Goal: Task Accomplishment & Management: Manage account settings

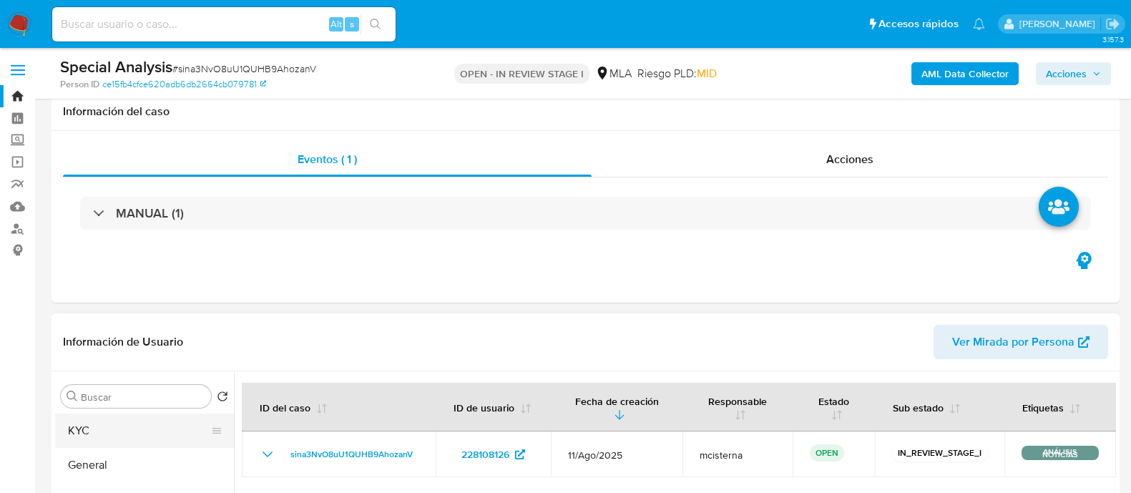
scroll to position [178, 0]
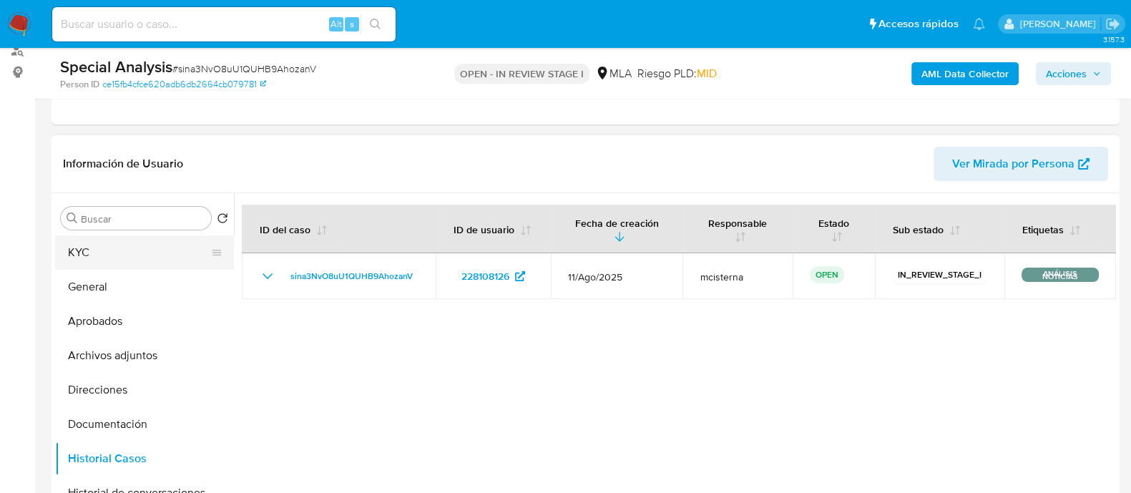
drag, startPoint x: 97, startPoint y: 248, endPoint x: 132, endPoint y: 255, distance: 36.5
click at [97, 248] on button "KYC" at bounding box center [138, 252] width 167 height 34
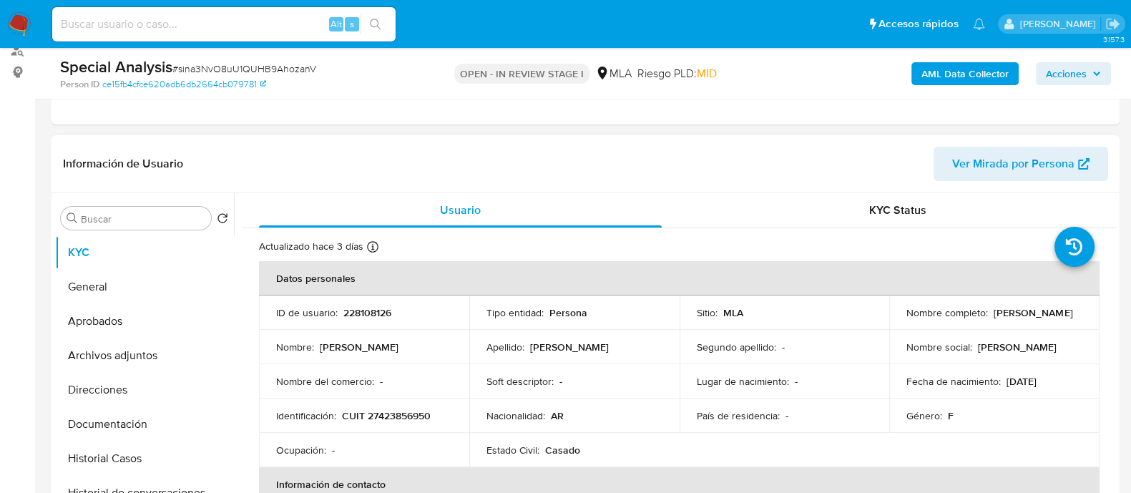
click at [408, 413] on p "CUIT 27423856950" at bounding box center [386, 415] width 89 height 13
copy p "27423856950"
click at [132, 345] on button "Archivos adjuntos" at bounding box center [138, 355] width 167 height 34
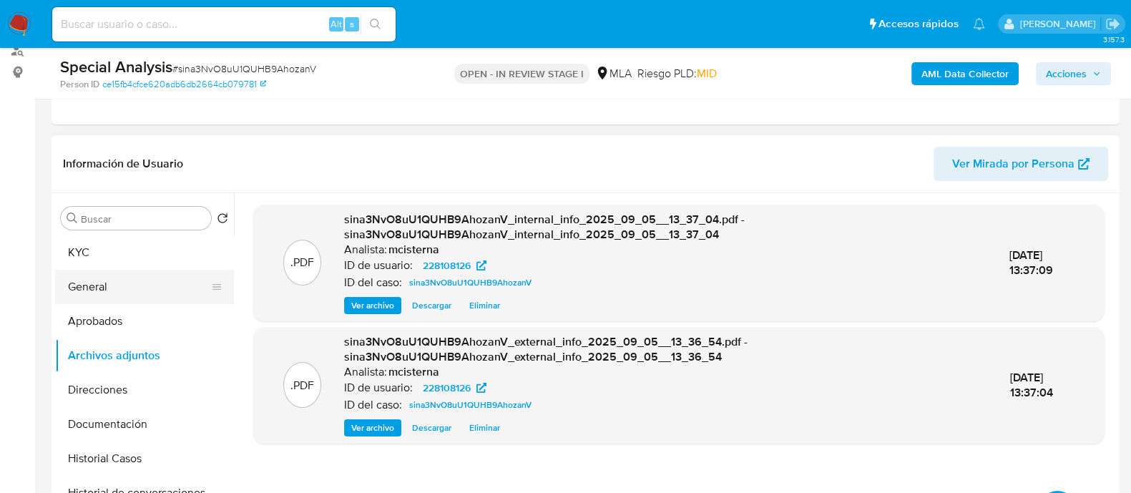
click at [175, 278] on button "General" at bounding box center [138, 287] width 167 height 34
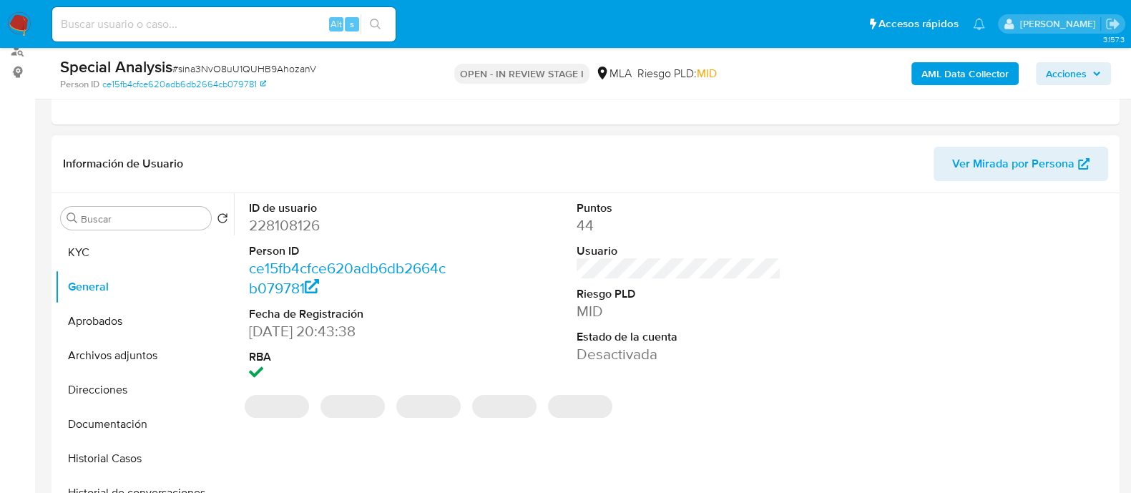
click at [302, 220] on dd "228108126" at bounding box center [351, 225] width 205 height 20
copy dd "228108126"
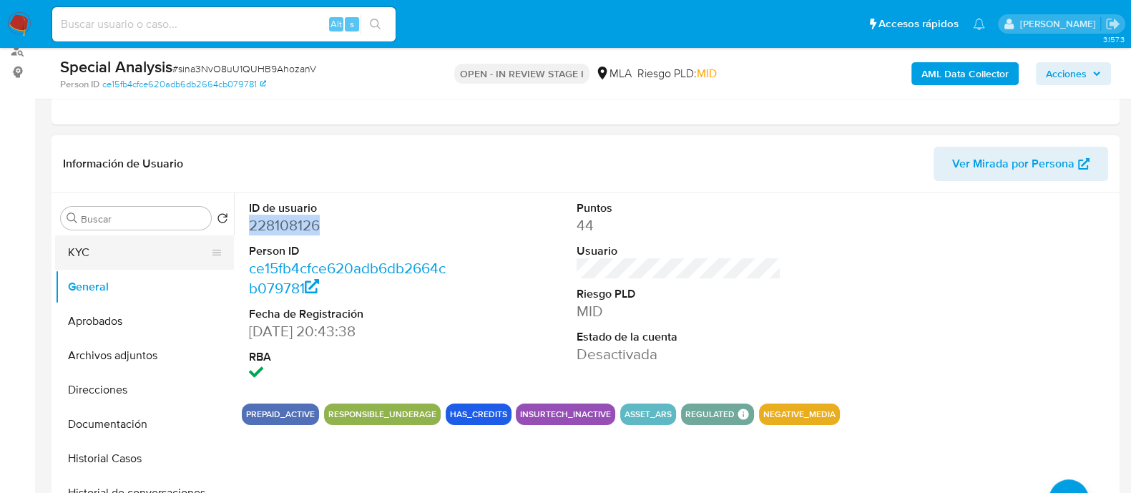
click at [158, 248] on button "KYC" at bounding box center [138, 252] width 167 height 34
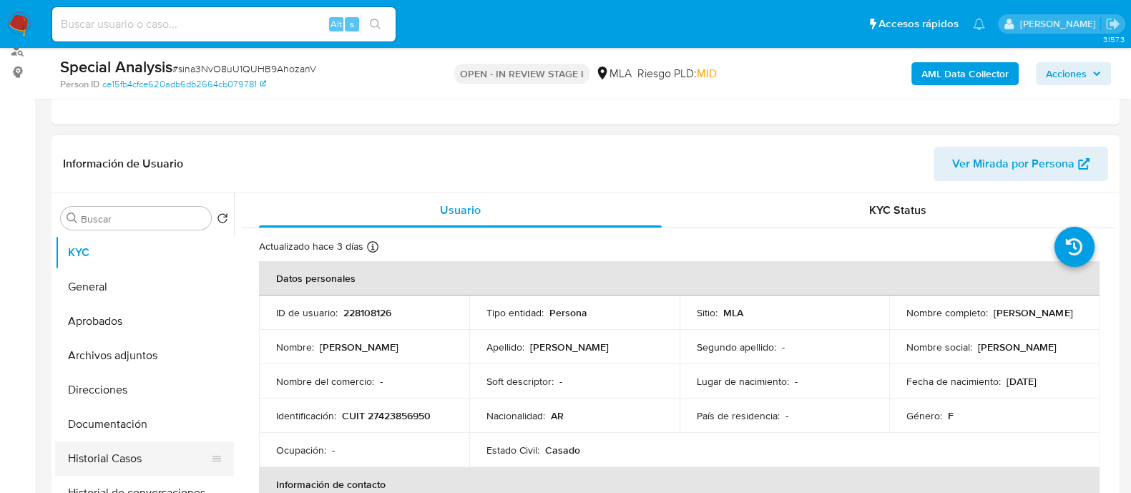
click at [141, 451] on button "Historial Casos" at bounding box center [138, 459] width 167 height 34
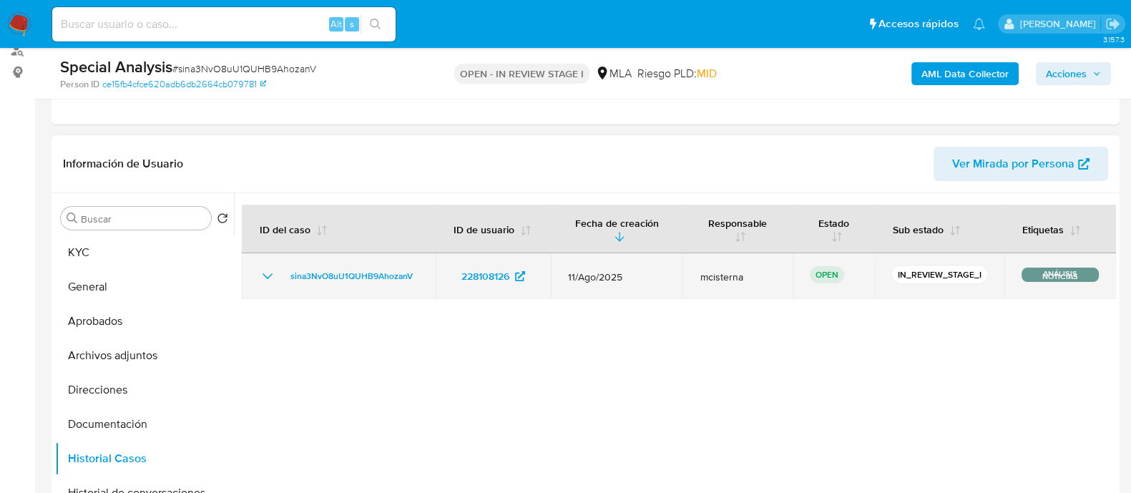
click at [258, 270] on td "sina3NvO8uU1QUHB9AhozanV" at bounding box center [339, 276] width 194 height 46
click at [266, 271] on icon "Mostrar/Ocultar" at bounding box center [267, 276] width 17 height 17
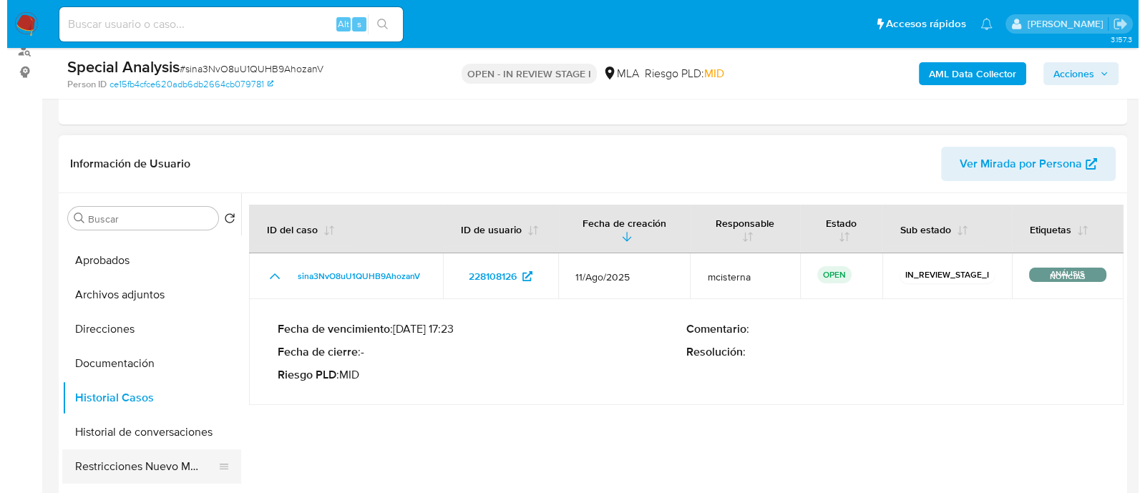
scroll to position [89, 0]
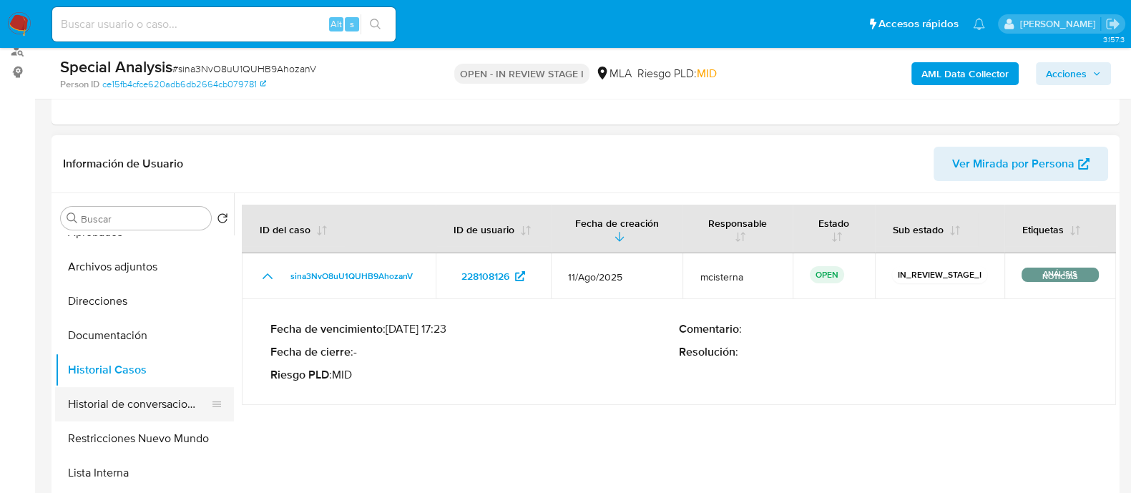
click at [157, 406] on button "Historial de conversaciones" at bounding box center [138, 404] width 167 height 34
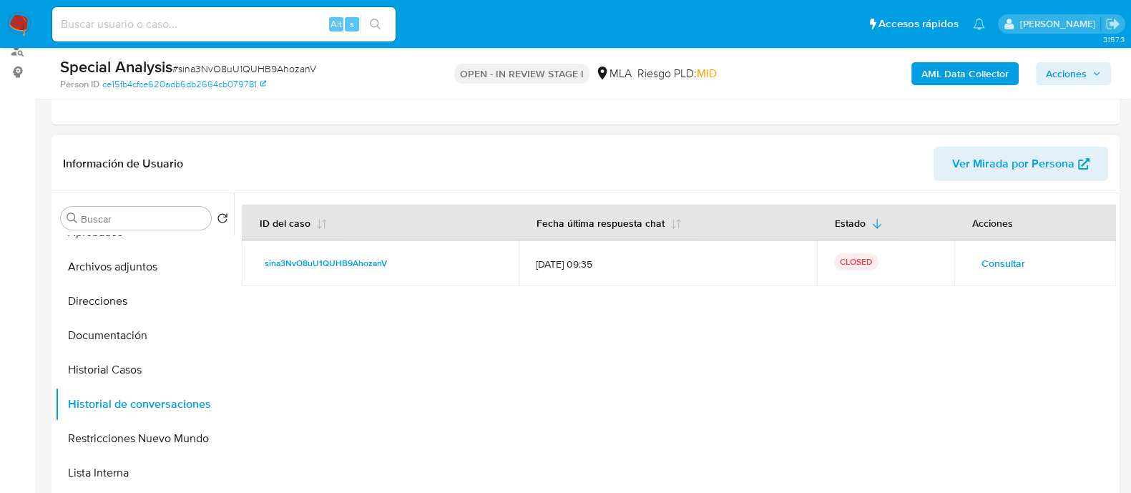
click at [984, 255] on span "Consultar" at bounding box center [1004, 263] width 44 height 20
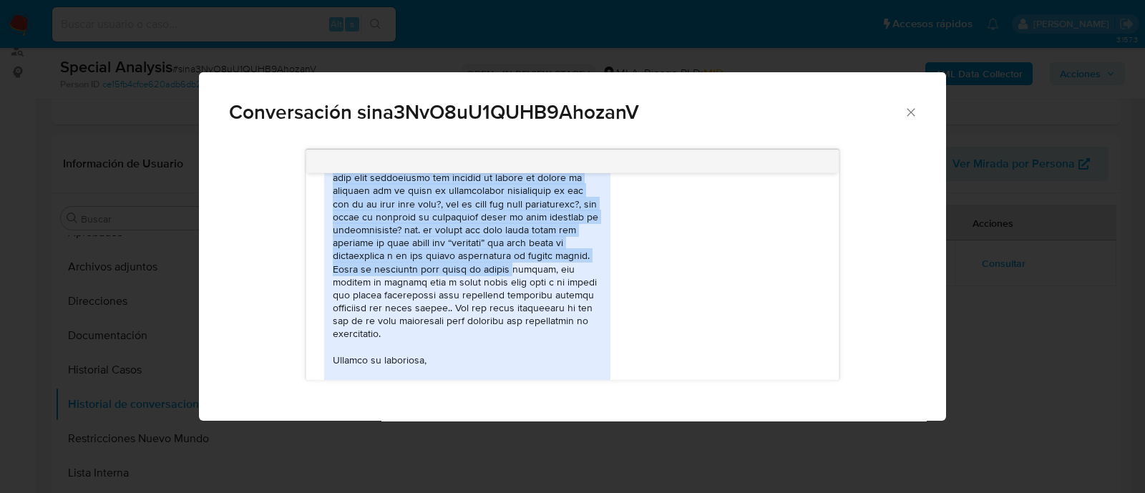
scroll to position [1252, 0]
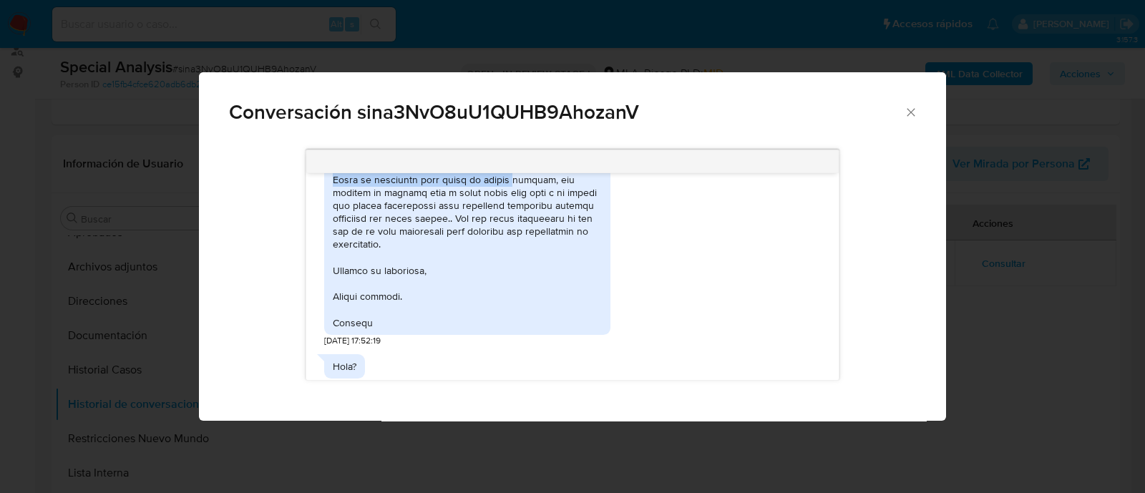
drag, startPoint x: 333, startPoint y: 235, endPoint x: 480, endPoint y: 353, distance: 188.9
click at [480, 329] on div "Fui contratista de MRQZPABAR DESARROLLOS SA y EL CABURE POLO SCHOOL SRL. Ambas …" at bounding box center [467, 16] width 269 height 625
copy div "Fui contratista de MRQZPABAR DESARROLLOS SA y EL CABURE POLO SCHOOL SRL. Ambas …"
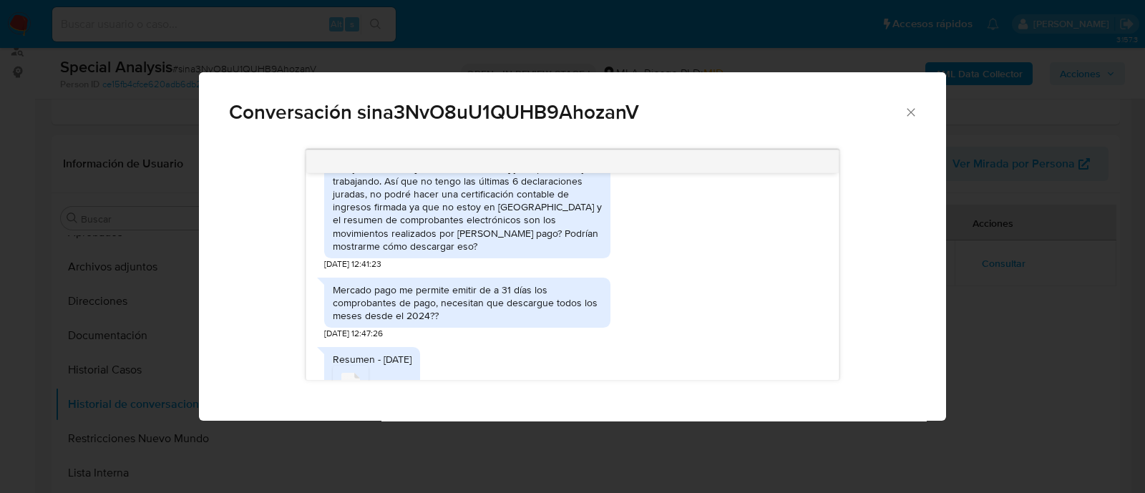
scroll to position [1789, 0]
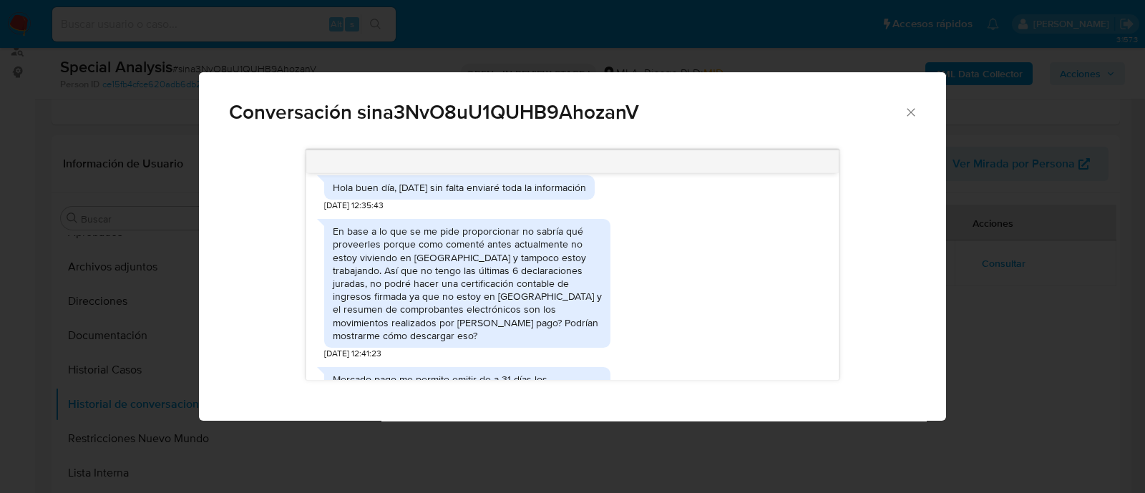
click at [492, 276] on div "En base a lo que se me pide proporcionar no sabría qué proveerles porque como c…" at bounding box center [467, 283] width 269 height 117
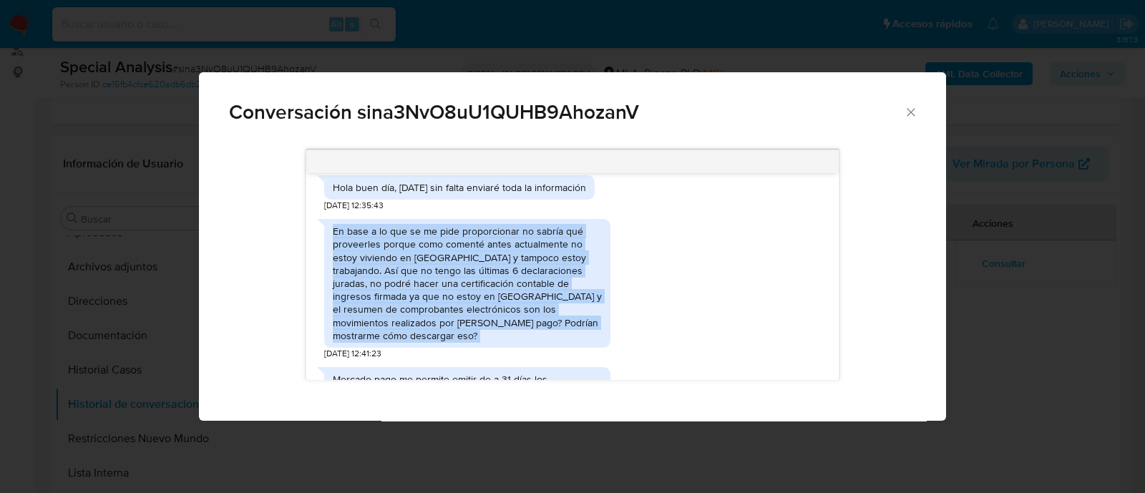
click at [492, 276] on div "En base a lo que se me pide proporcionar no sabría qué proveerles porque como c…" at bounding box center [467, 283] width 269 height 117
copy div "En base a lo que se me pide proporcionar no sabría qué proveerles porque como c…"
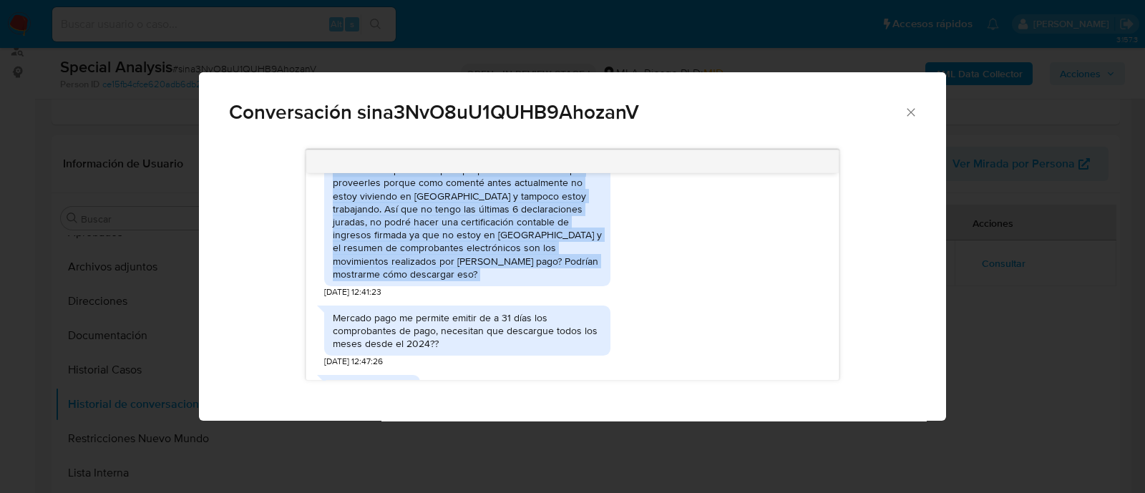
scroll to position [1878, 0]
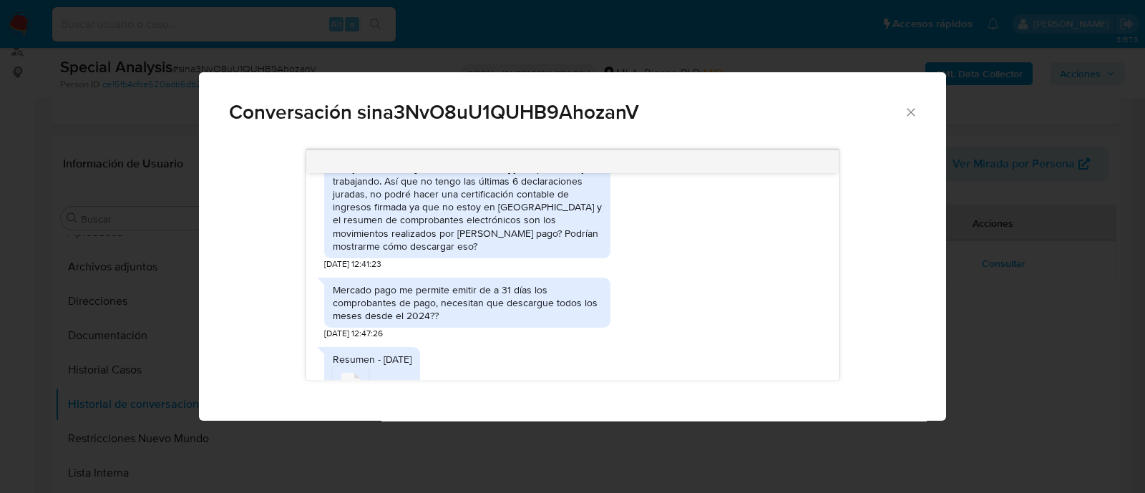
click at [449, 294] on div "Mercado pago me permite emitir de a 31 días los comprobantes de pago, necesitan…" at bounding box center [467, 302] width 269 height 39
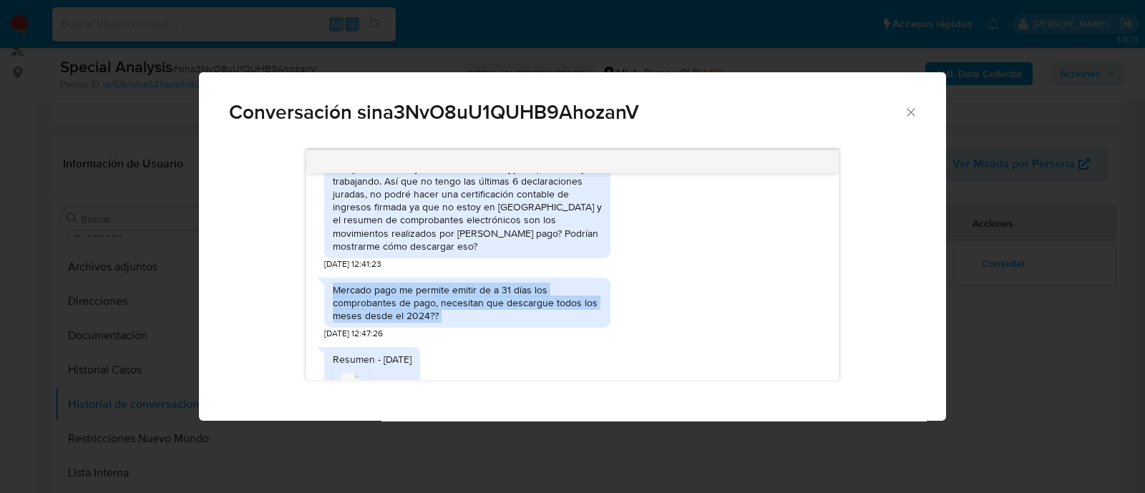
click at [449, 294] on div "Mercado pago me permite emitir de a 31 días los comprobantes de pago, necesitan…" at bounding box center [467, 302] width 269 height 39
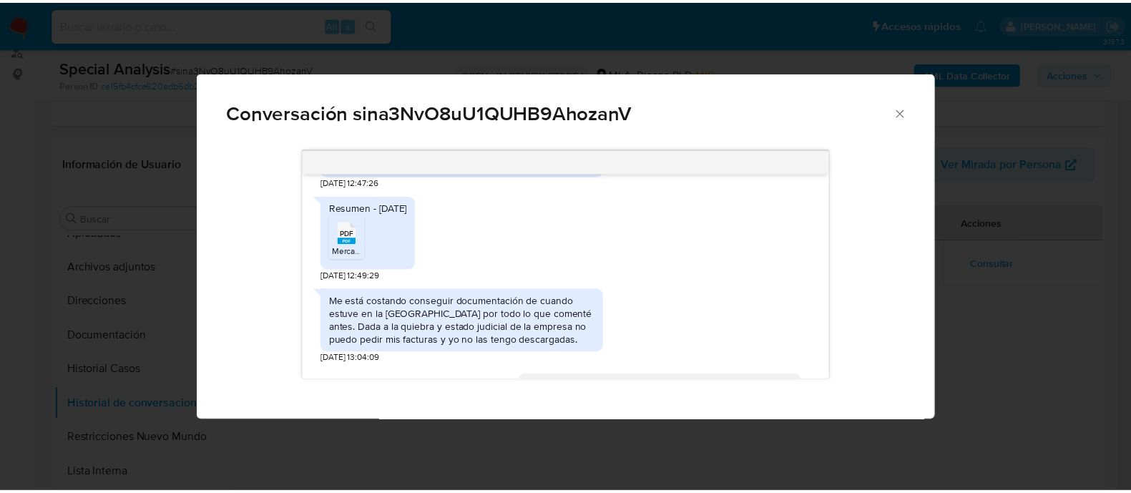
scroll to position [2057, 0]
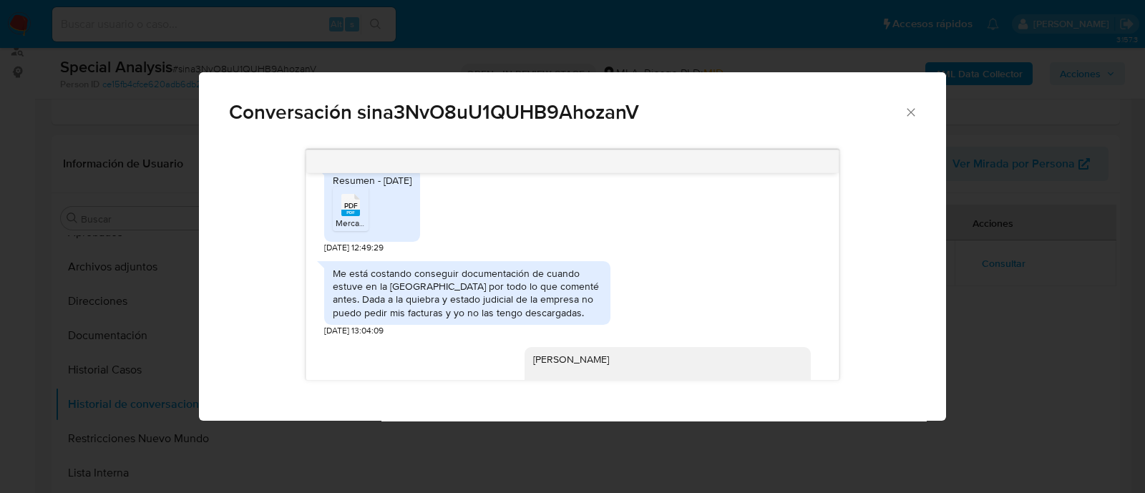
click at [527, 299] on div "Me está costando conseguir documentación de cuando estuve en la Argentina por t…" at bounding box center [467, 293] width 269 height 52
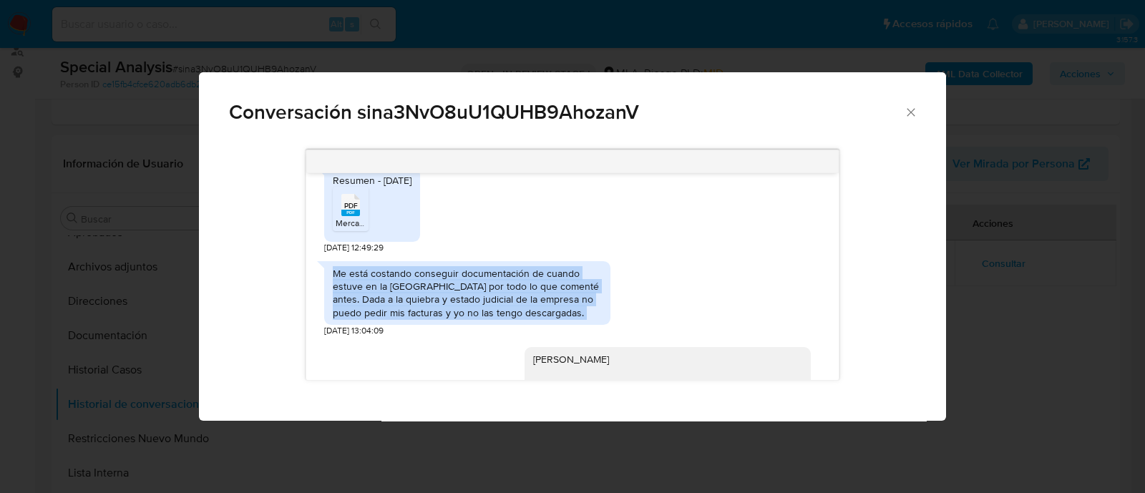
click at [527, 299] on div "Me está costando conseguir documentación de cuando estuve en la Argentina por t…" at bounding box center [467, 293] width 269 height 52
copy div "Me está costando conseguir documentación de cuando estuve en la Argentina por t…"
click at [907, 115] on icon "Cerrar" at bounding box center [911, 112] width 8 height 8
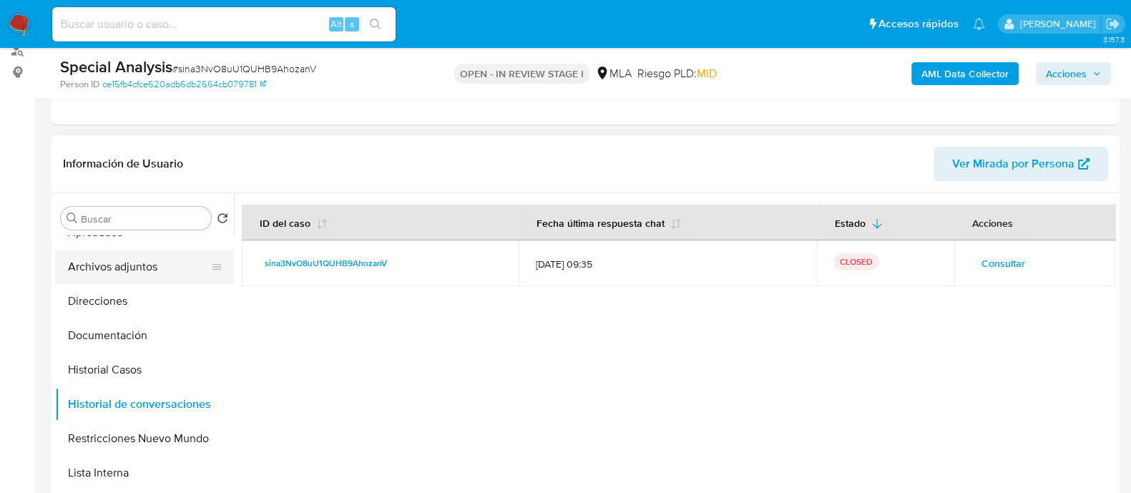
scroll to position [0, 0]
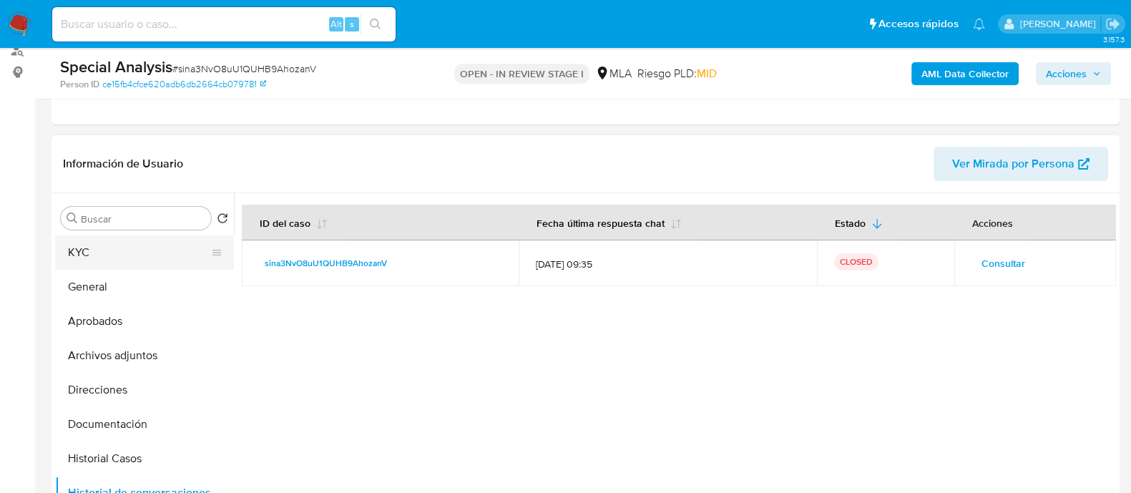
click at [117, 252] on button "KYC" at bounding box center [138, 252] width 167 height 34
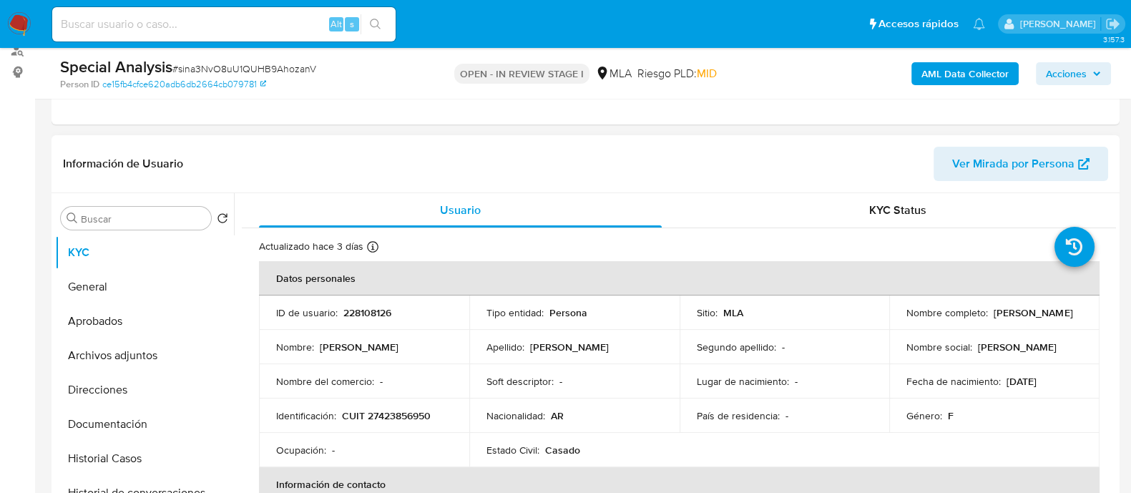
click at [398, 414] on p "CUIT 27423856950" at bounding box center [386, 415] width 89 height 13
copy p "27423856950"
click at [163, 483] on button "Historial de conversaciones" at bounding box center [138, 493] width 167 height 34
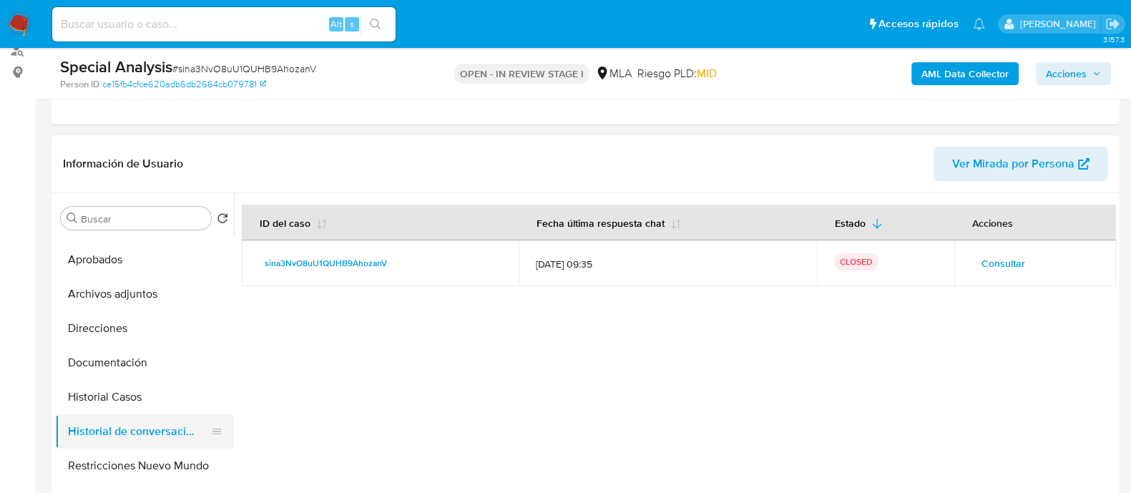
scroll to position [89, 0]
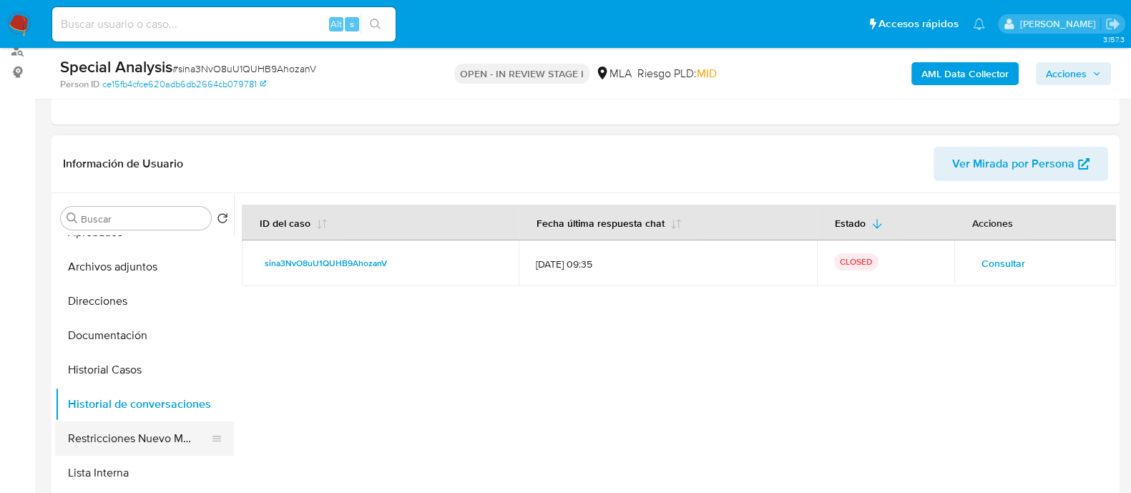
click at [152, 438] on button "Restricciones Nuevo Mundo" at bounding box center [138, 438] width 167 height 34
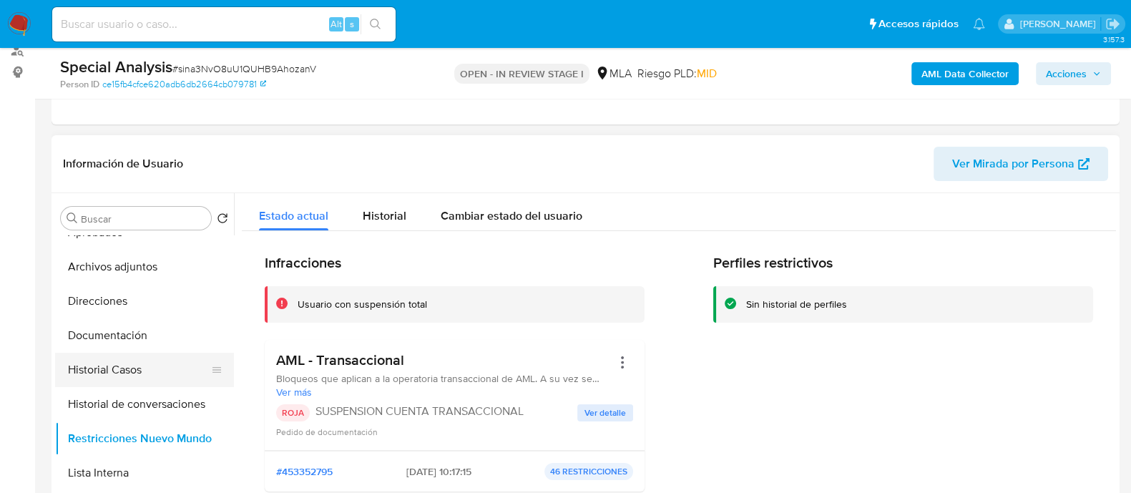
scroll to position [0, 0]
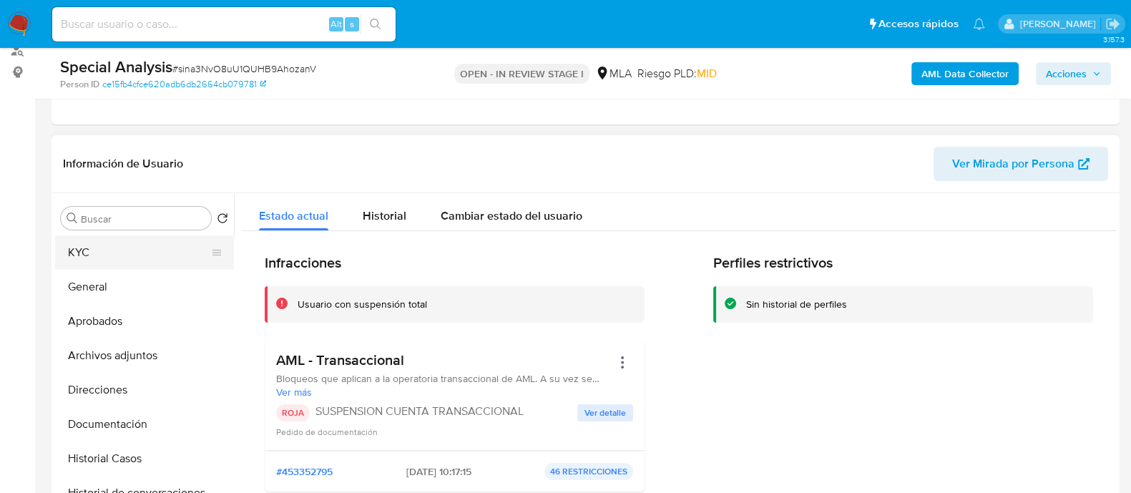
click at [126, 254] on button "KYC" at bounding box center [138, 252] width 167 height 34
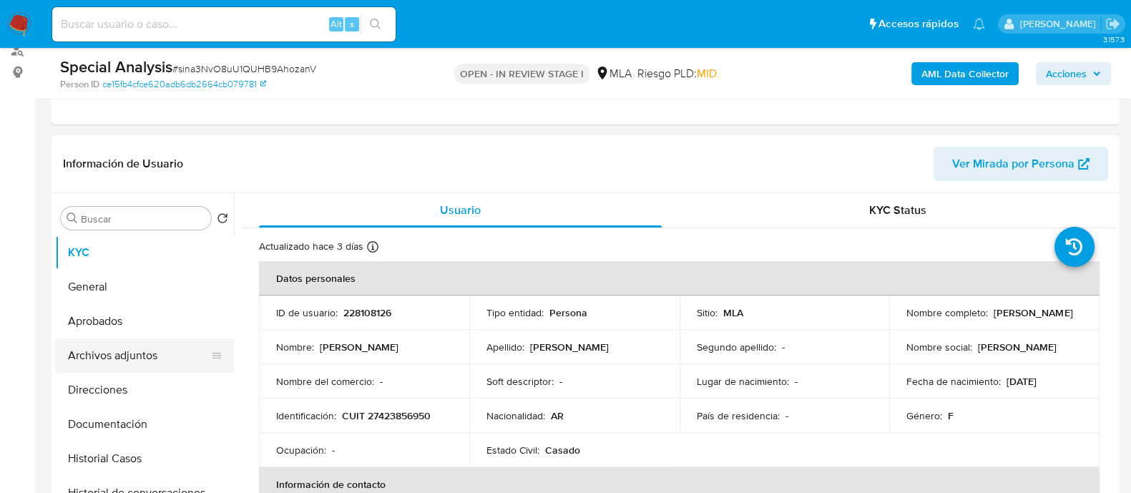
click at [154, 359] on button "Archivos adjuntos" at bounding box center [138, 355] width 167 height 34
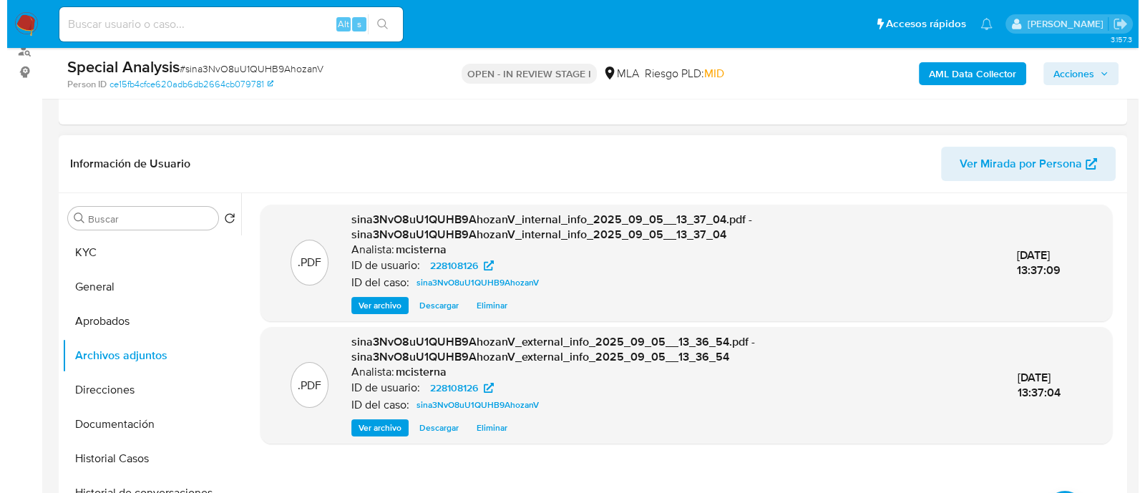
scroll to position [268, 0]
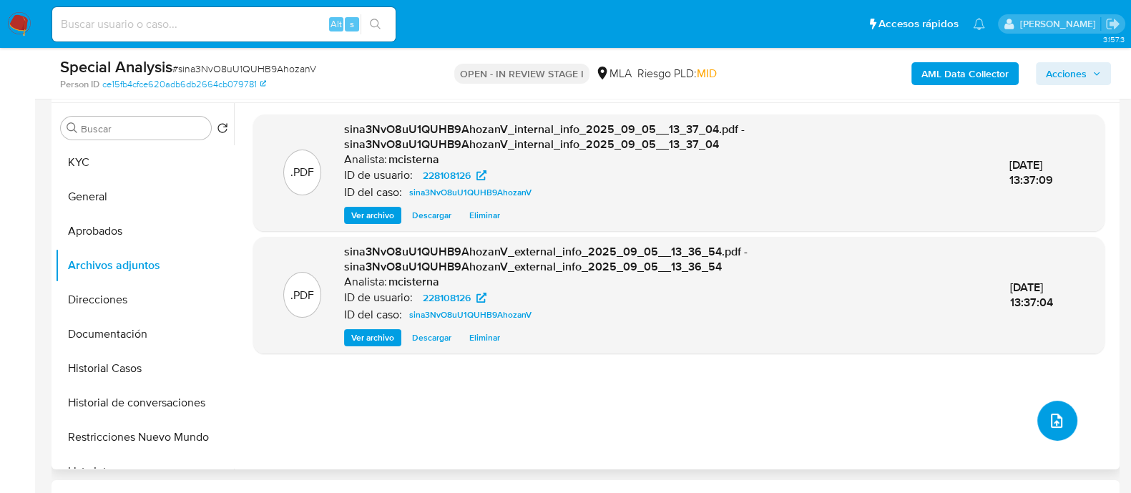
click at [1048, 431] on button "upload-file" at bounding box center [1058, 421] width 40 height 40
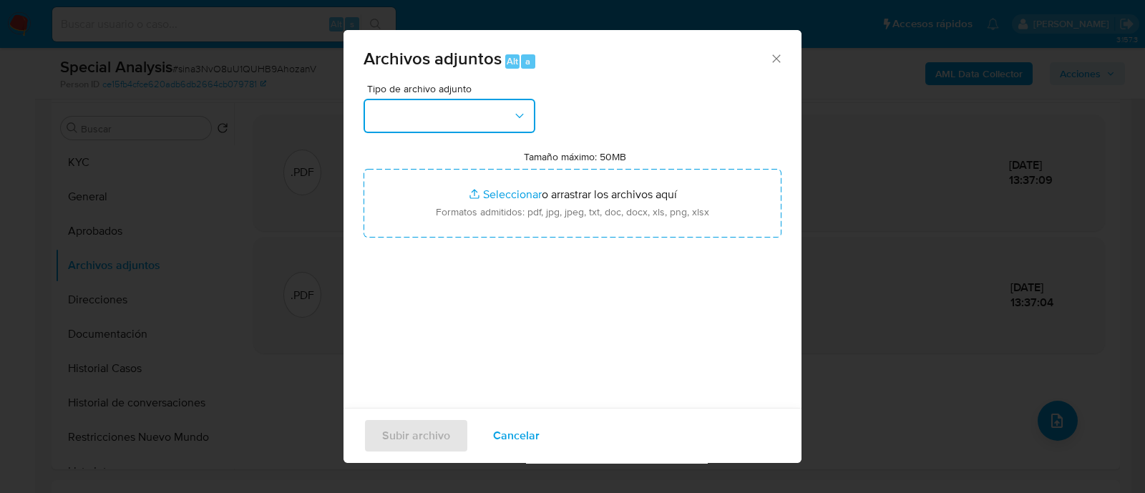
click at [468, 123] on button "button" at bounding box center [450, 116] width 172 height 34
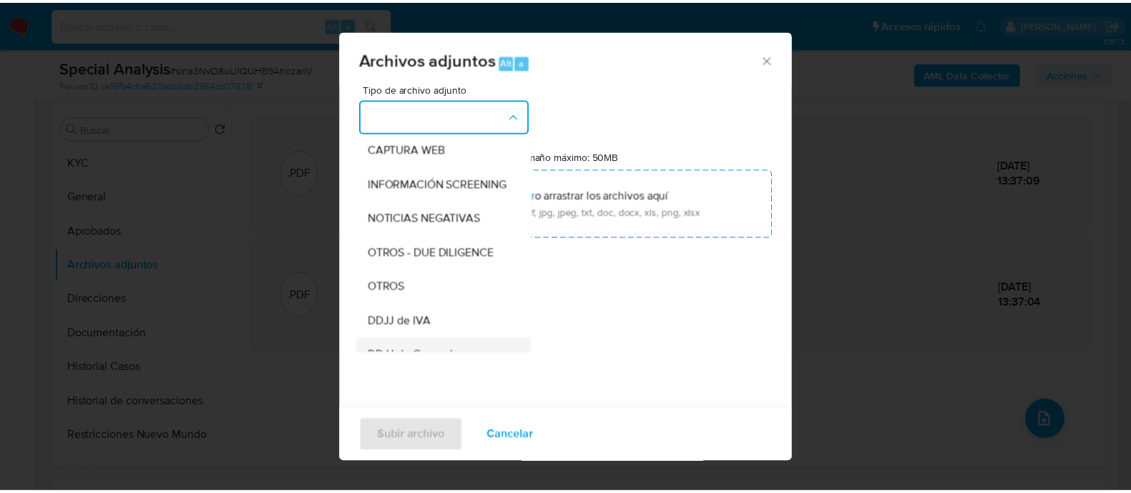
scroll to position [178, 0]
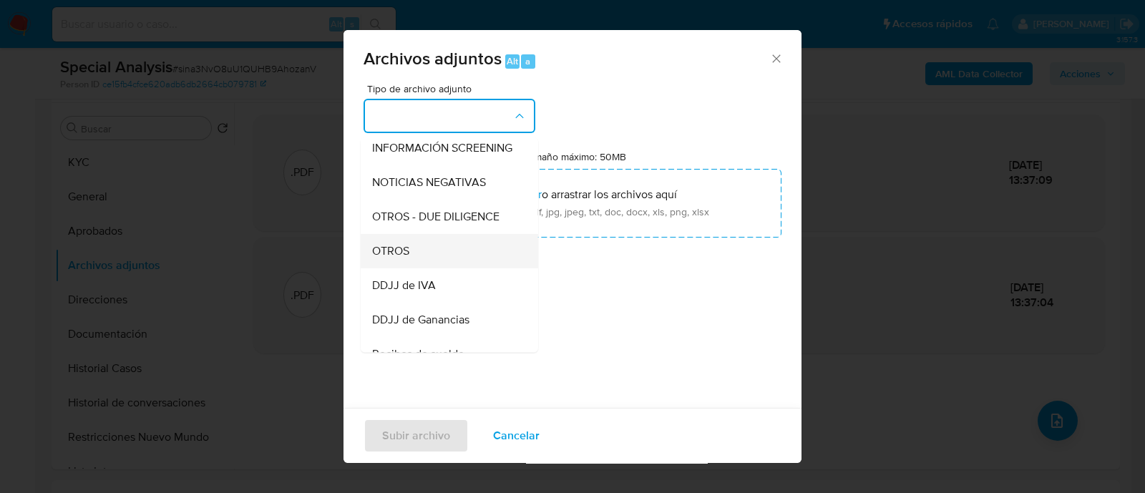
click at [413, 265] on div "OTROS" at bounding box center [445, 251] width 146 height 34
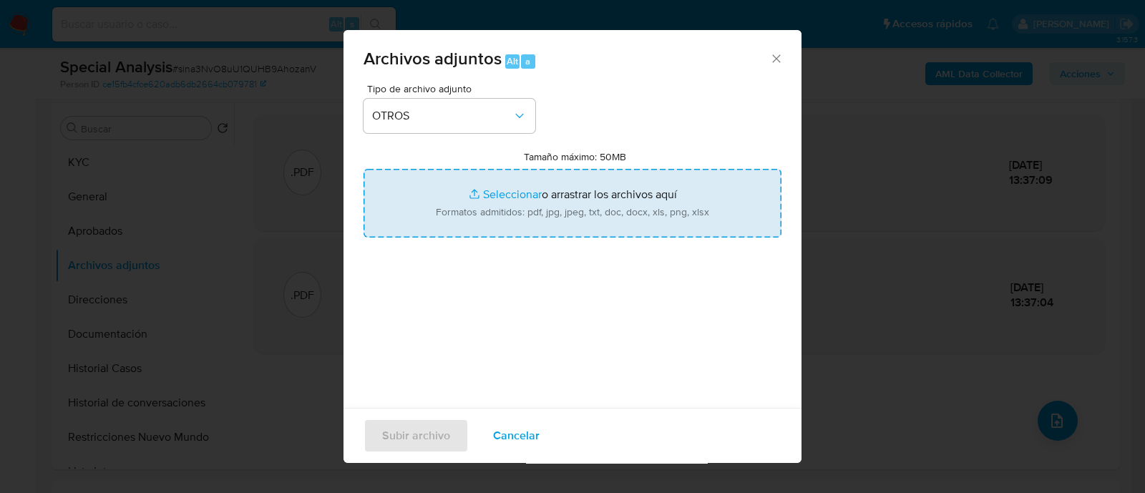
type input "C:\fakepath\Movimientos sina3NvO8uU1QUHB9AhozanV_2025_09_05_12_50_24.xlsx"
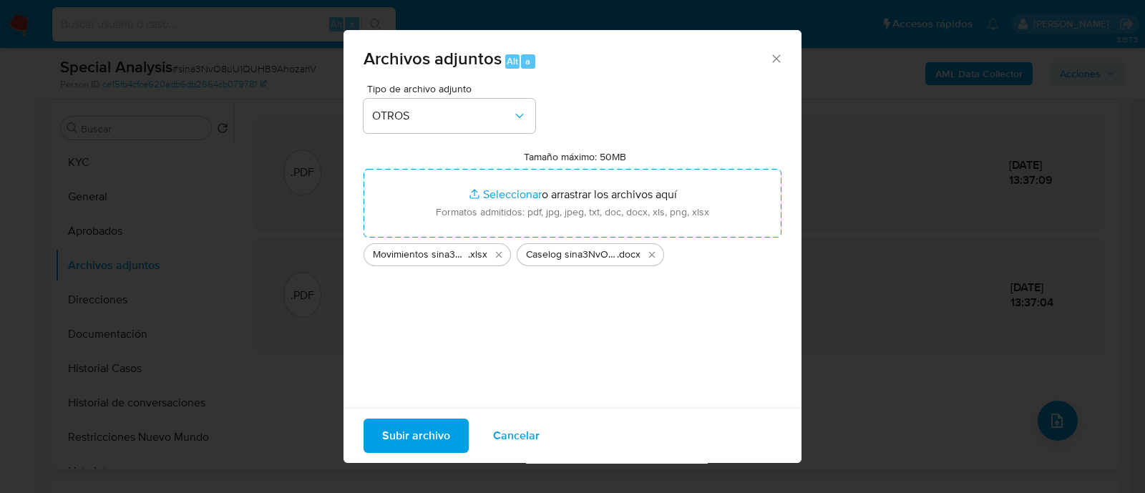
click at [425, 430] on span "Subir archivo" at bounding box center [416, 435] width 68 height 31
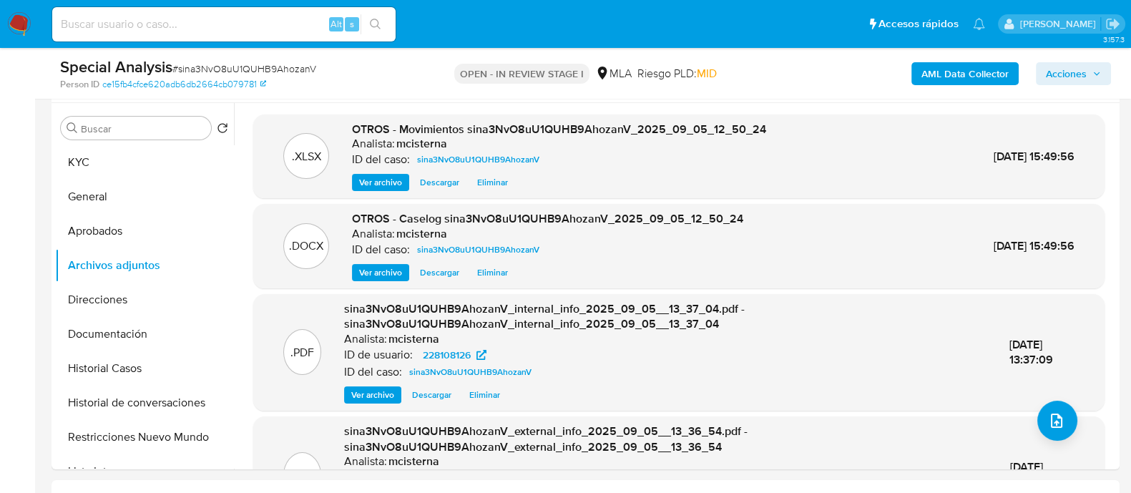
drag, startPoint x: 390, startPoint y: 80, endPoint x: 406, endPoint y: 80, distance: 16.5
click at [390, 80] on div "Person ID ce15fb4cfce620adb6db2664cb079781" at bounding box center [233, 84] width 346 height 13
click at [1055, 67] on span "Acciones" at bounding box center [1066, 73] width 41 height 23
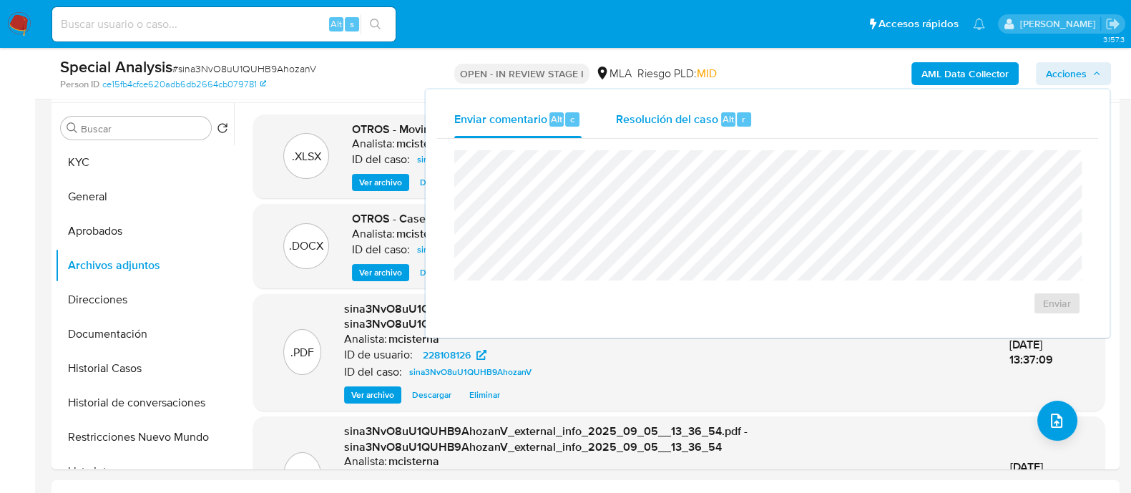
click at [690, 120] on span "Resolución del caso" at bounding box center [667, 118] width 102 height 16
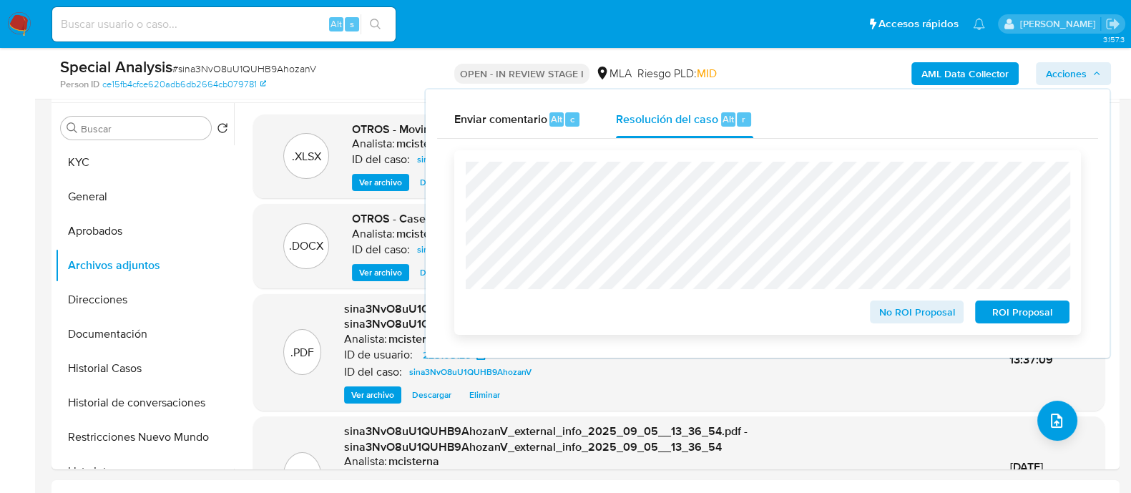
click at [998, 313] on span "ROI Proposal" at bounding box center [1022, 312] width 74 height 20
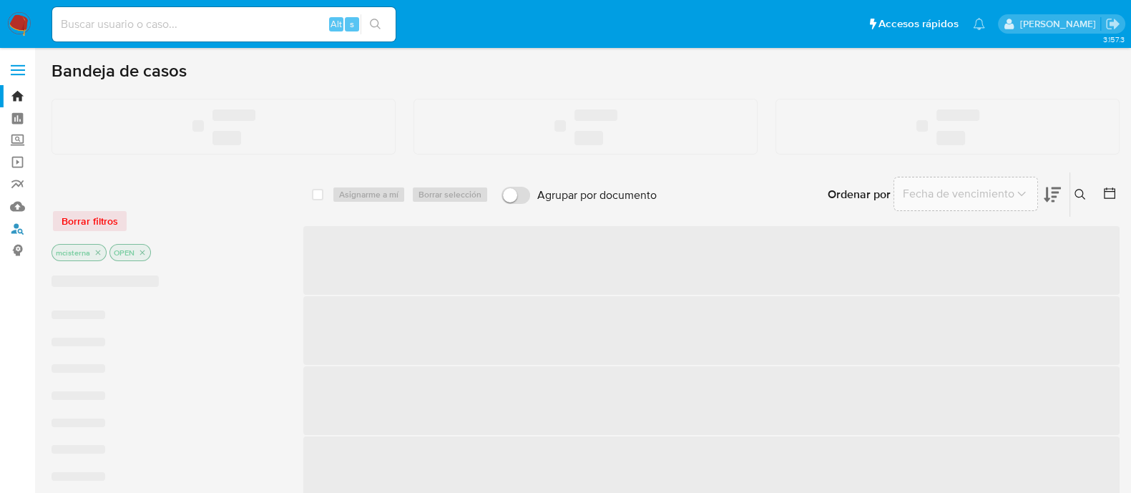
drag, startPoint x: 14, startPoint y: 230, endPoint x: 29, endPoint y: 227, distance: 14.6
click at [14, 230] on link "Buscador de personas" at bounding box center [85, 229] width 170 height 22
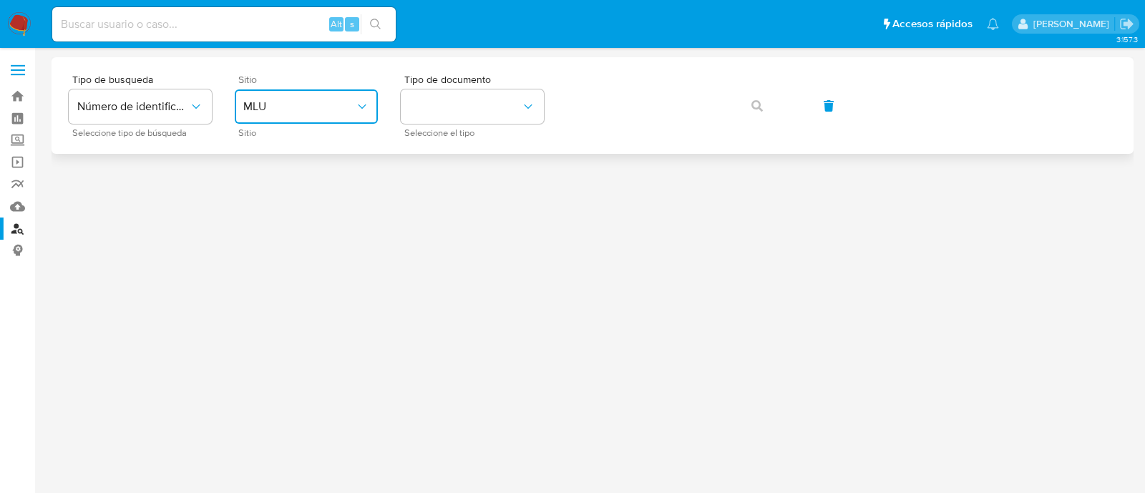
click at [296, 101] on span "MLU" at bounding box center [299, 106] width 112 height 14
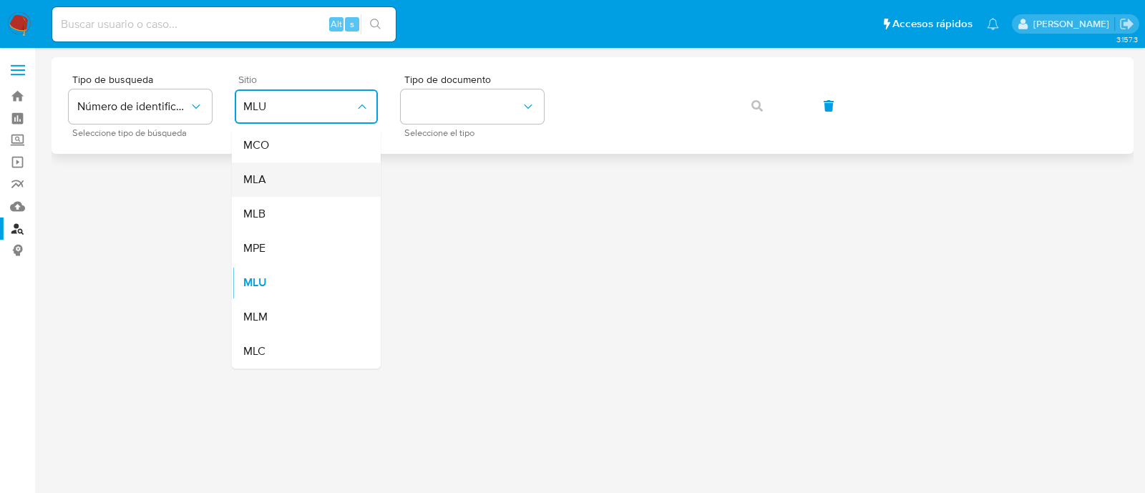
click at [323, 175] on div "MLA" at bounding box center [301, 179] width 117 height 34
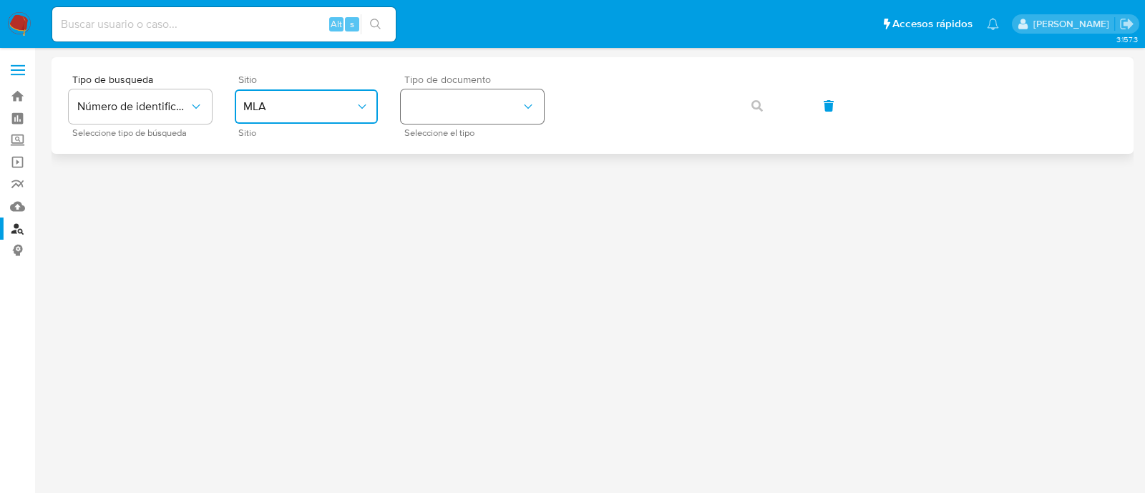
click at [463, 92] on button "identificationType" at bounding box center [472, 106] width 143 height 34
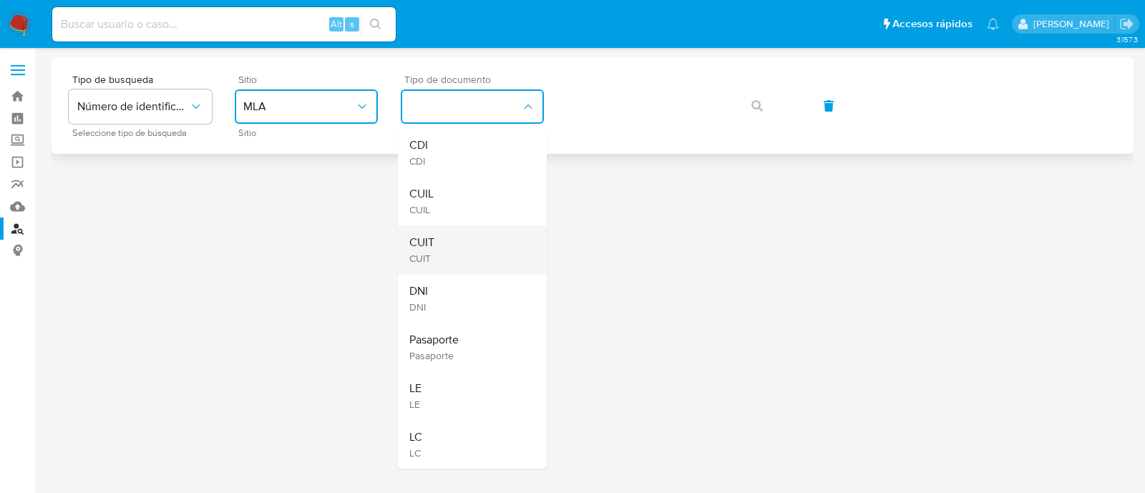
click at [460, 233] on div "CUIT CUIT" at bounding box center [467, 249] width 117 height 49
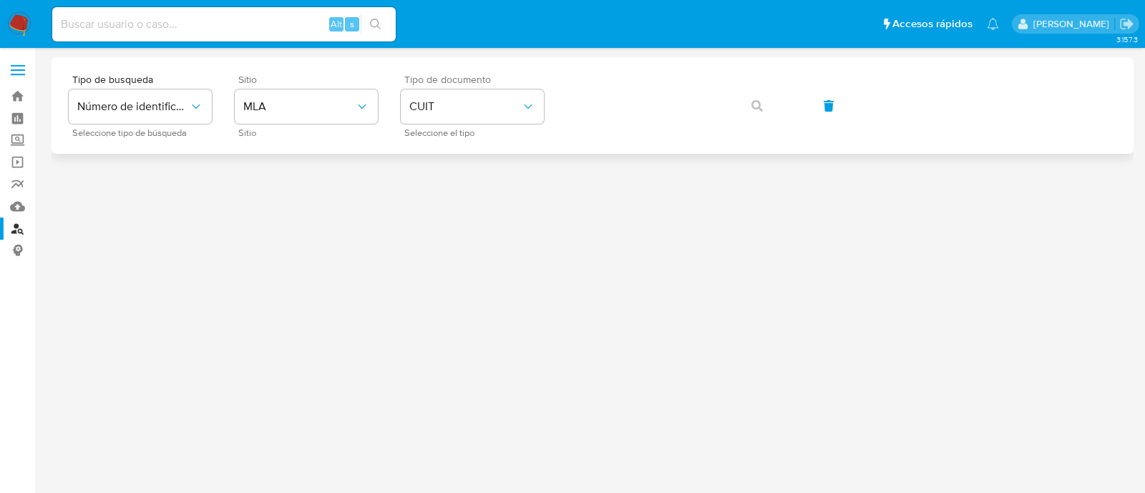
click at [711, 84] on div "Tipo de busqueda Número de identificación Seleccione tipo de búsqueda Sitio MLA…" at bounding box center [593, 105] width 1048 height 62
click at [742, 107] on button "button" at bounding box center [757, 106] width 49 height 34
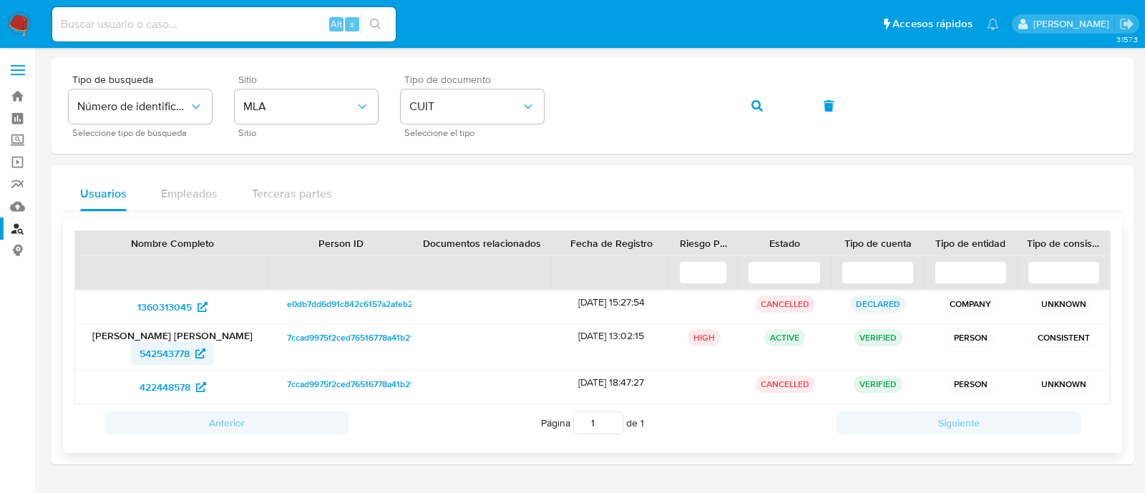
click at [153, 356] on span "542543778" at bounding box center [165, 353] width 50 height 23
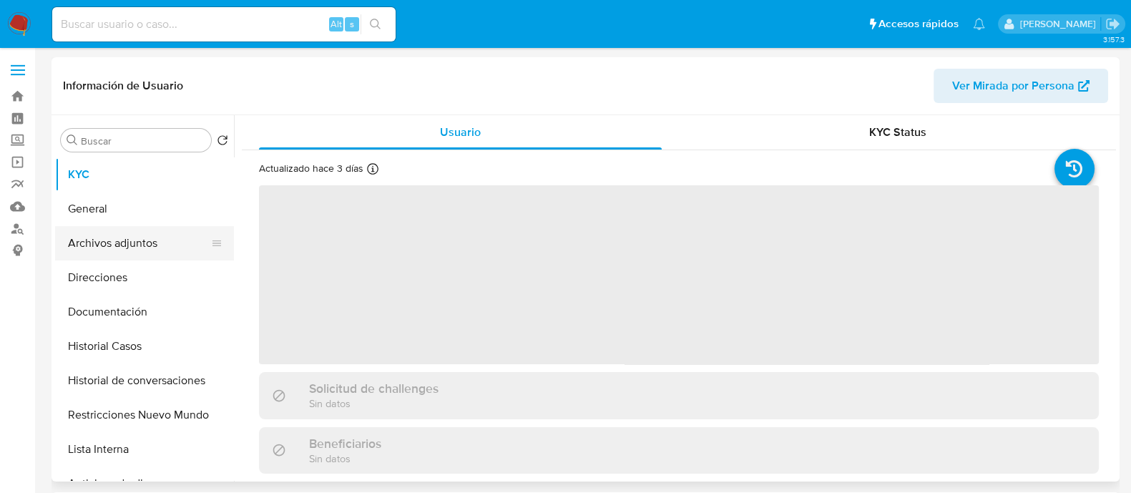
click at [123, 255] on button "Archivos adjuntos" at bounding box center [138, 243] width 167 height 34
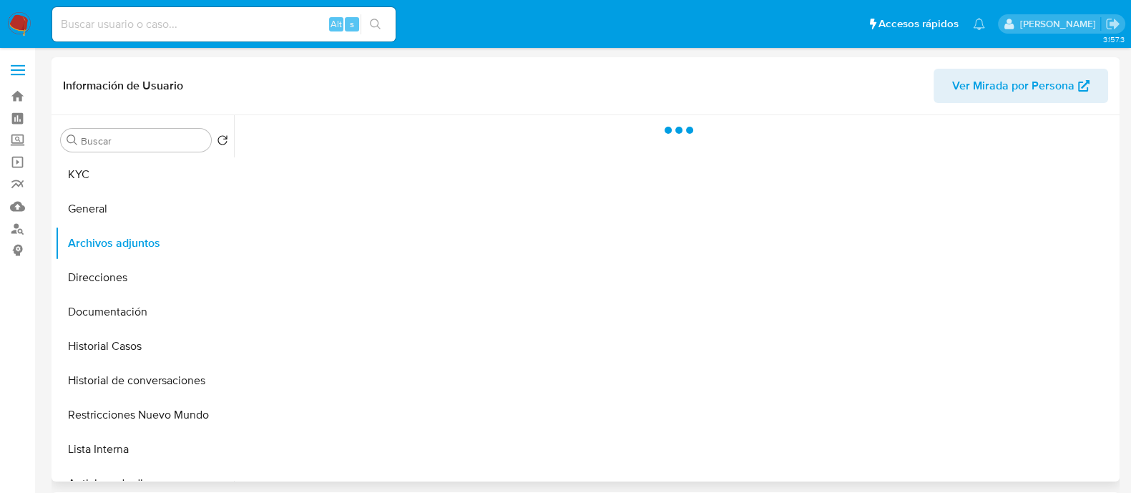
select select "10"
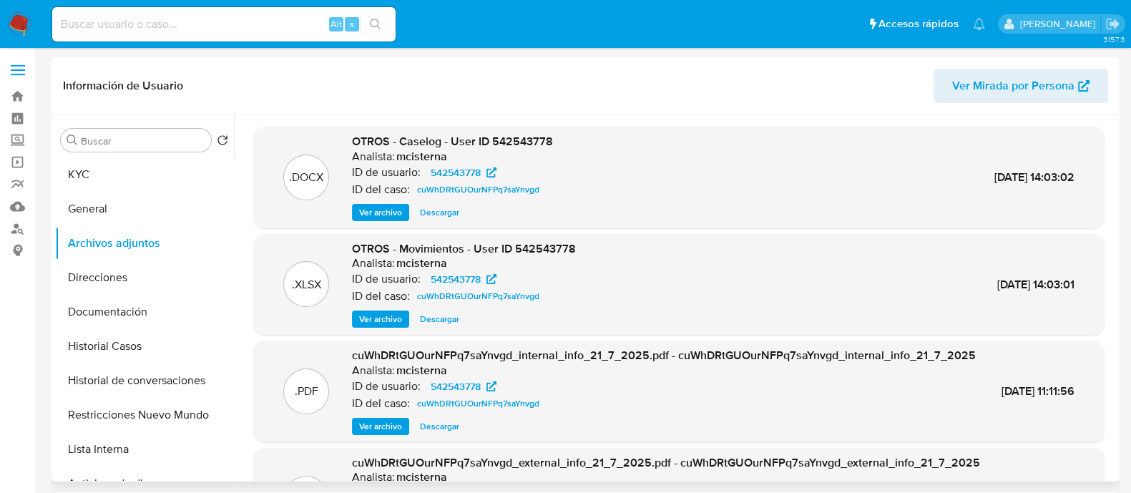
click at [386, 209] on span "Ver archivo" at bounding box center [380, 212] width 43 height 14
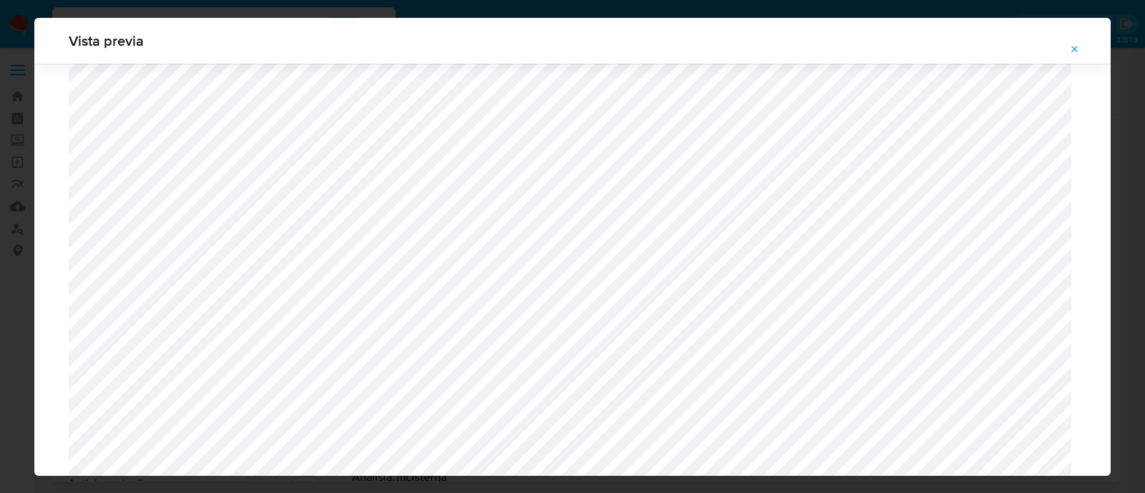
scroll to position [1392, 0]
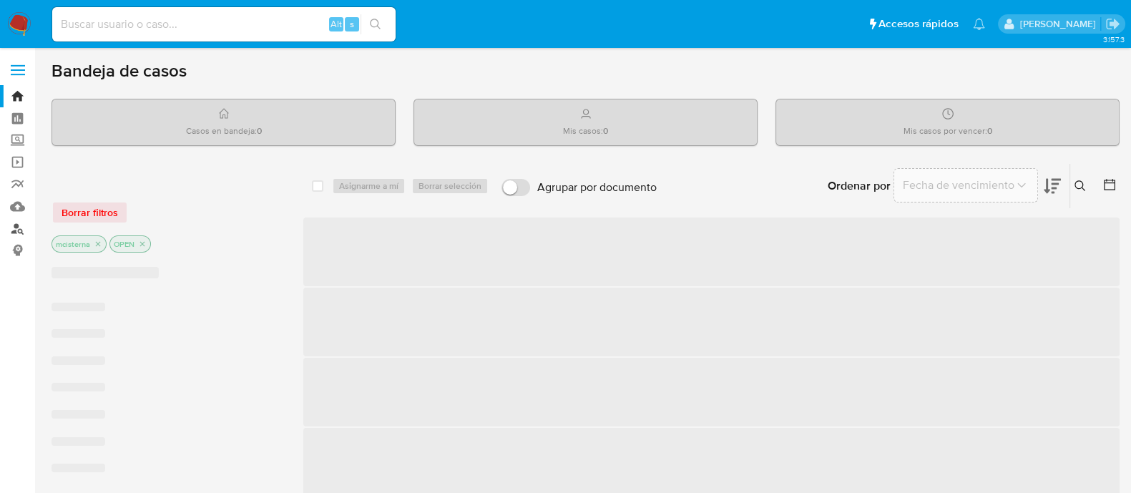
click at [11, 229] on link "Buscador de personas" at bounding box center [85, 229] width 170 height 22
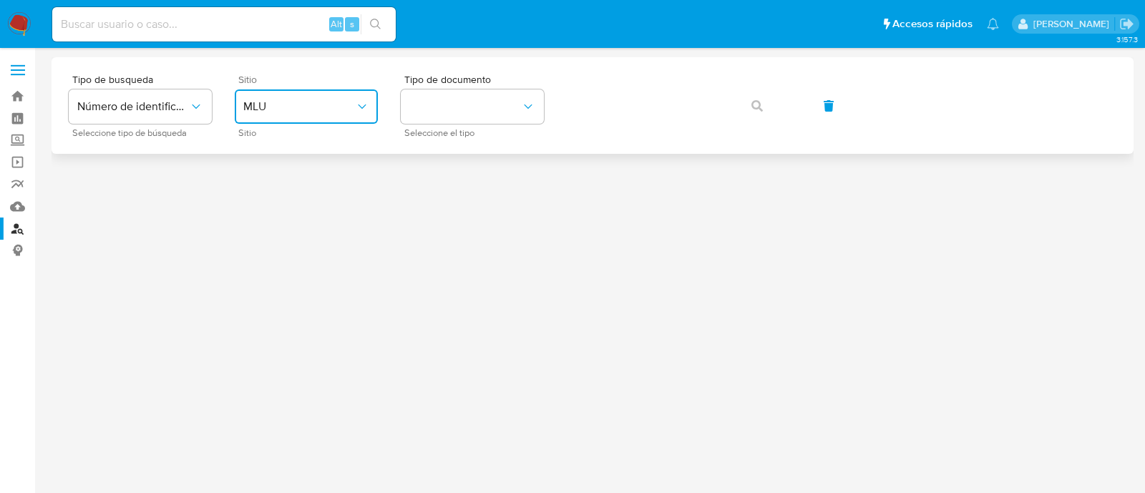
click at [364, 112] on icon "site_id" at bounding box center [362, 106] width 14 height 14
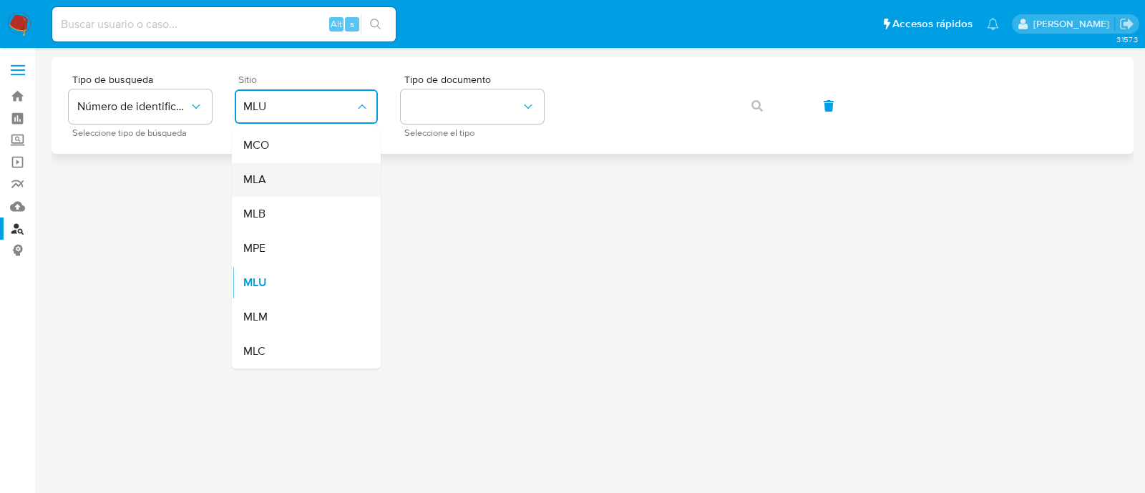
click at [323, 180] on div "MLA" at bounding box center [301, 179] width 117 height 34
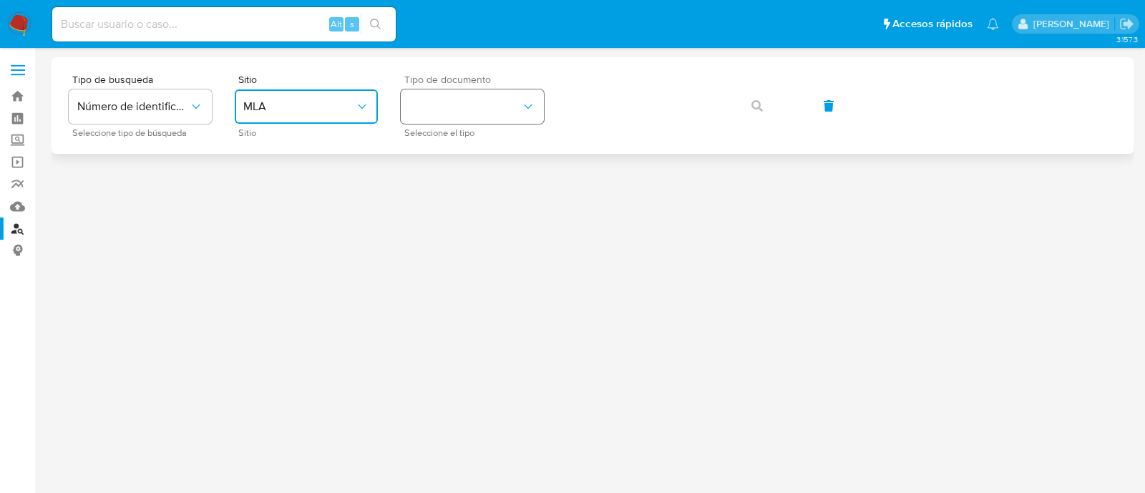
click at [472, 99] on button "identificationType" at bounding box center [472, 106] width 143 height 34
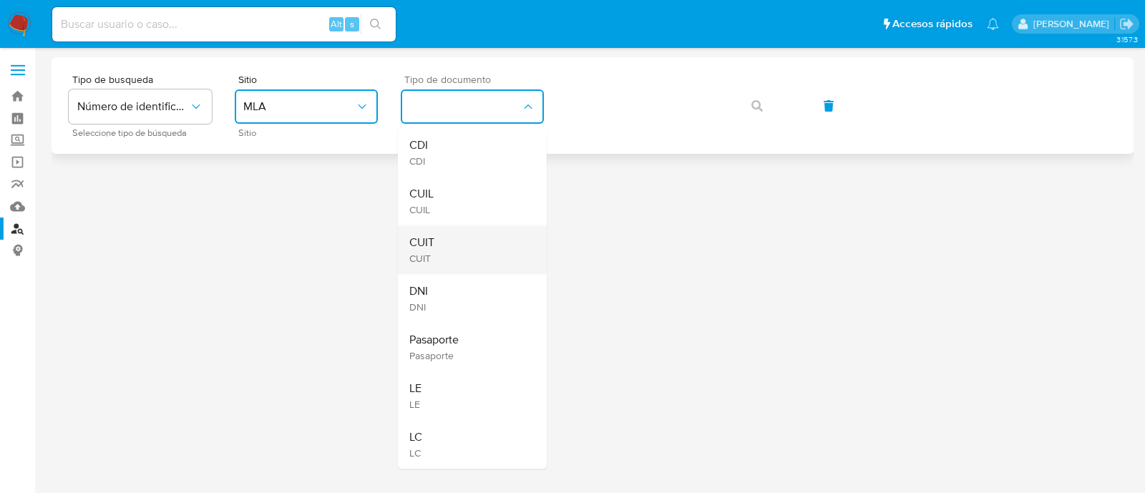
click at [447, 238] on div "CUIT CUIT" at bounding box center [467, 249] width 117 height 49
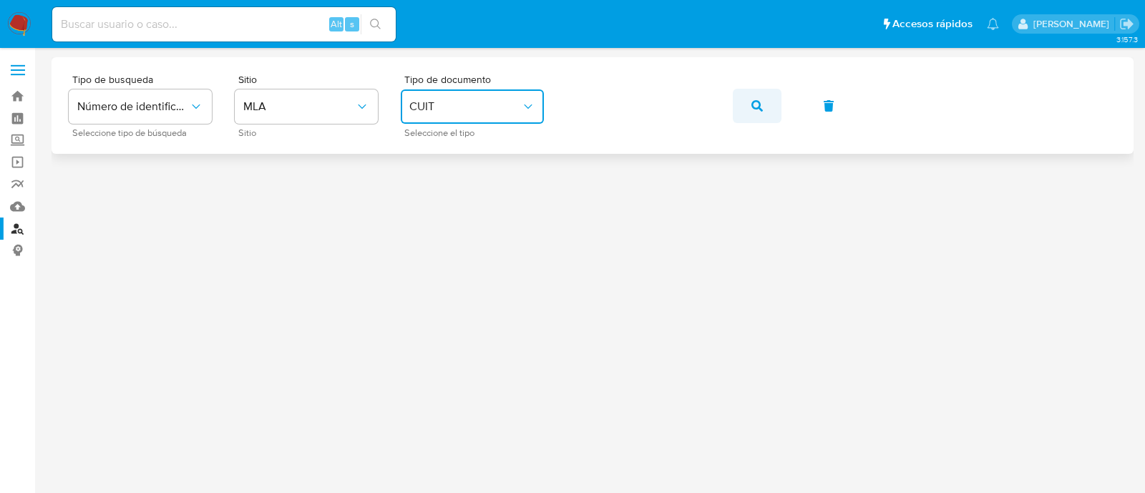
click at [773, 109] on button "button" at bounding box center [757, 106] width 49 height 34
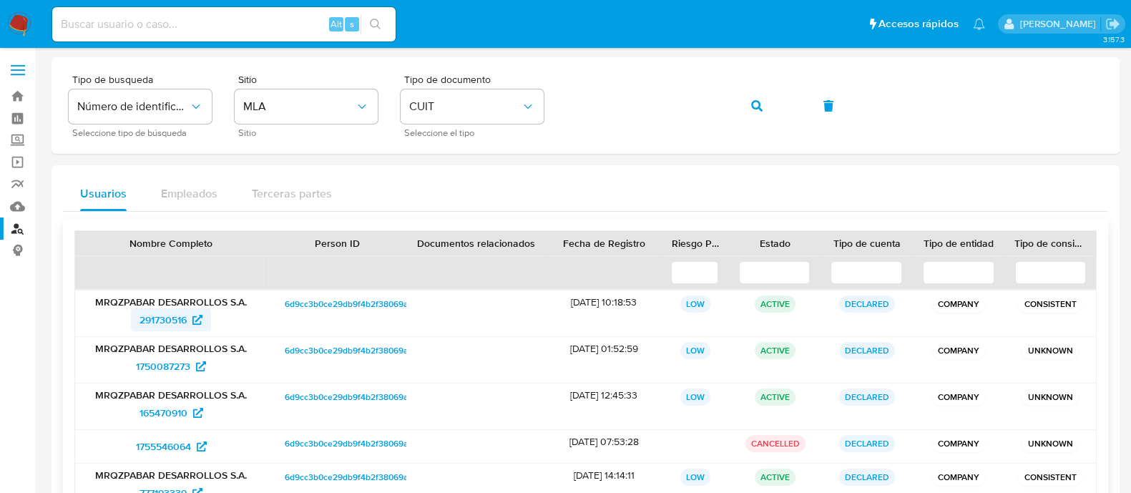
scroll to position [89, 0]
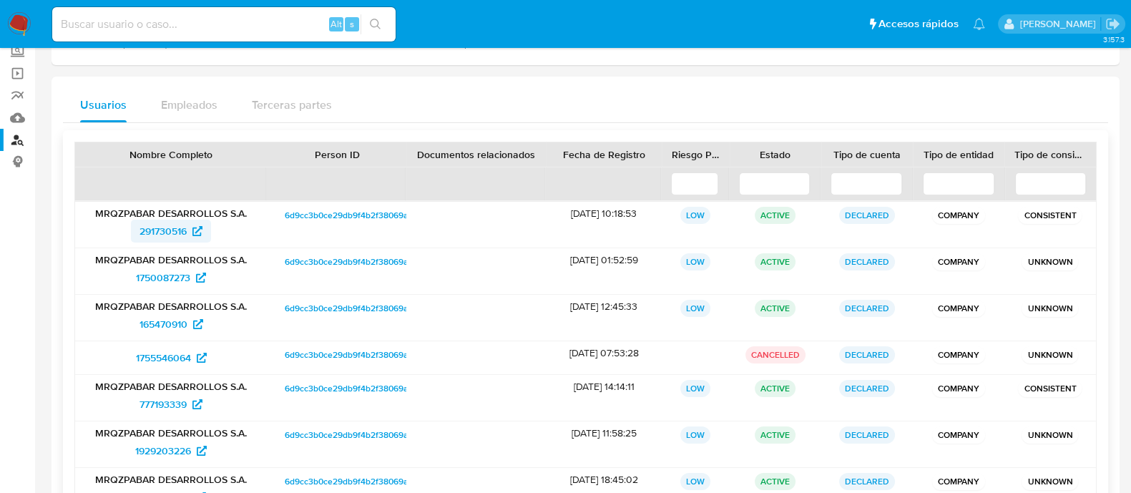
click at [170, 228] on span "291730516" at bounding box center [163, 231] width 47 height 23
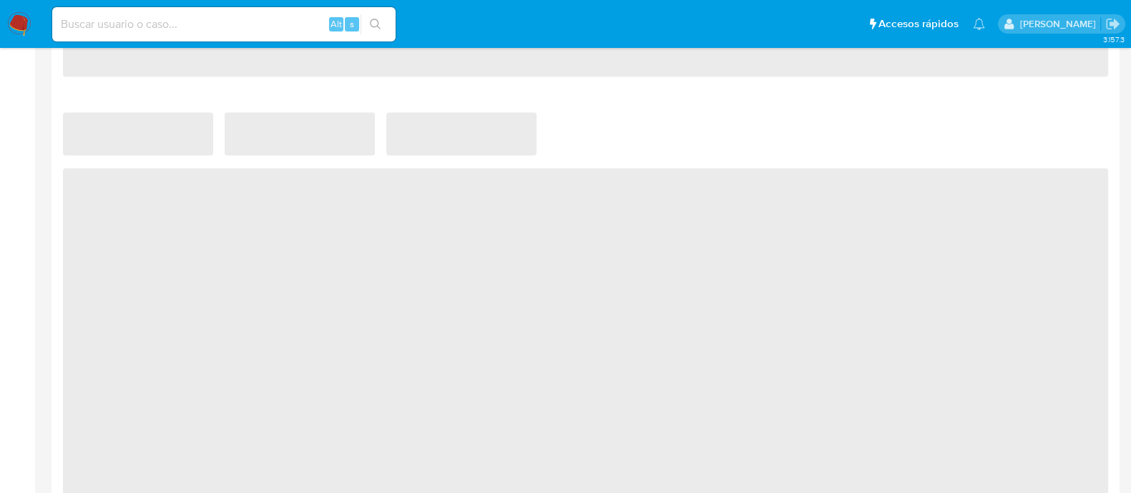
scroll to position [1162, 0]
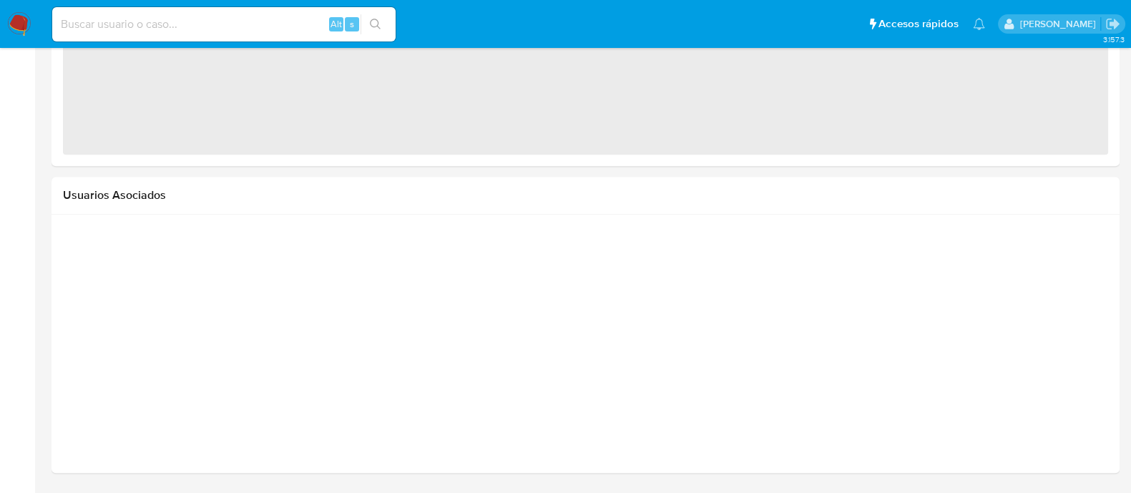
select select "10"
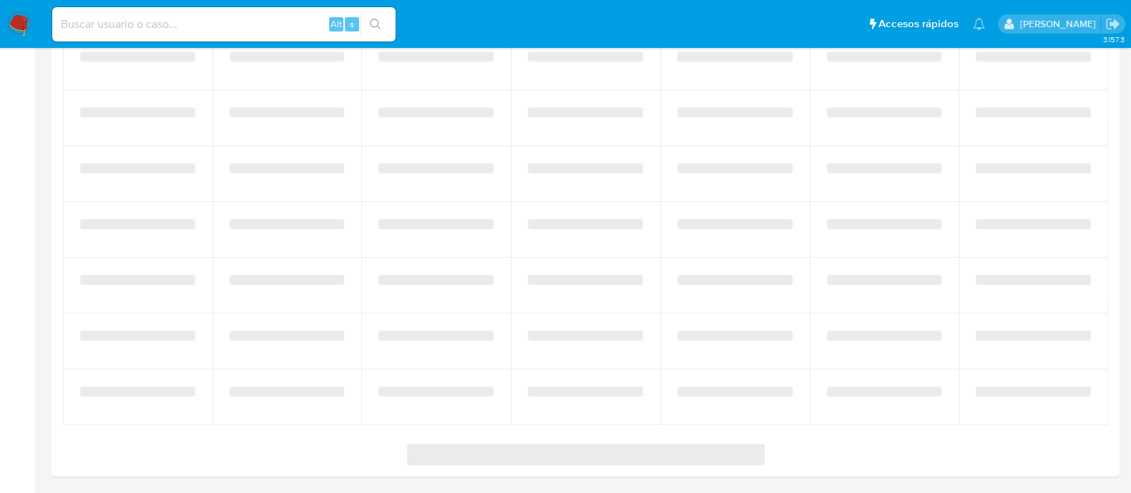
scroll to position [2047, 0]
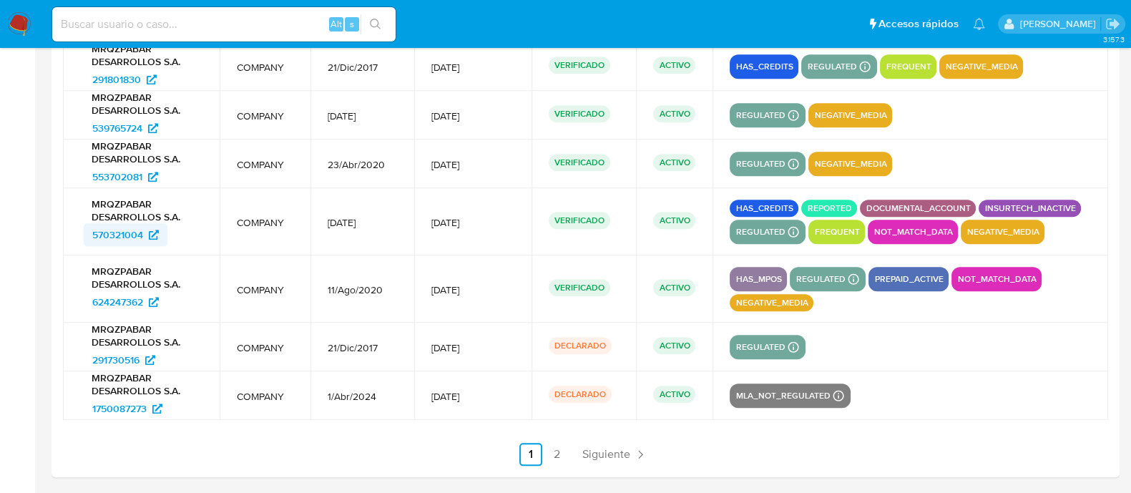
click at [107, 229] on span "570321004" at bounding box center [117, 234] width 51 height 23
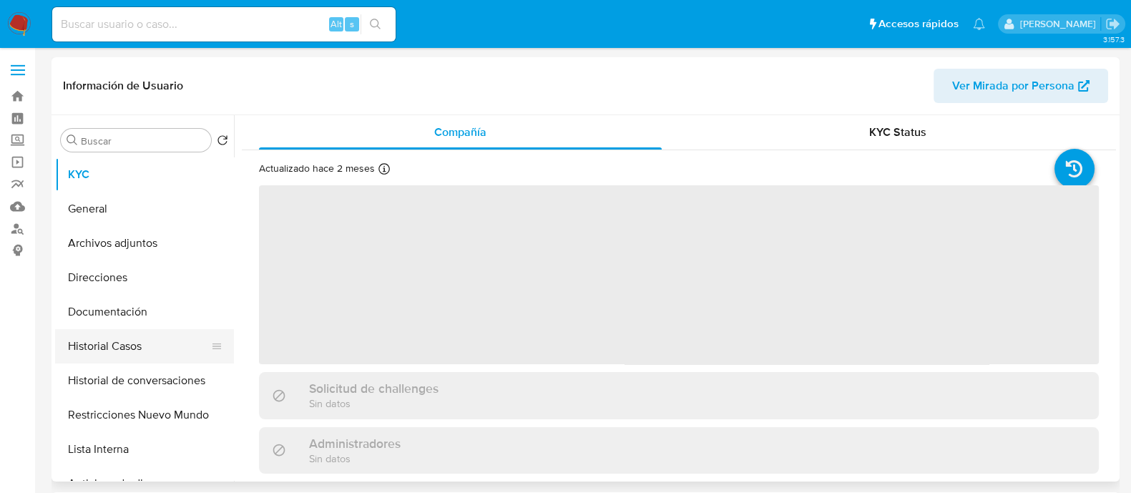
click at [134, 360] on button "Historial Casos" at bounding box center [138, 346] width 167 height 34
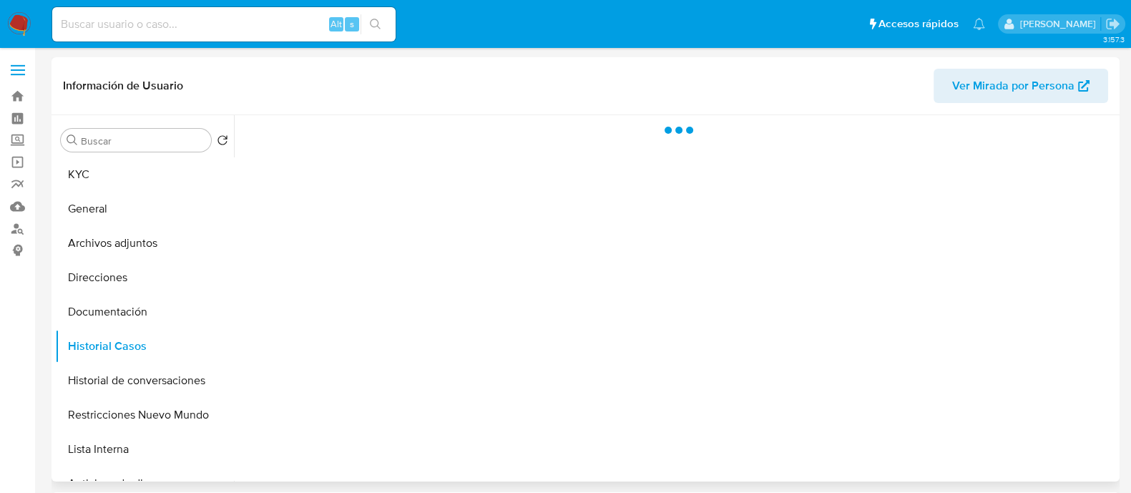
select select "10"
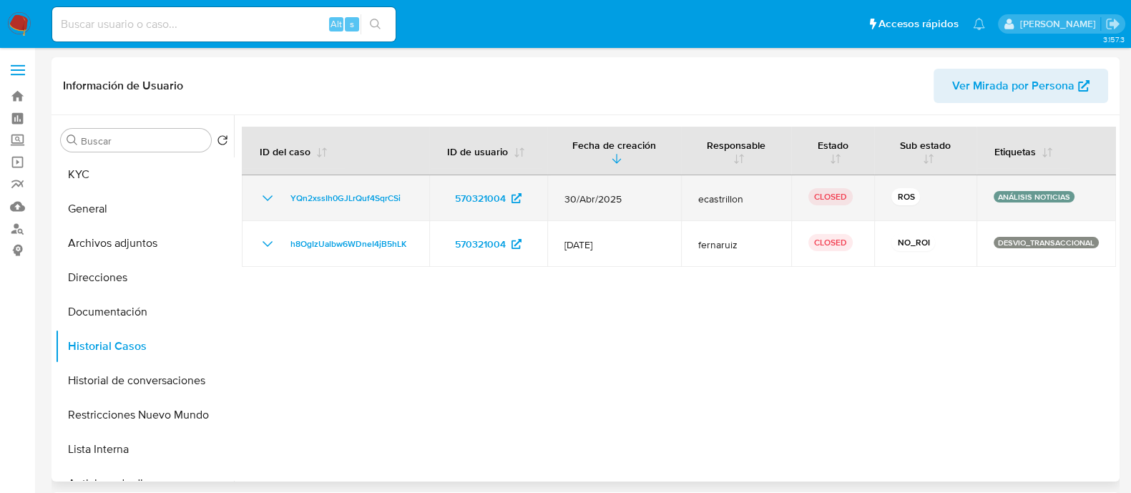
click at [268, 198] on icon "Mostrar/Ocultar" at bounding box center [267, 198] width 17 height 17
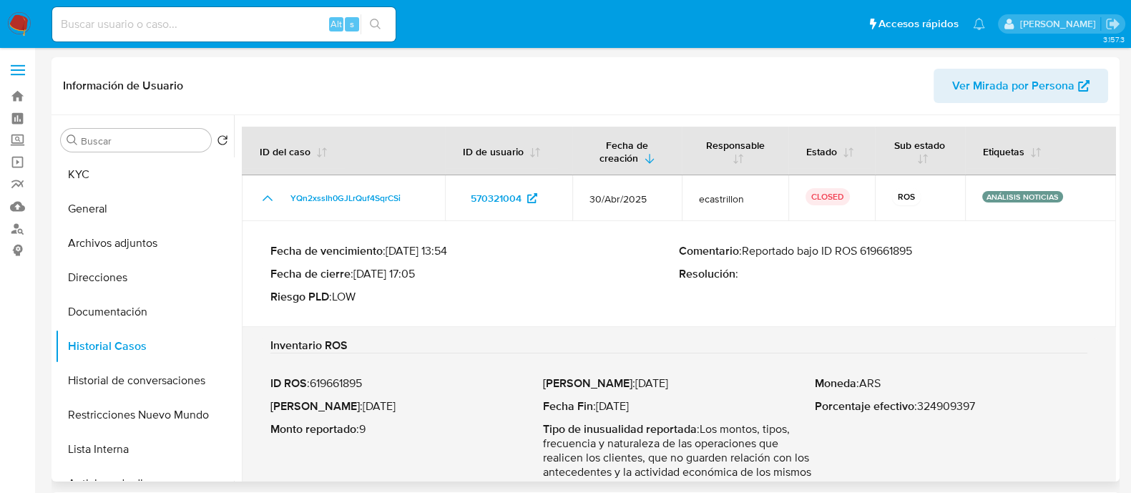
click at [894, 256] on p "Comentario : Reportado bajo ID ROS 619661895" at bounding box center [883, 251] width 409 height 14
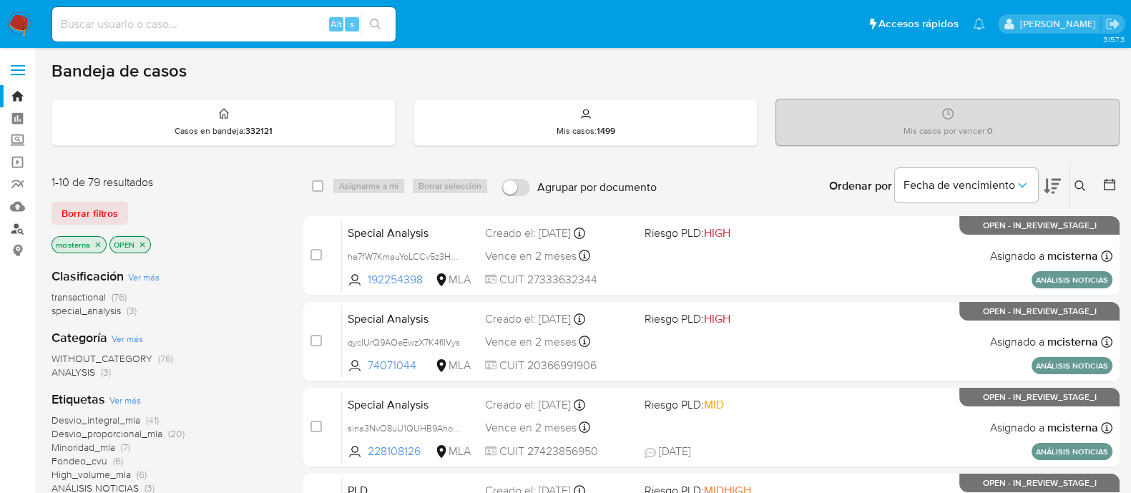
drag, startPoint x: 14, startPoint y: 220, endPoint x: 29, endPoint y: 226, distance: 15.4
click at [14, 220] on link "Buscador de personas" at bounding box center [85, 229] width 170 height 22
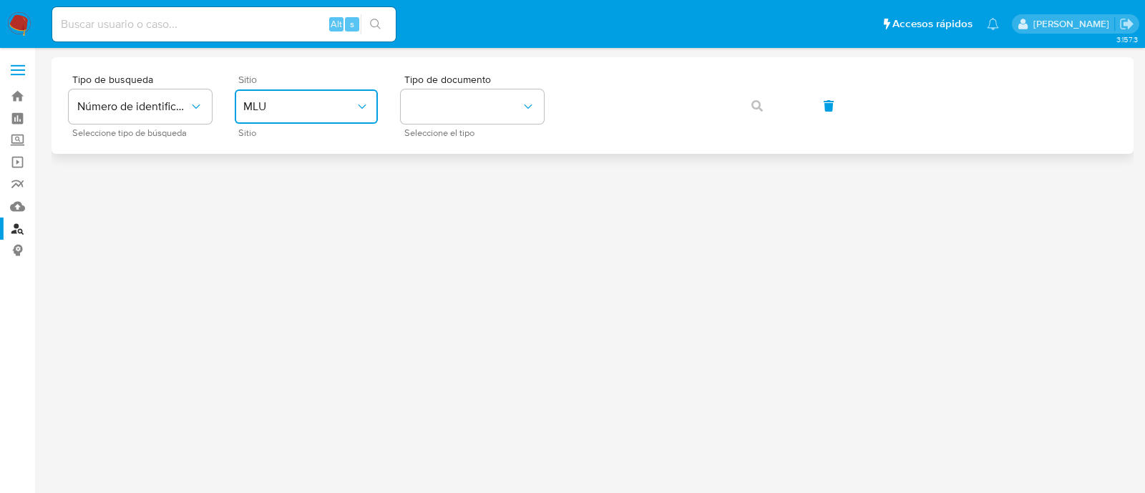
click at [328, 106] on span "MLU" at bounding box center [299, 106] width 112 height 14
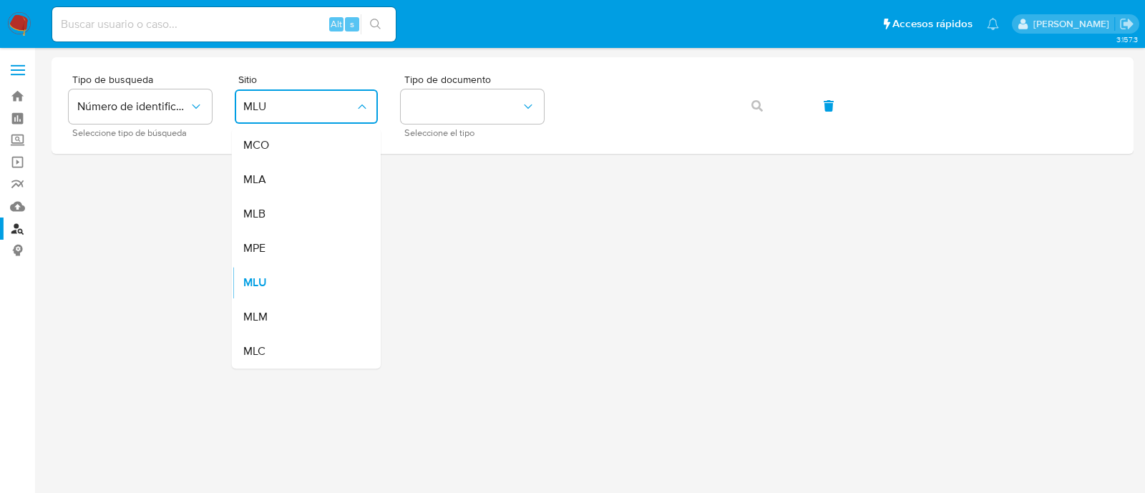
click at [315, 182] on div "MLA" at bounding box center [301, 179] width 117 height 34
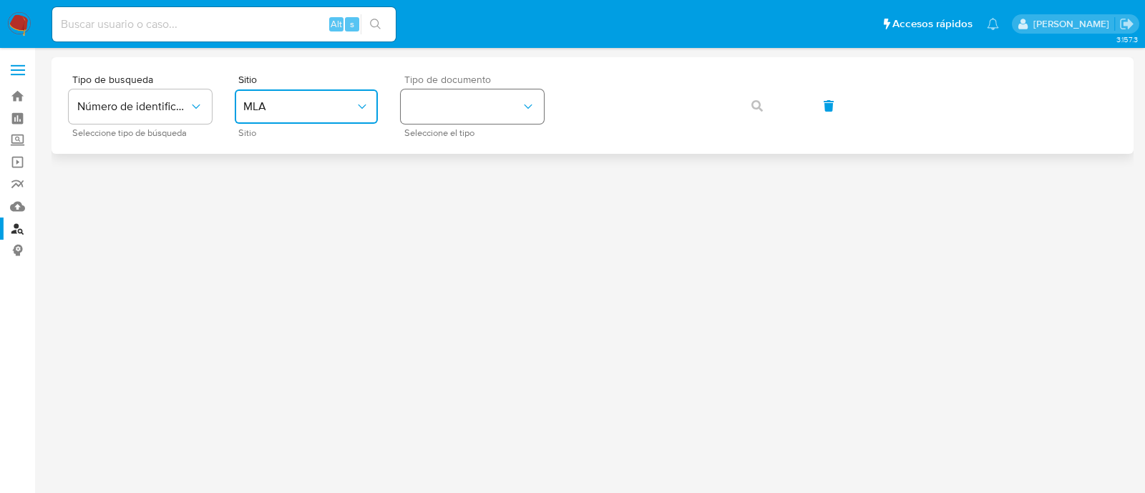
click at [440, 114] on button "identificationType" at bounding box center [472, 106] width 143 height 34
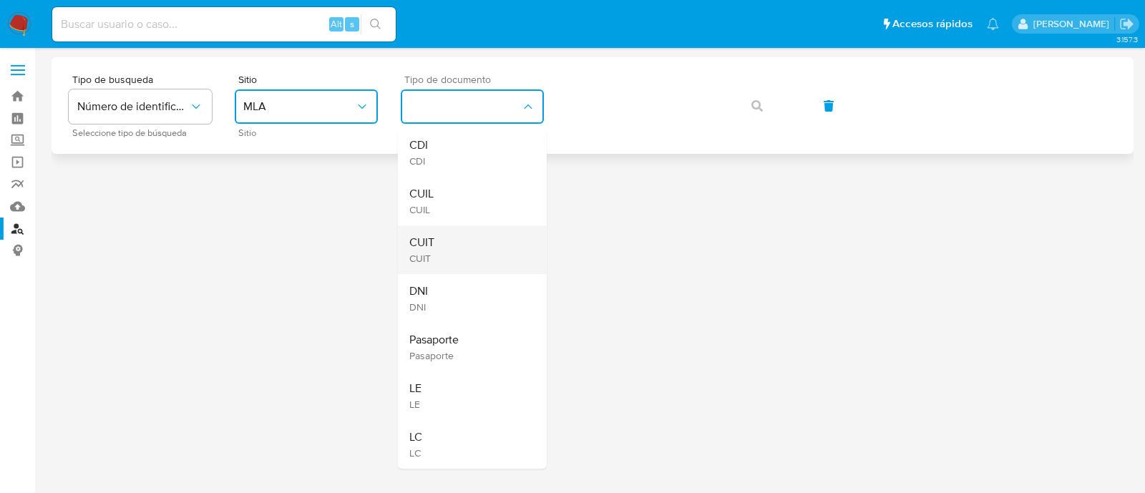
click at [431, 243] on span "CUIT" at bounding box center [421, 242] width 25 height 14
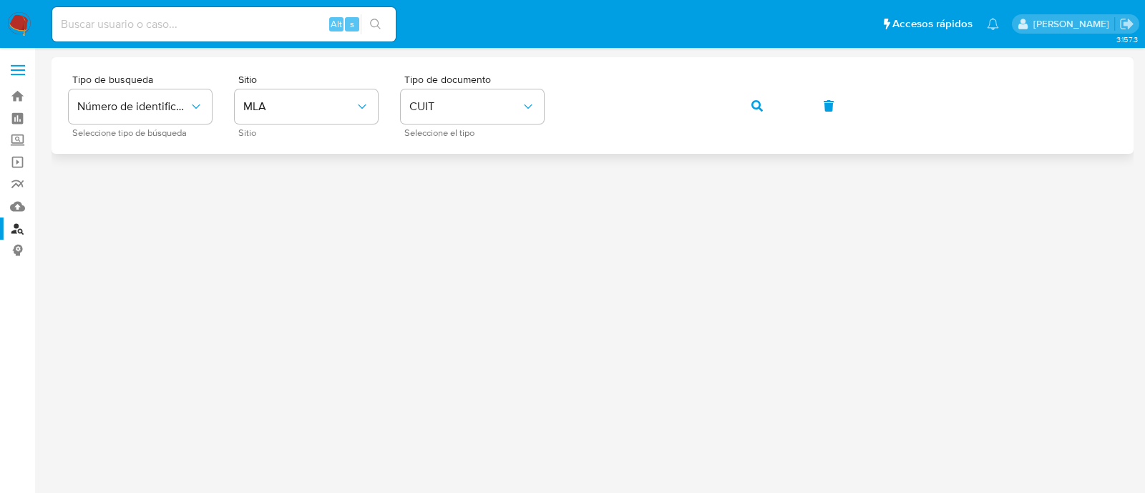
drag, startPoint x: 753, startPoint y: 107, endPoint x: 741, endPoint y: 112, distance: 13.4
click at [753, 107] on icon "button" at bounding box center [756, 105] width 11 height 11
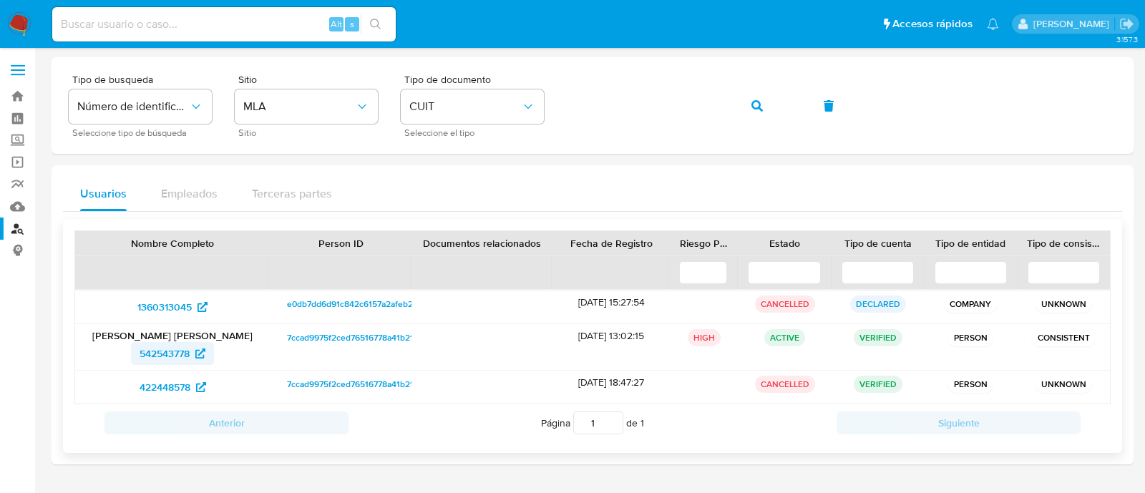
click at [156, 351] on span "542543778" at bounding box center [165, 353] width 50 height 23
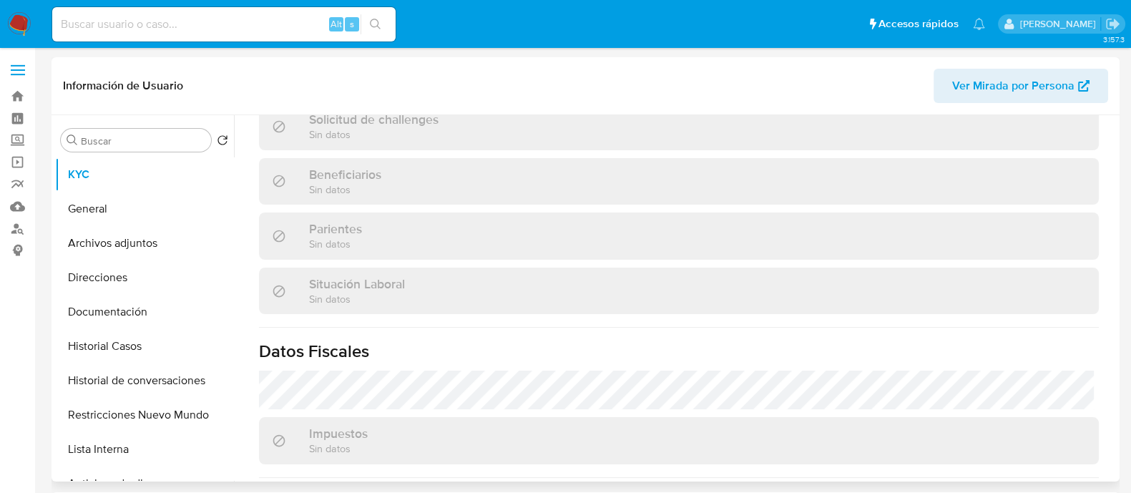
scroll to position [178, 0]
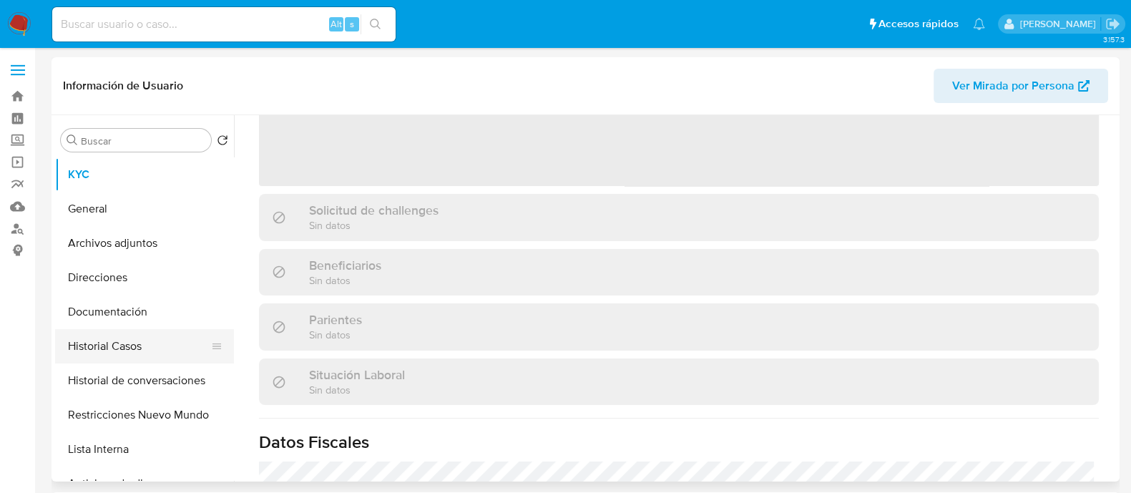
click at [155, 354] on button "Historial Casos" at bounding box center [138, 346] width 167 height 34
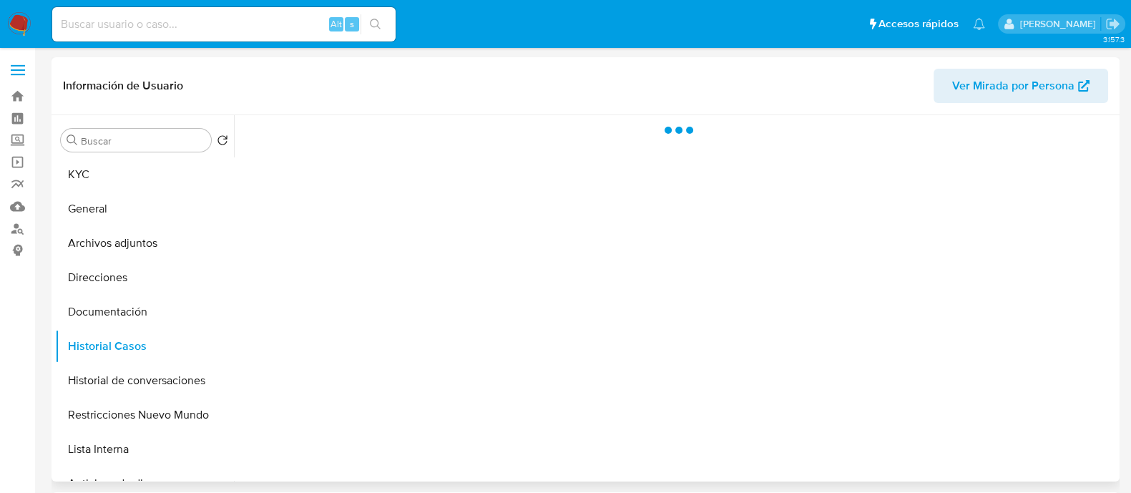
scroll to position [0, 0]
select select "10"
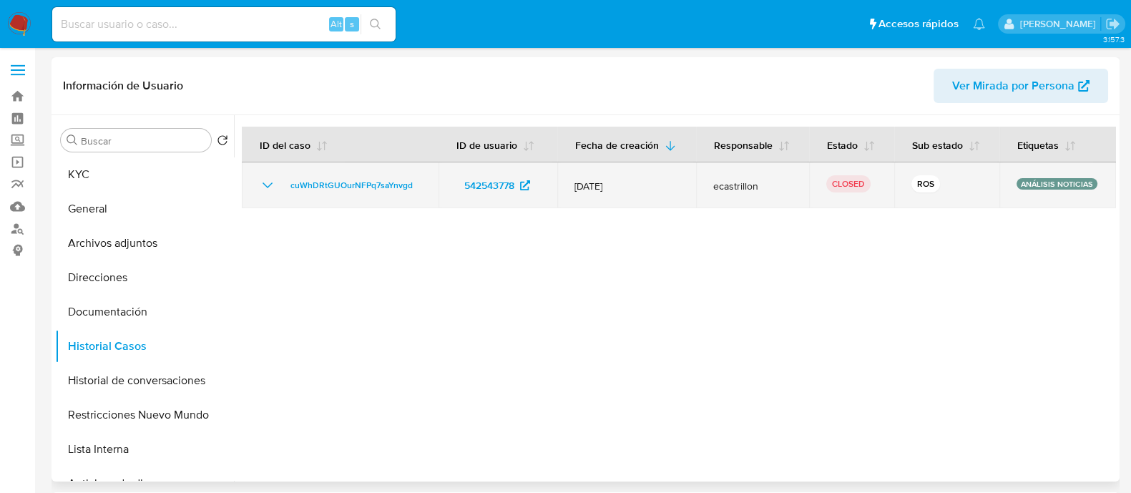
click at [260, 184] on icon "Mostrar/Ocultar" at bounding box center [267, 185] width 17 height 17
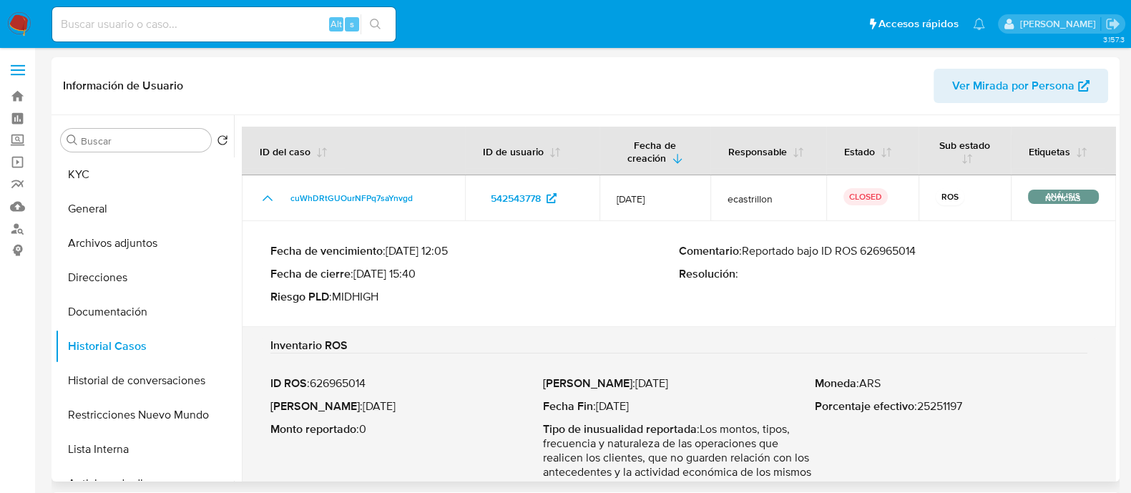
click at [891, 249] on p "Comentario : Reportado bajo ID ROS 626965014" at bounding box center [883, 251] width 409 height 14
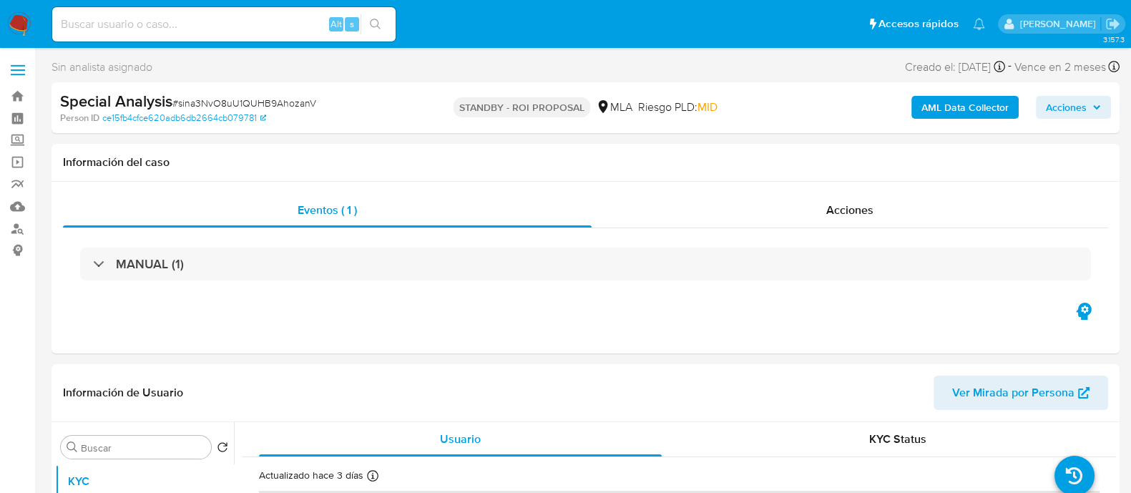
select select "10"
click at [313, 28] on input at bounding box center [223, 24] width 343 height 19
paste input "ha7fW7KmauYoLCCv5z3HCzpX"
type input "ha7fW7KmauYoLCCv5z3HCzpX"
click at [381, 23] on icon "search-icon" at bounding box center [375, 24] width 11 height 11
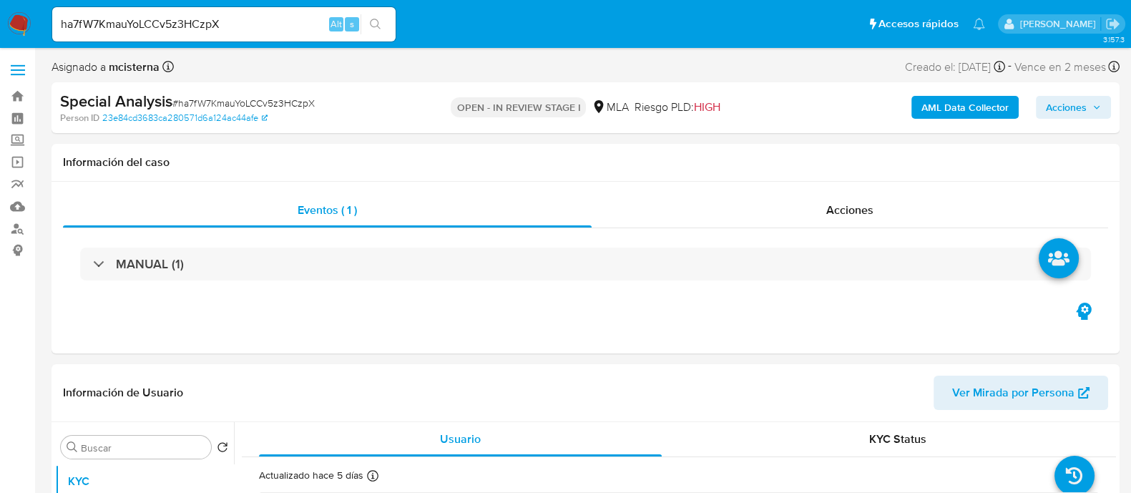
select select "10"
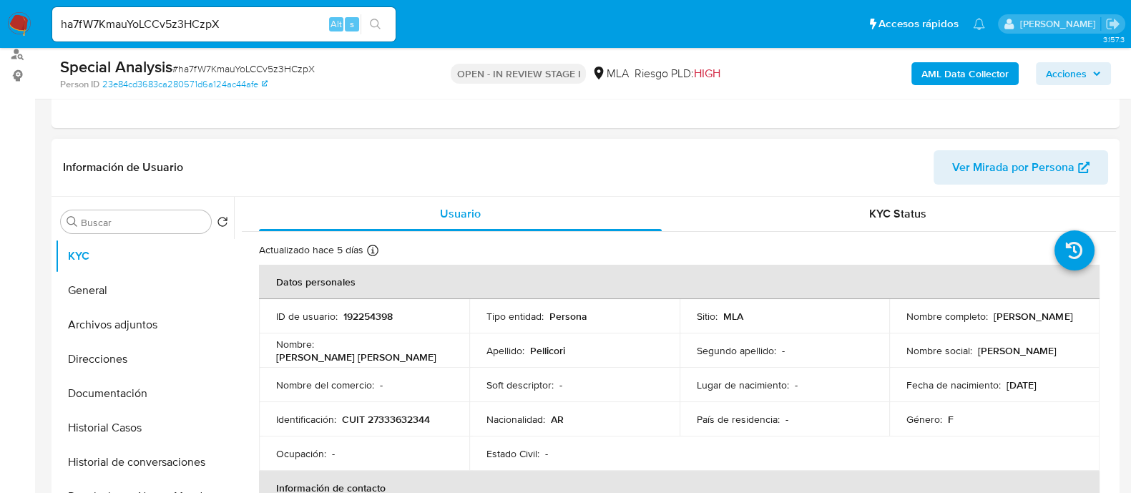
scroll to position [178, 0]
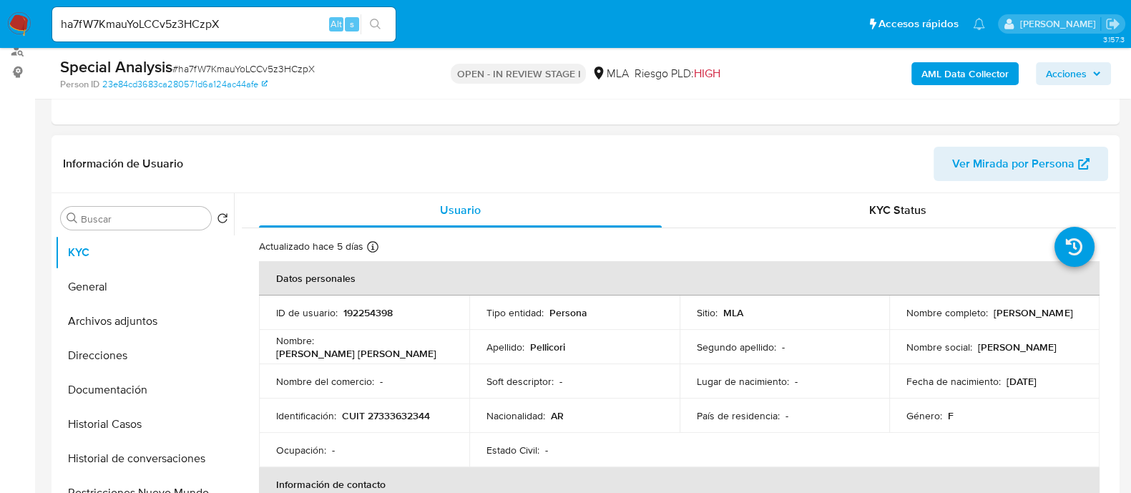
click at [394, 416] on p "CUIT 27333632344" at bounding box center [386, 415] width 88 height 13
copy p "27333632344"
click at [149, 321] on button "Archivos adjuntos" at bounding box center [138, 321] width 167 height 34
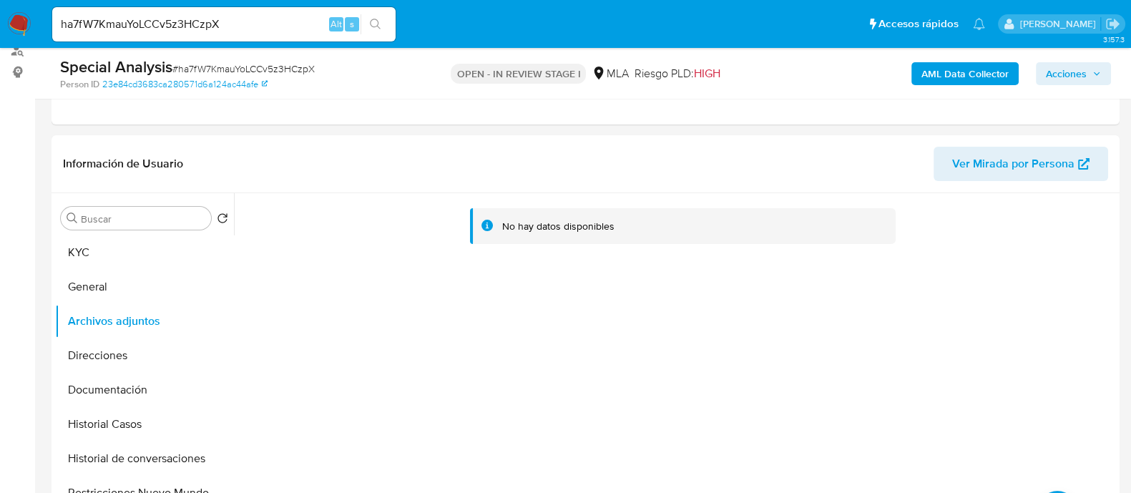
click at [927, 63] on b "AML Data Collector" at bounding box center [965, 73] width 87 height 23
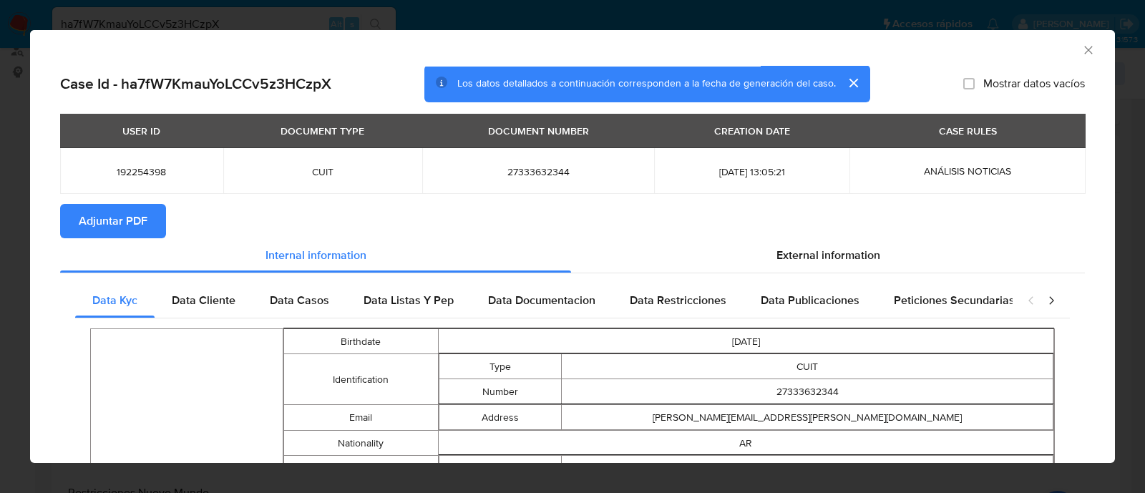
click at [142, 223] on span "Adjuntar PDF" at bounding box center [113, 220] width 69 height 31
click at [1081, 48] on icon "Cerrar ventana" at bounding box center [1088, 50] width 14 height 14
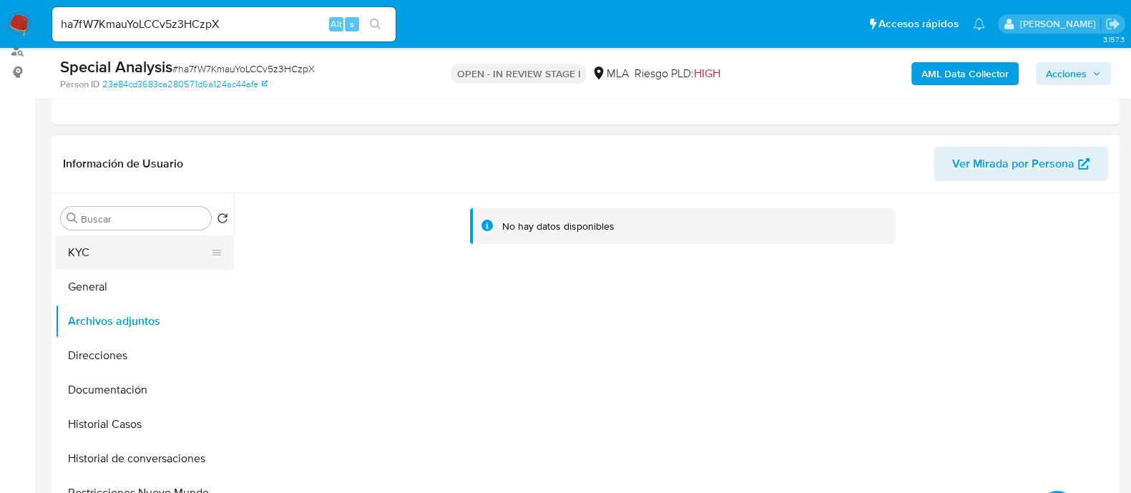
click at [150, 248] on button "KYC" at bounding box center [138, 252] width 167 height 34
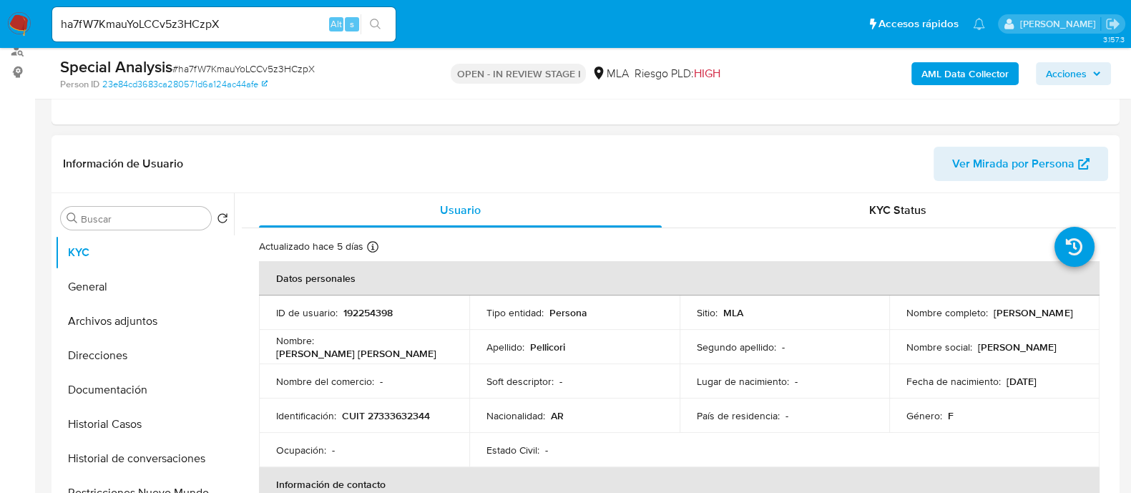
drag, startPoint x: 904, startPoint y: 318, endPoint x: 1036, endPoint y: 318, distance: 132.4
click at [1036, 318] on div "Nombre completo : [PERSON_NAME]" at bounding box center [995, 312] width 176 height 13
copy p "[PERSON_NAME]"
click at [398, 416] on p "CUIT 27333632344" at bounding box center [386, 415] width 88 height 13
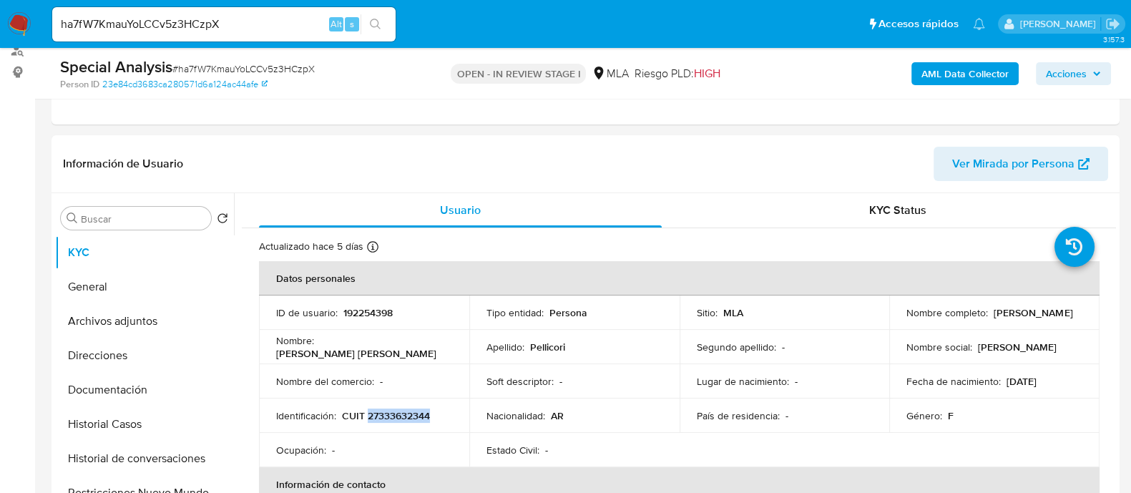
copy p "27333632344"
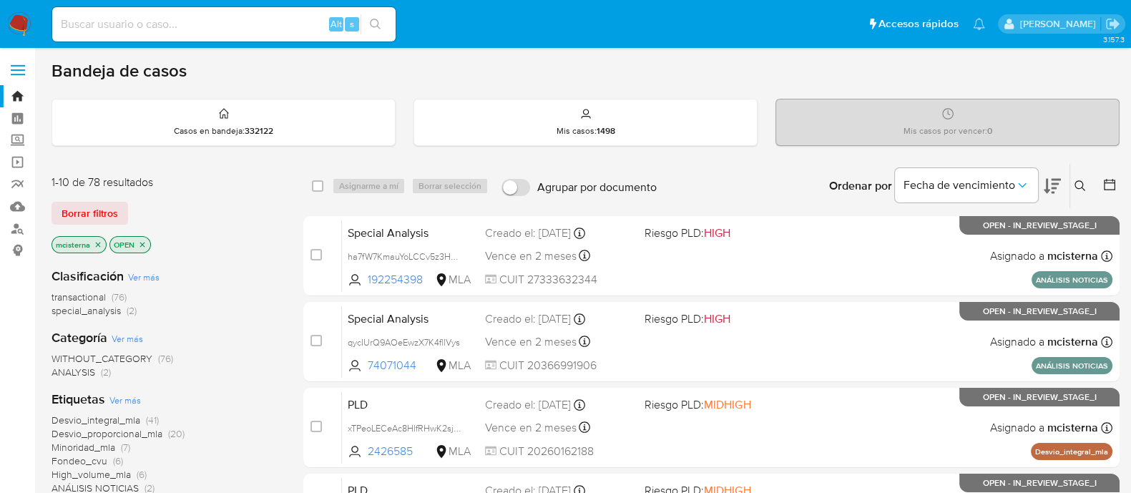
click at [296, 25] on input at bounding box center [223, 24] width 343 height 19
paste input "qycIUrQ9AOeEwzX7K4fllVys"
type input "qycIUrQ9AOeEwzX7K4fllVys"
click at [383, 25] on button "search-icon" at bounding box center [375, 24] width 29 height 20
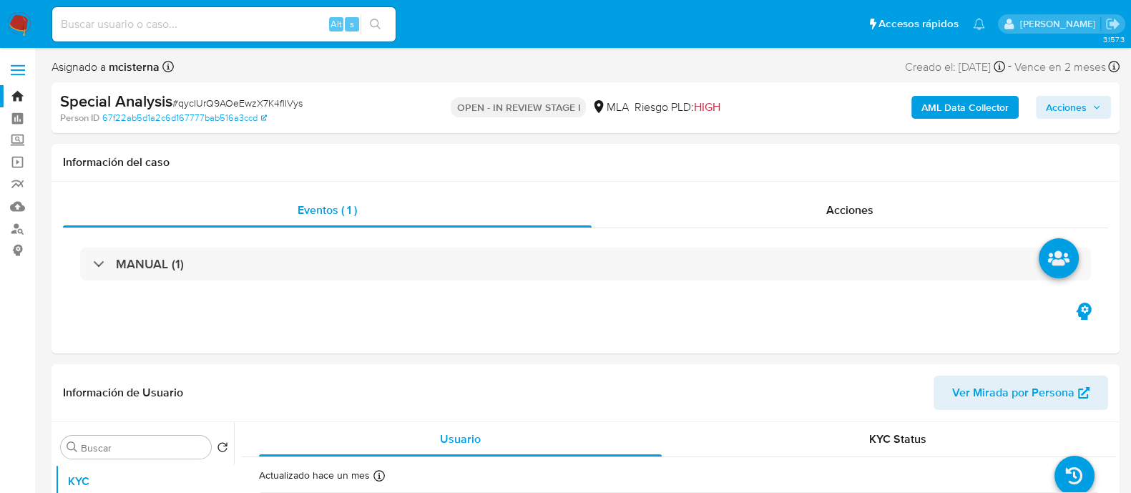
select select "10"
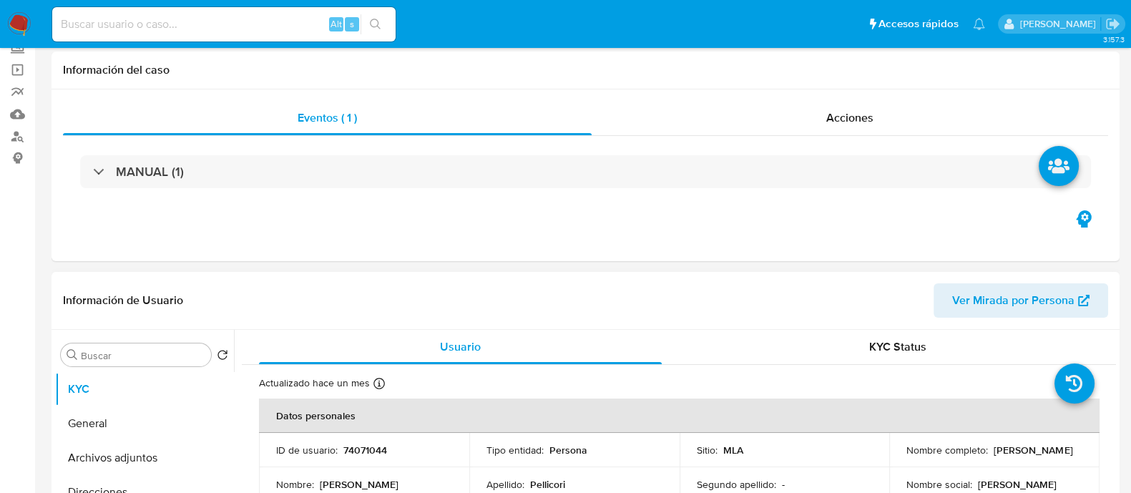
scroll to position [178, 0]
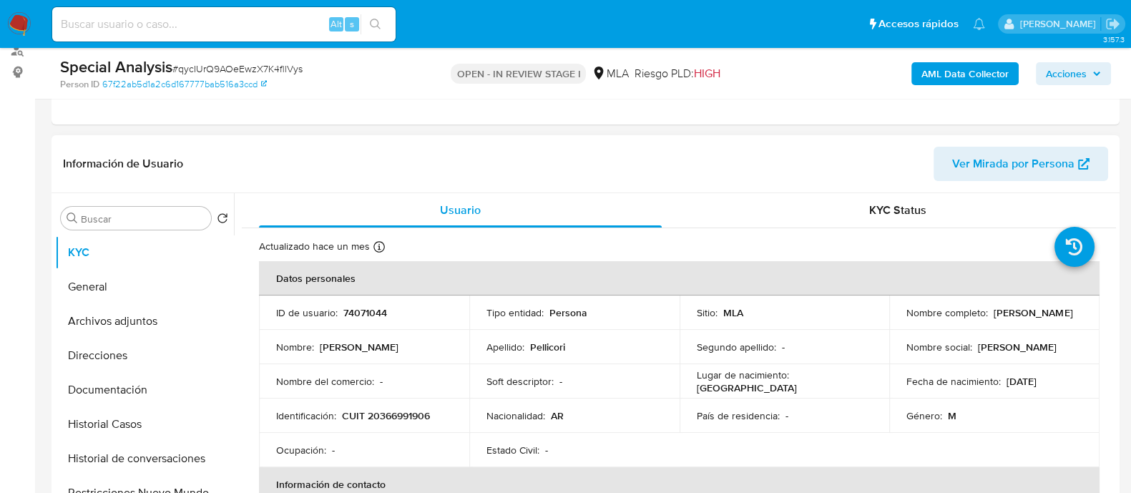
drag, startPoint x: 917, startPoint y: 320, endPoint x: 1020, endPoint y: 320, distance: 103.8
click at [1020, 320] on td "Nombre completo : Pedro Claudio Pellicori" at bounding box center [994, 313] width 210 height 34
copy p "Pedro Claudio Pellicori"
click at [413, 413] on p "CUIT 20366991906" at bounding box center [386, 415] width 88 height 13
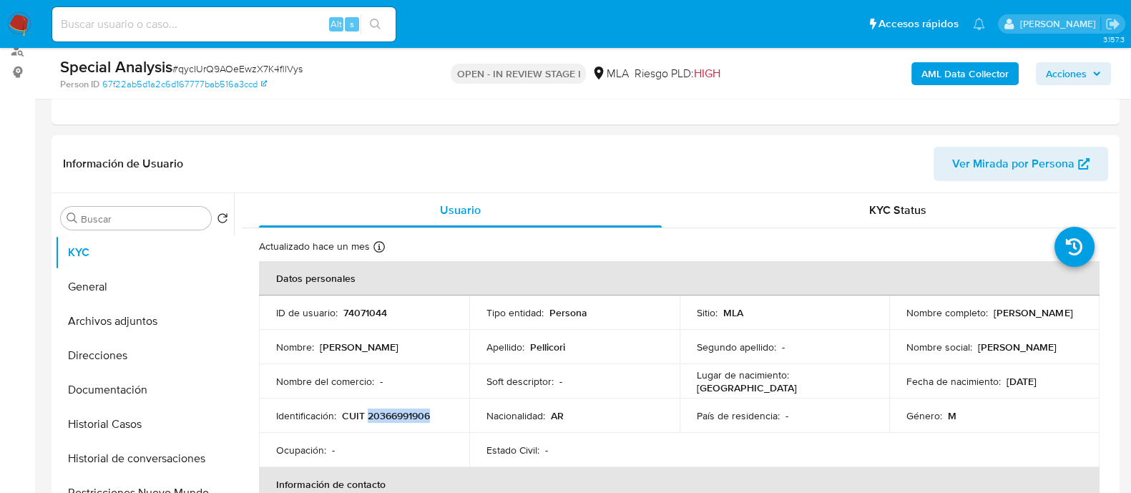
copy p "20366991906"
click at [135, 325] on button "Archivos adjuntos" at bounding box center [138, 321] width 167 height 34
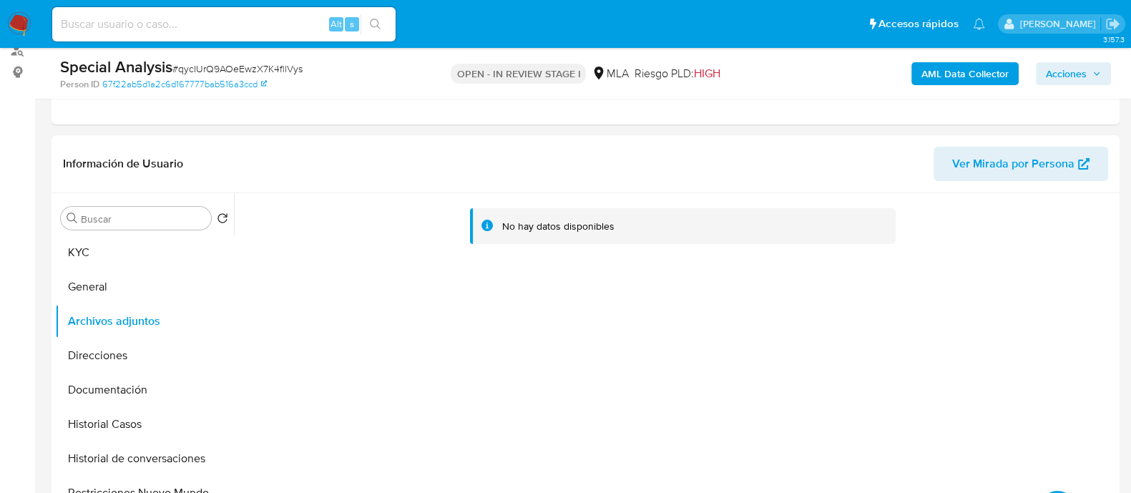
click at [942, 73] on b "AML Data Collector" at bounding box center [965, 73] width 87 height 23
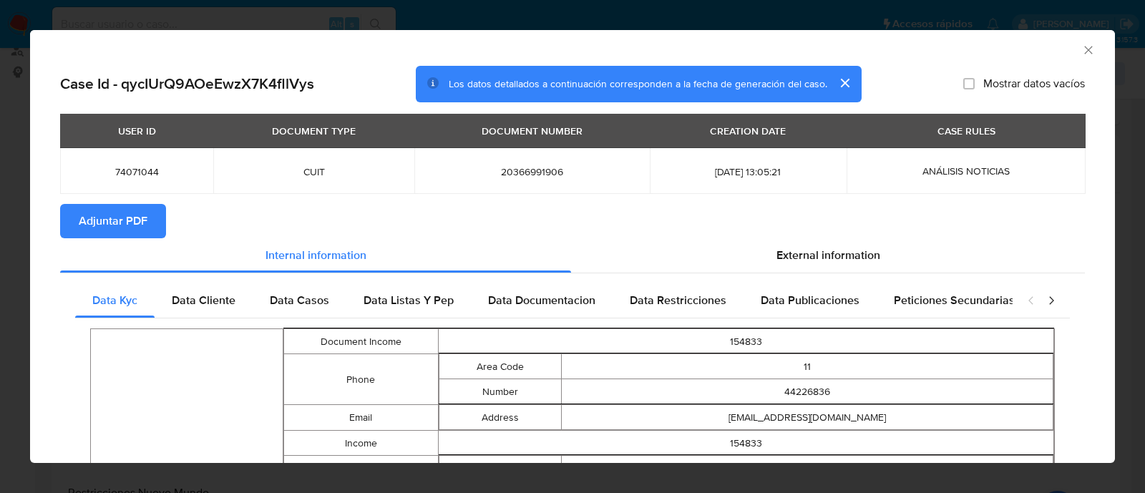
click at [122, 228] on span "Adjuntar PDF" at bounding box center [113, 220] width 69 height 31
click at [1081, 52] on icon "Cerrar ventana" at bounding box center [1088, 50] width 14 height 14
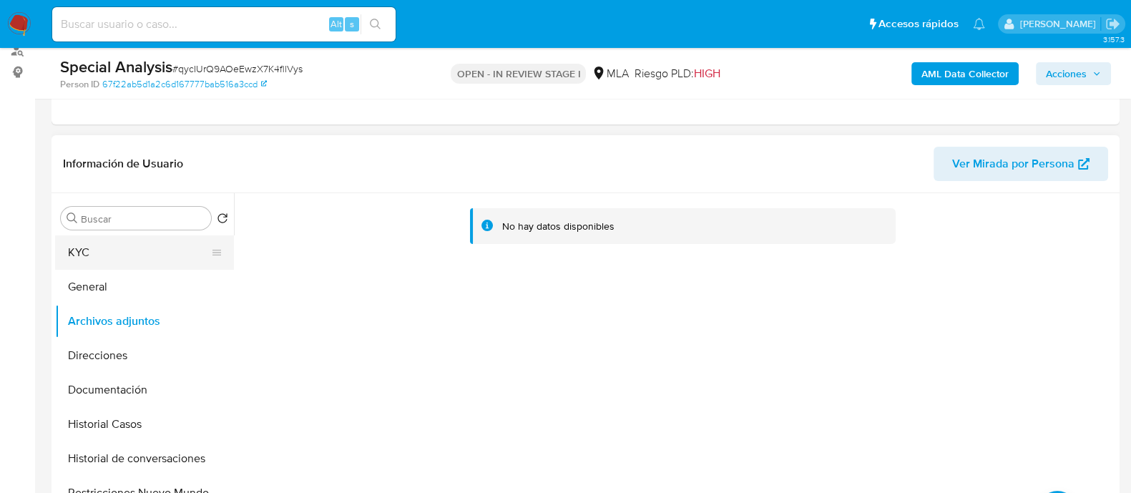
click at [104, 260] on button "KYC" at bounding box center [138, 252] width 167 height 34
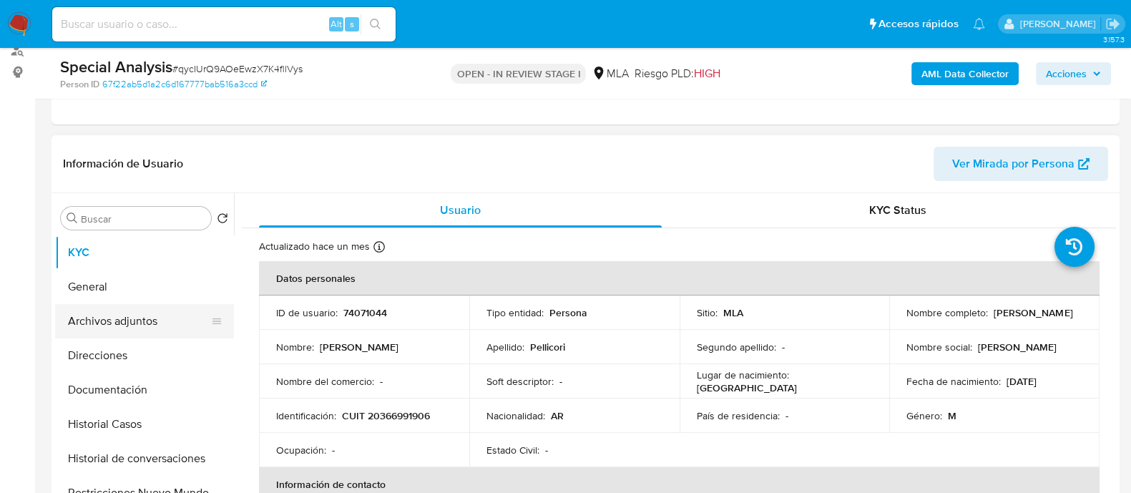
click at [147, 309] on button "Archivos adjuntos" at bounding box center [138, 321] width 167 height 34
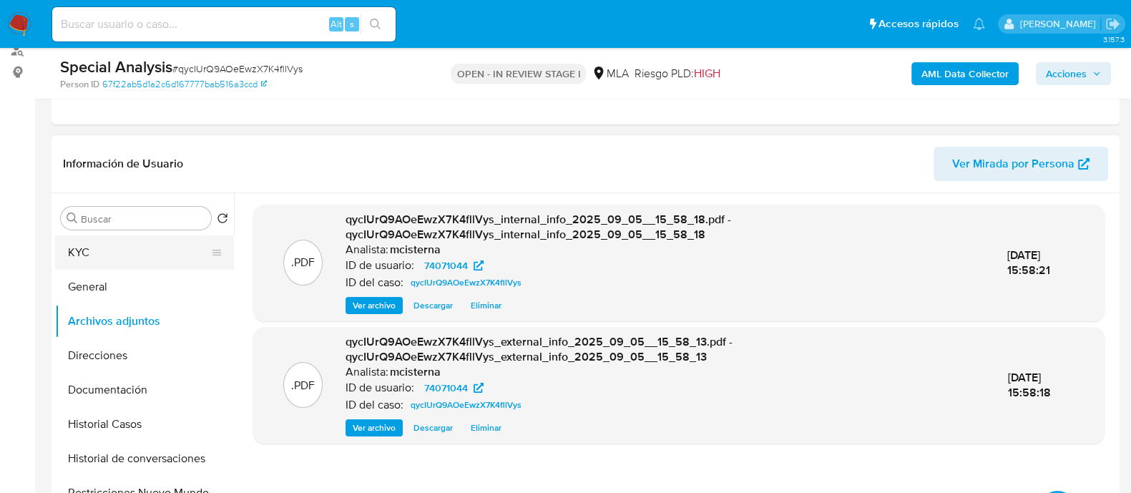
click at [179, 256] on button "KYC" at bounding box center [138, 252] width 167 height 34
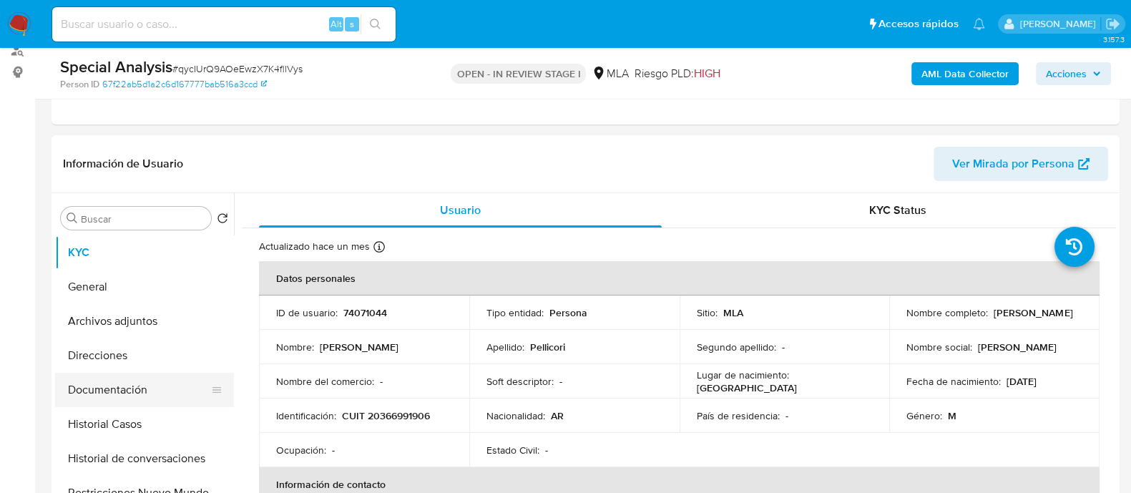
click at [157, 385] on button "Documentación" at bounding box center [138, 390] width 167 height 34
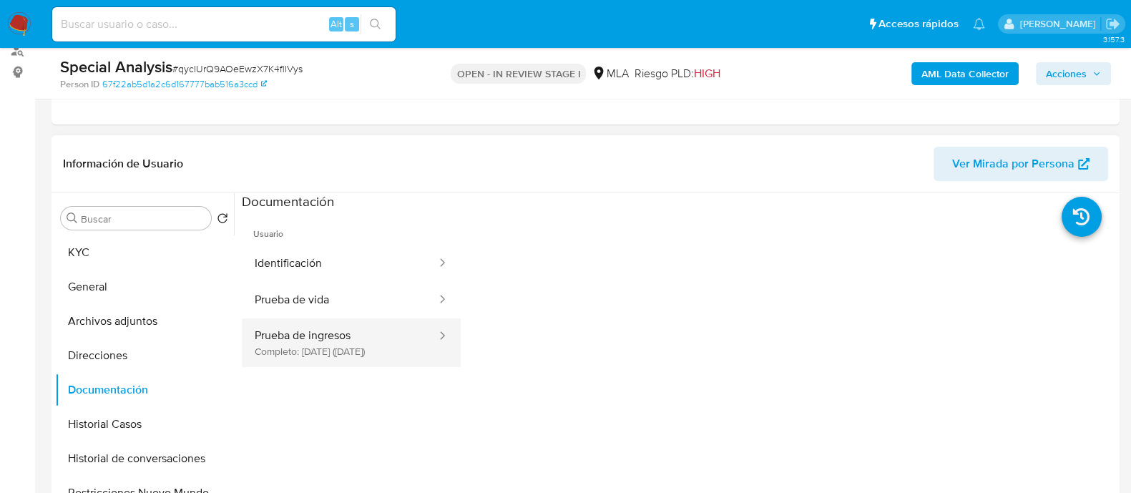
click at [335, 338] on button "Prueba de ingresos Completo: 21/12/2023 (hace 2 años)" at bounding box center [340, 342] width 196 height 49
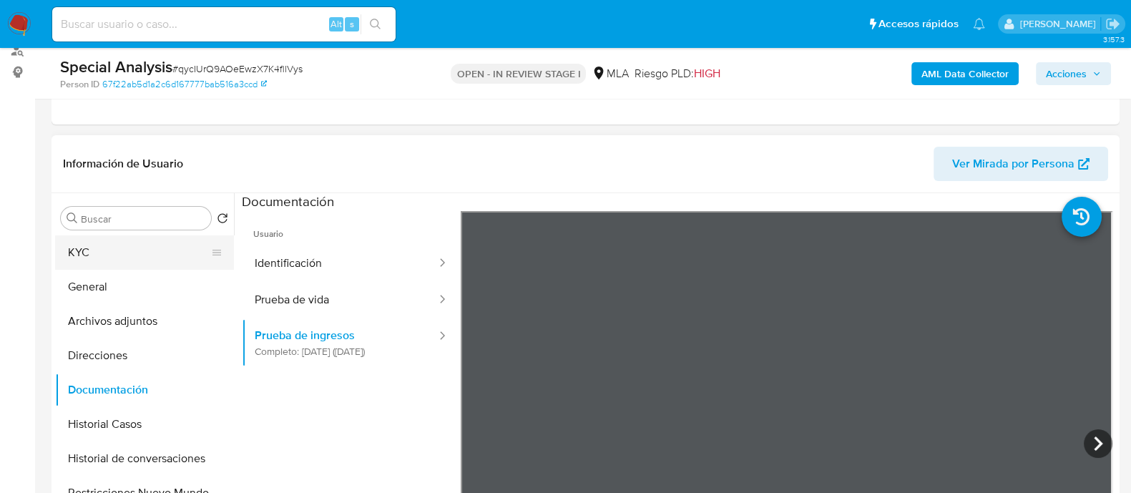
click at [129, 255] on button "KYC" at bounding box center [138, 252] width 167 height 34
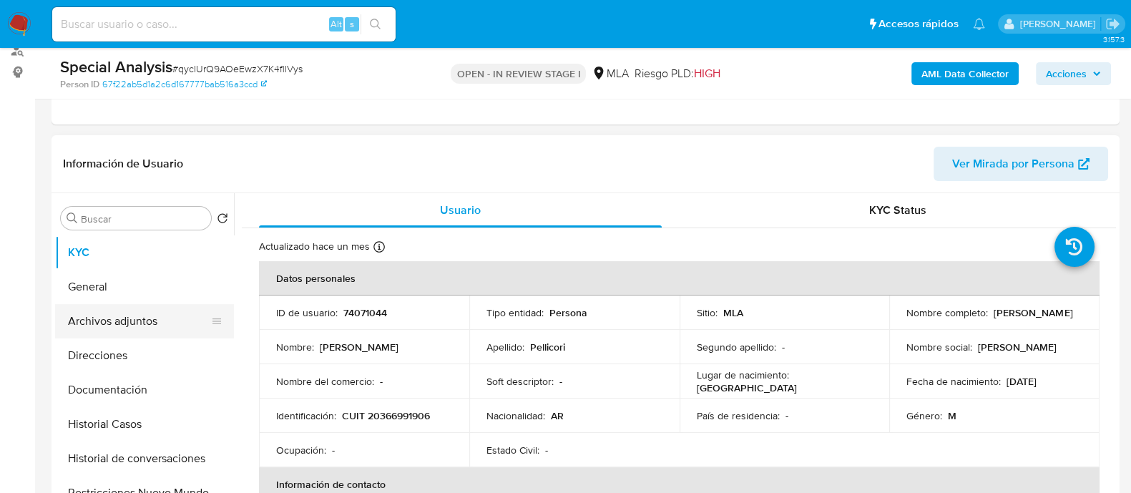
click at [147, 323] on button "Archivos adjuntos" at bounding box center [138, 321] width 167 height 34
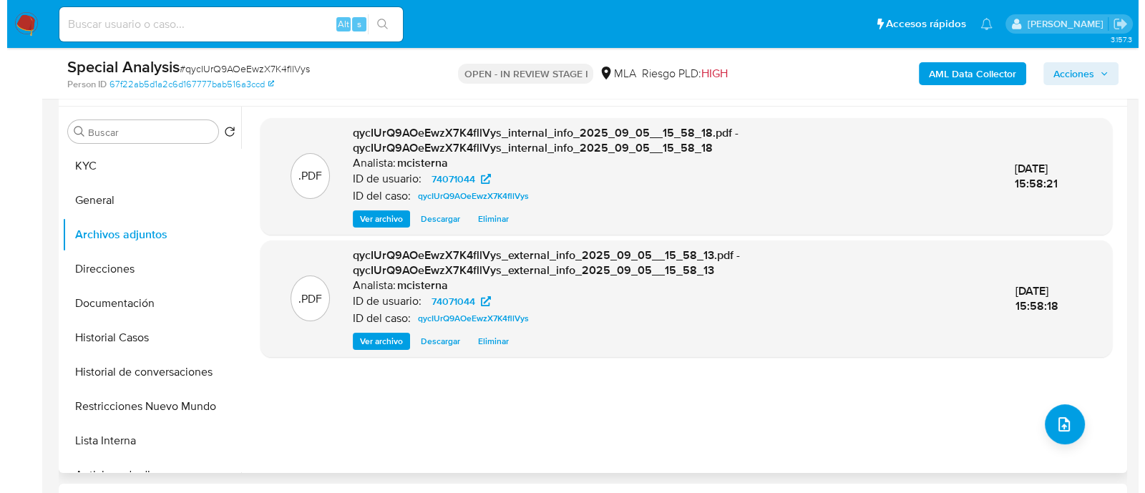
scroll to position [447, 0]
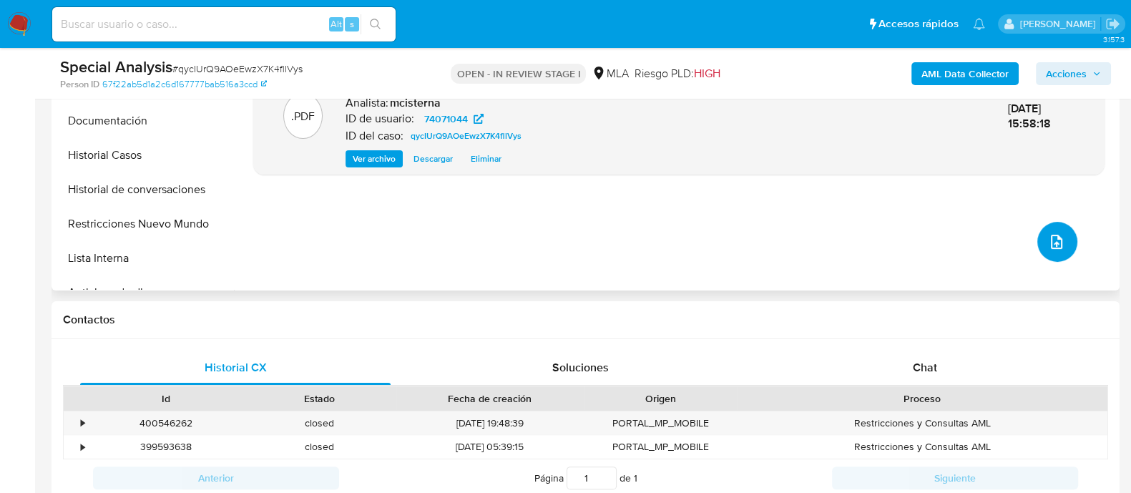
click at [1040, 240] on button "upload-file" at bounding box center [1058, 242] width 40 height 40
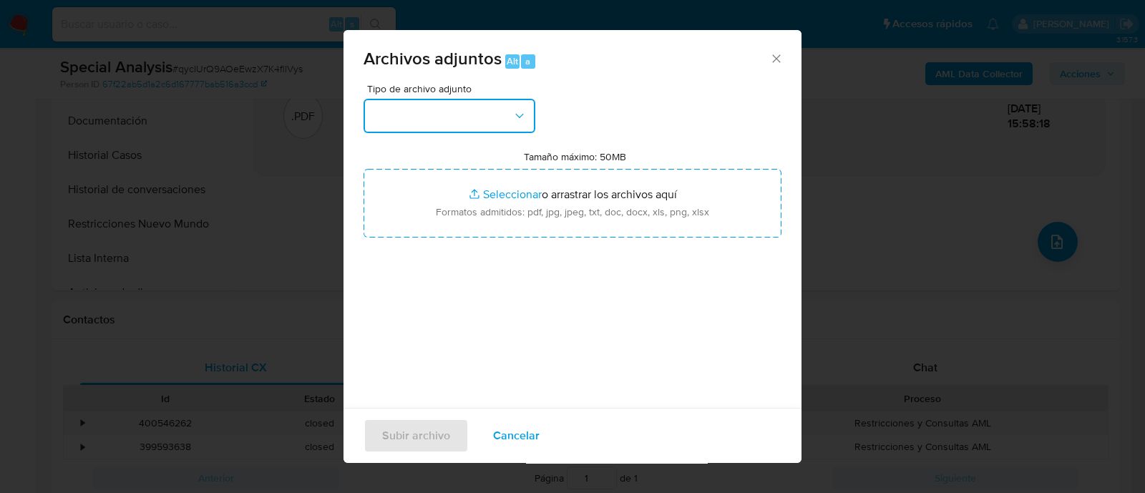
click at [483, 123] on button "button" at bounding box center [450, 116] width 172 height 34
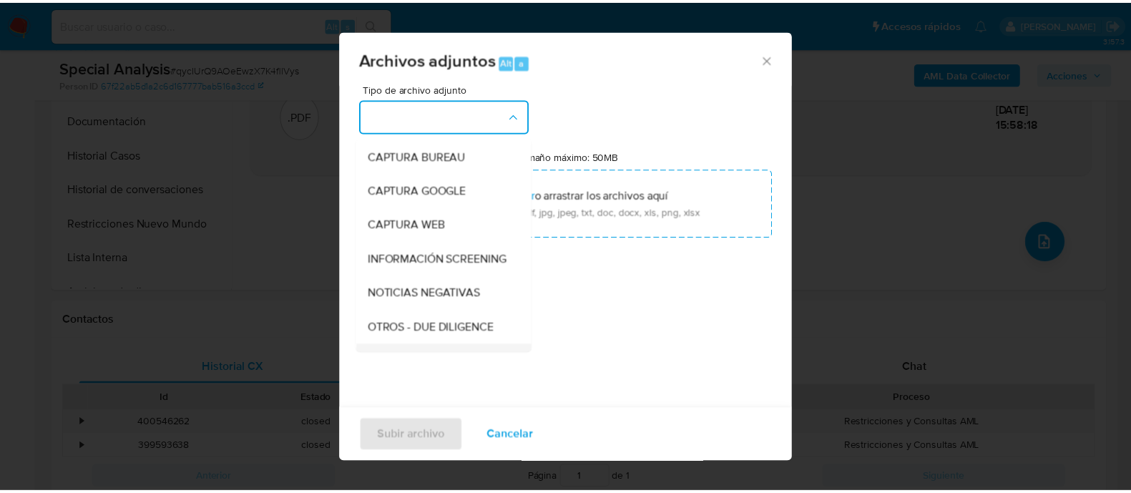
scroll to position [178, 0]
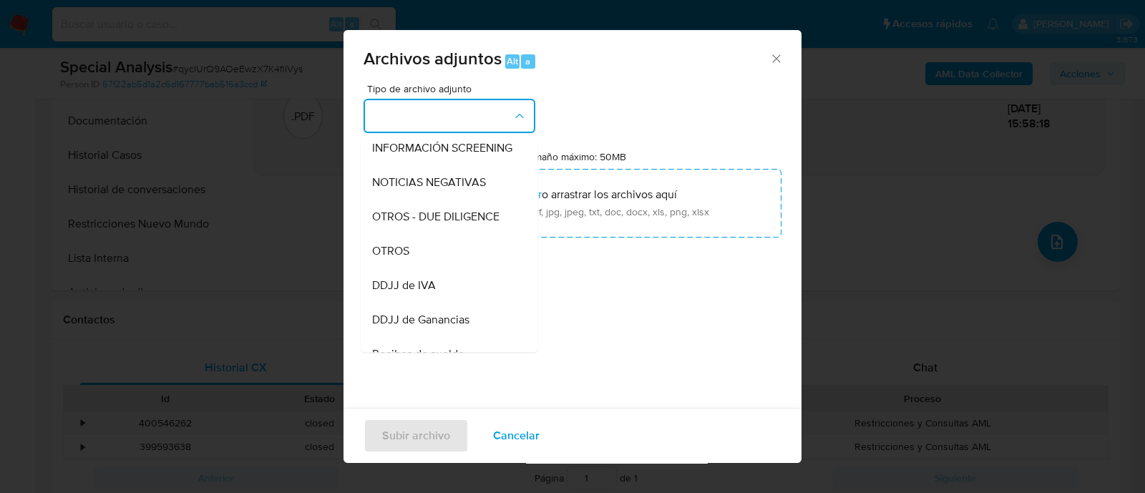
click at [424, 268] on div "OTROS" at bounding box center [445, 251] width 146 height 34
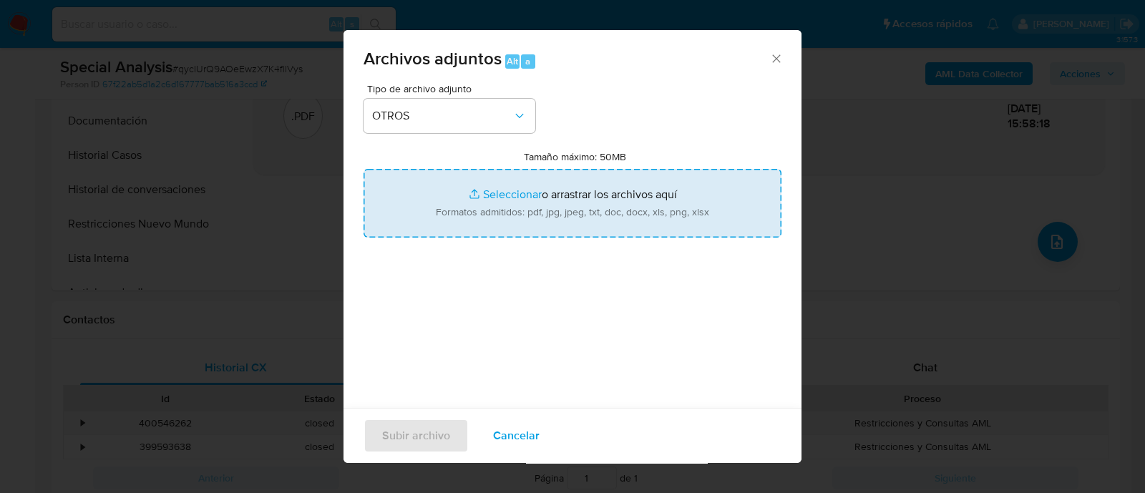
type input "C:\fakepath\Movimientos qycIUrQ9AOeEwzX7K4fllVys_2025_08_19_20_08_25.xlsx"
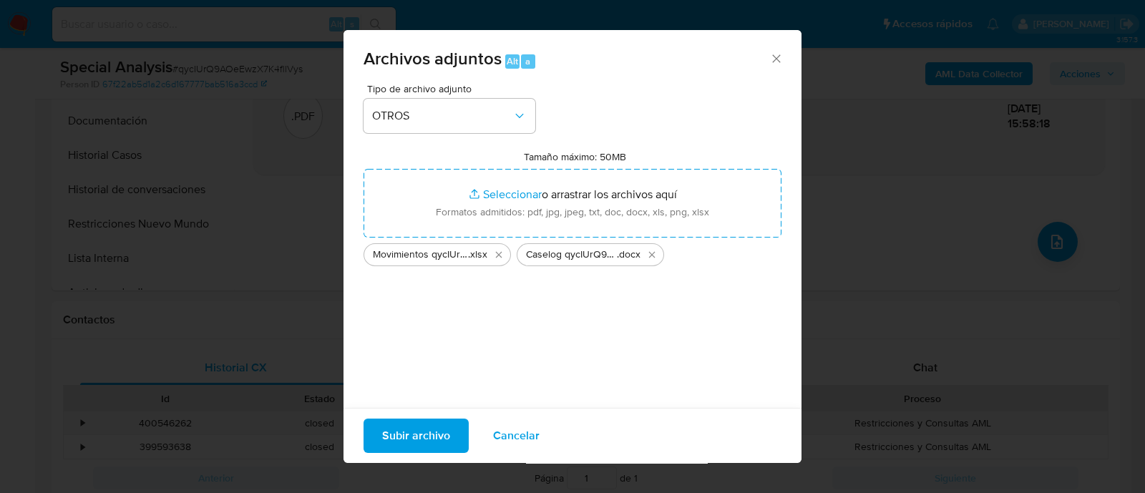
click at [411, 436] on span "Subir archivo" at bounding box center [416, 435] width 68 height 31
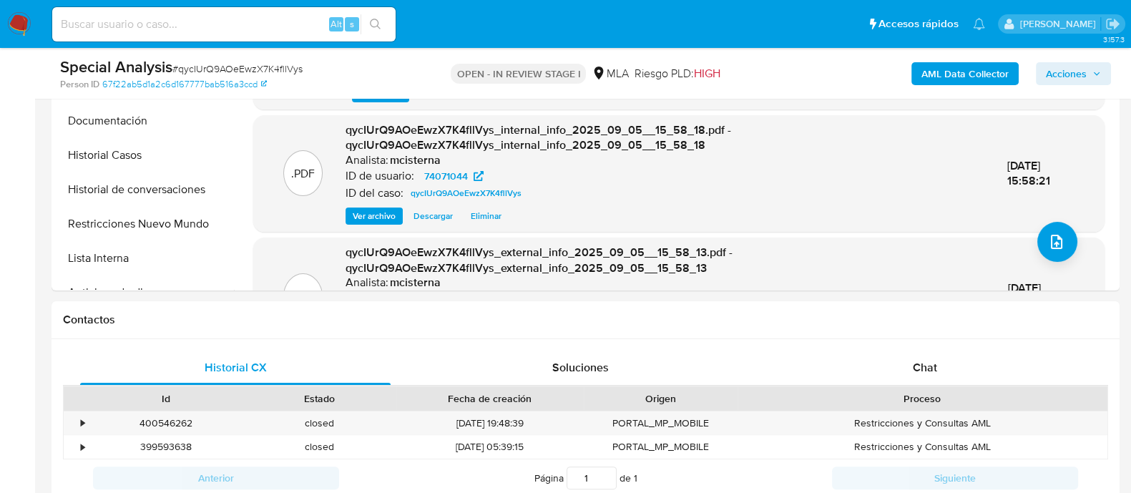
click at [404, 79] on div "Person ID 67f22ab5d1a2c6d167777bab516a3ccd" at bounding box center [233, 84] width 346 height 13
click at [1048, 68] on span "Acciones" at bounding box center [1066, 73] width 41 height 23
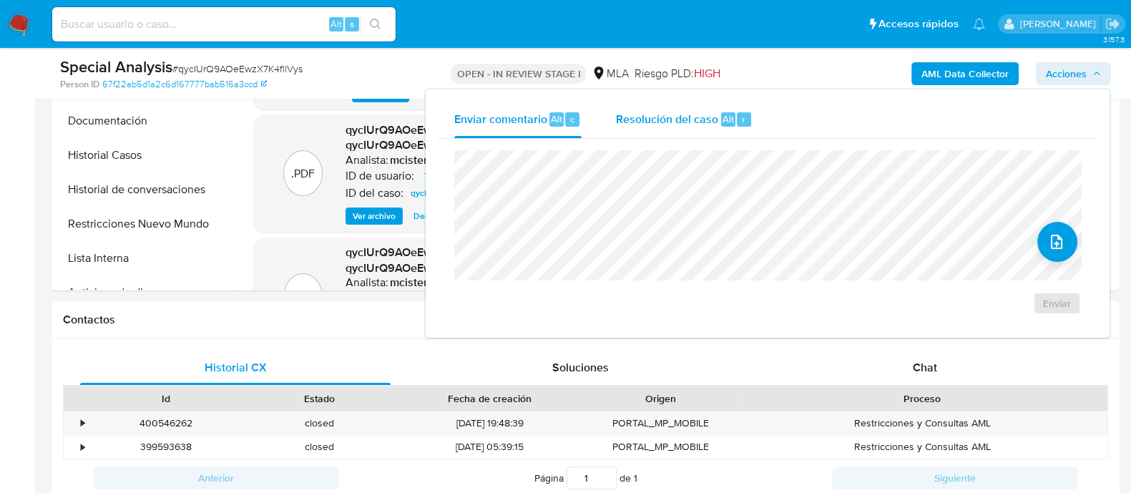
click at [747, 120] on div "r" at bounding box center [744, 119] width 14 height 14
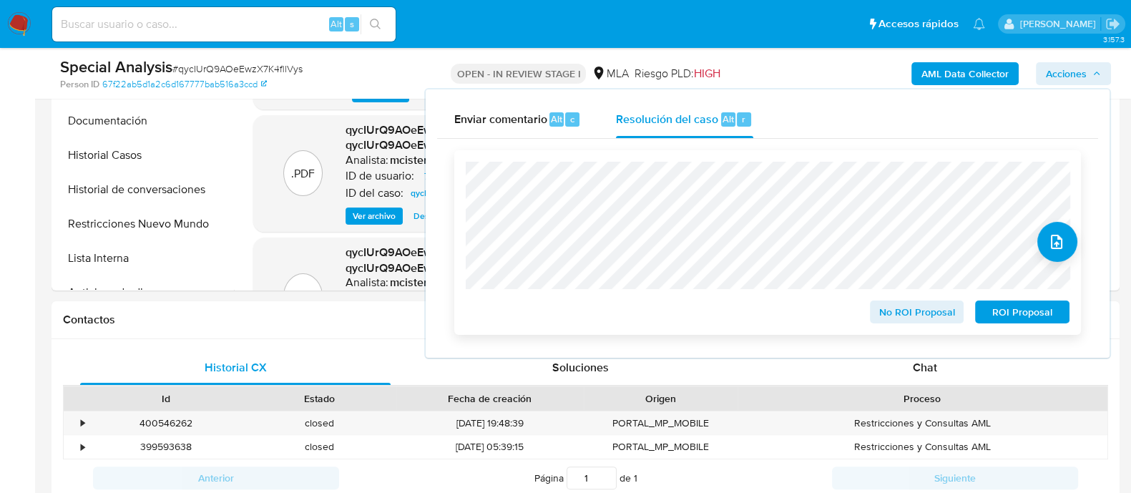
click at [890, 314] on span "No ROI Proposal" at bounding box center [917, 312] width 74 height 20
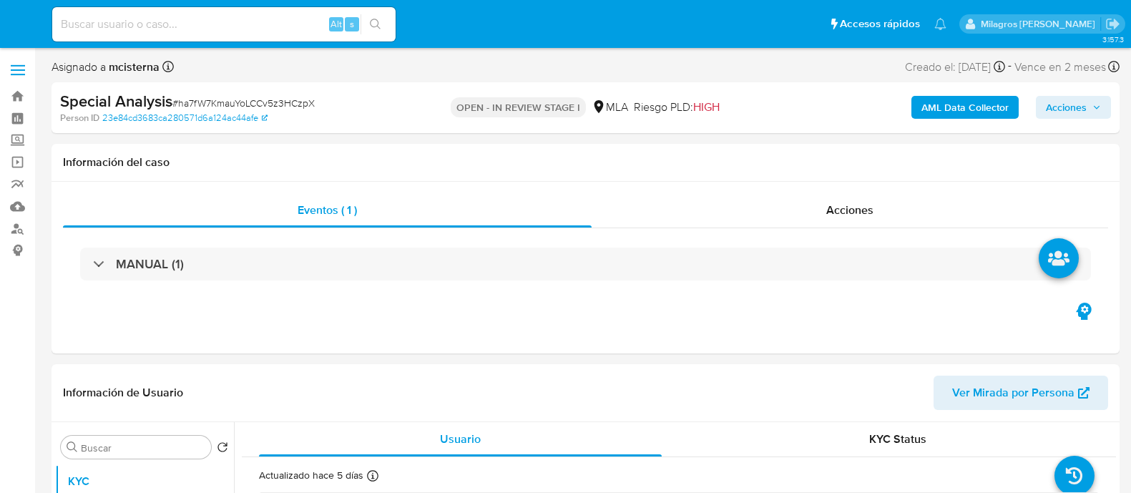
select select "10"
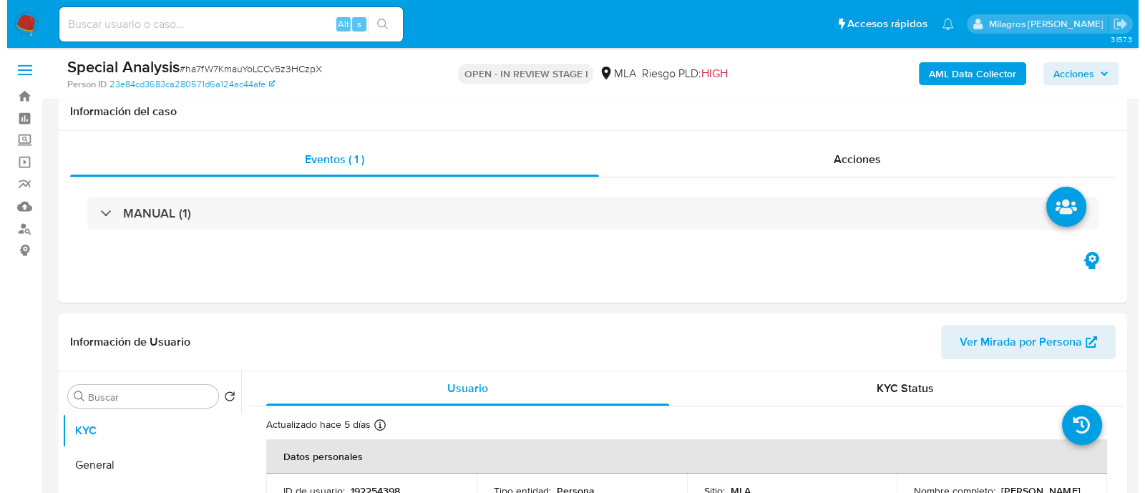
scroll to position [268, 0]
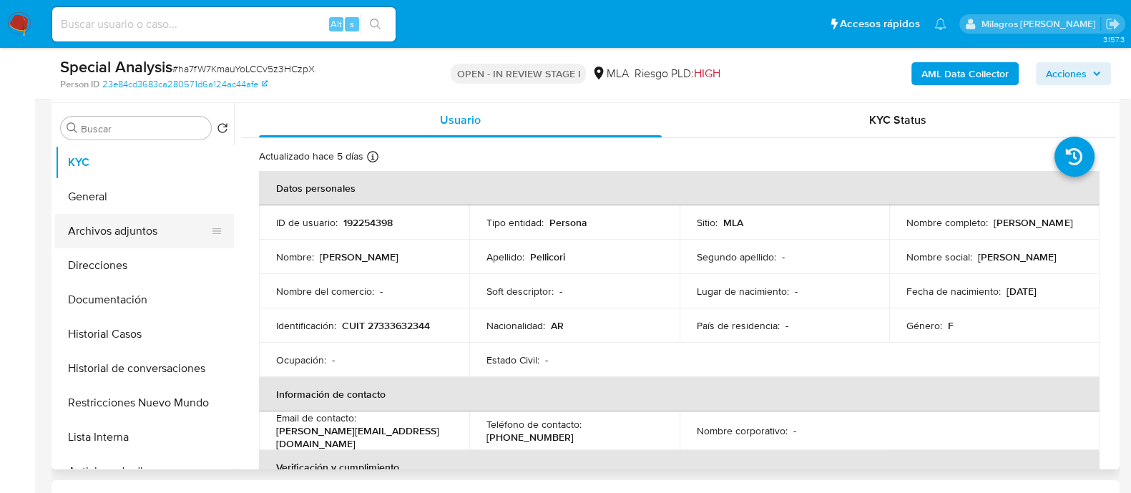
click at [172, 223] on button "Archivos adjuntos" at bounding box center [138, 231] width 167 height 34
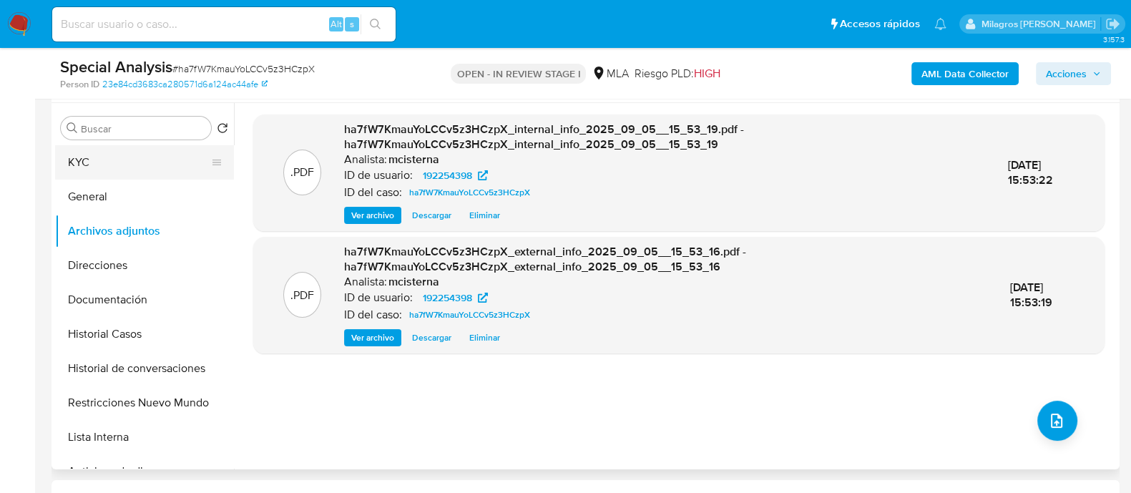
click at [107, 170] on button "KYC" at bounding box center [138, 162] width 167 height 34
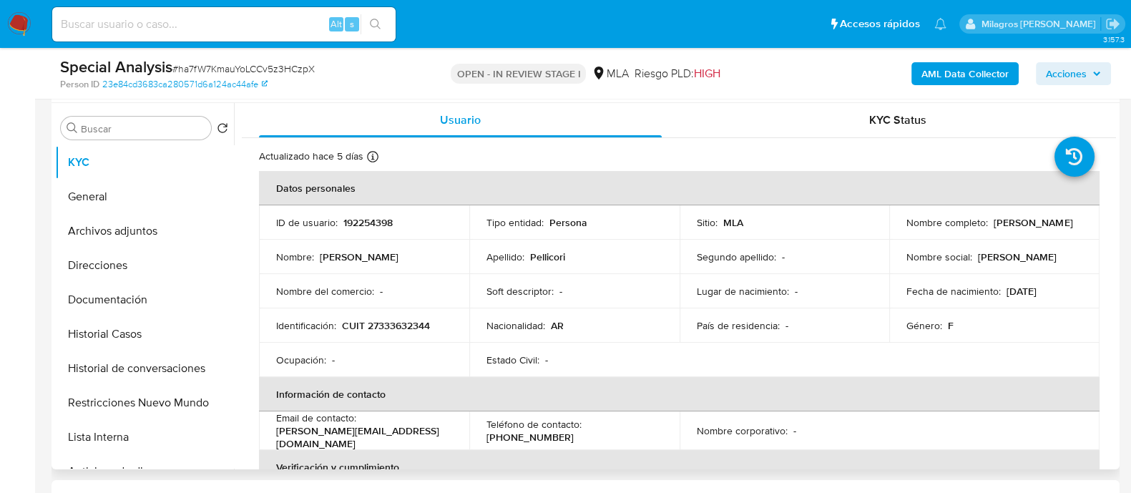
drag, startPoint x: 904, startPoint y: 230, endPoint x: 1010, endPoint y: 230, distance: 106.6
click at [1010, 229] on div "Nombre completo : Carla Eliana Pellicori" at bounding box center [995, 222] width 176 height 13
click at [132, 232] on button "Archivos adjuntos" at bounding box center [138, 231] width 167 height 34
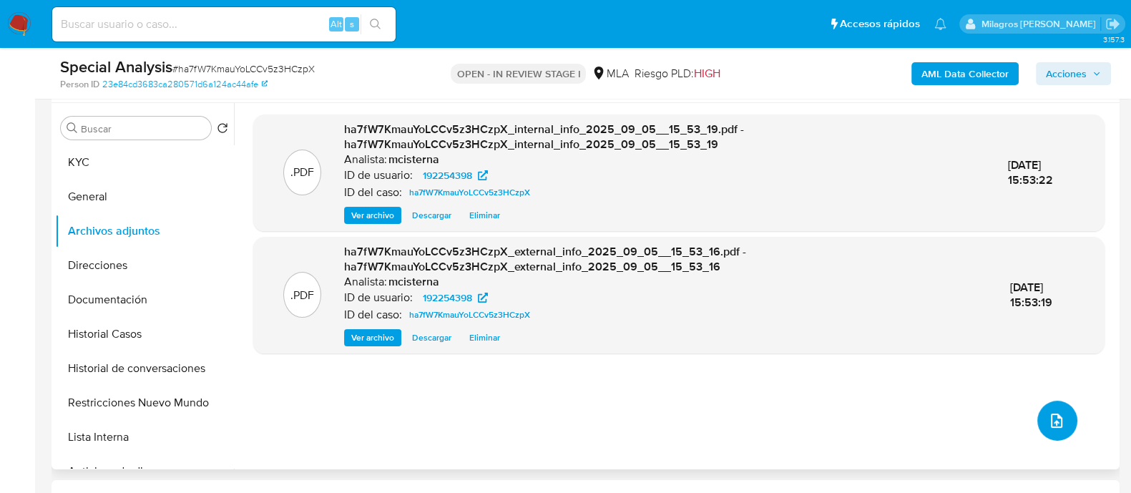
click at [1060, 416] on button "upload-file" at bounding box center [1058, 421] width 40 height 40
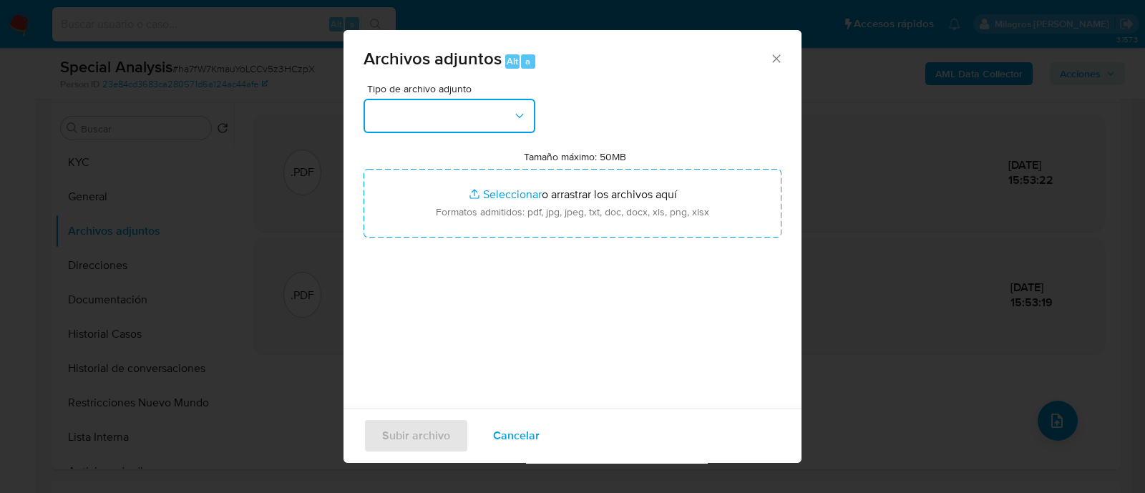
click at [489, 107] on button "button" at bounding box center [450, 116] width 172 height 34
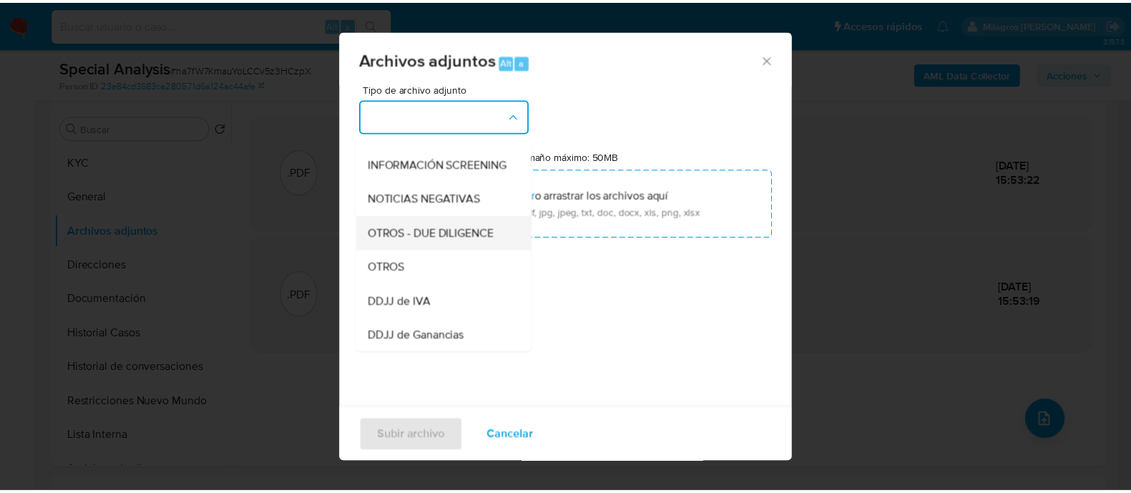
scroll to position [178, 0]
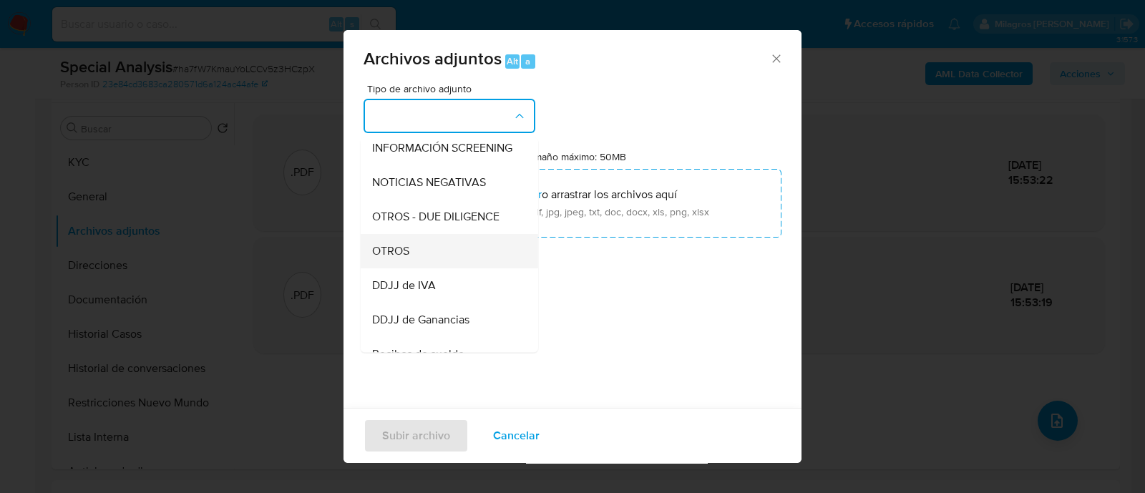
click at [426, 268] on div "OTROS" at bounding box center [445, 251] width 146 height 34
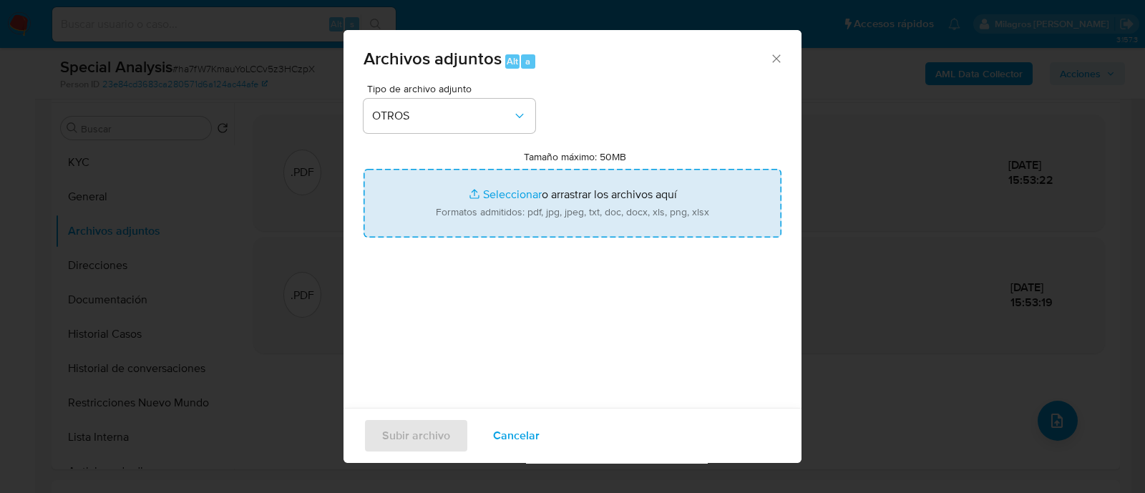
type input "C:\fakepath\Movimientos ha7fW7KmauYoLCCv5z3HCzpX_2025_08_19_20_01_04.xlsx"
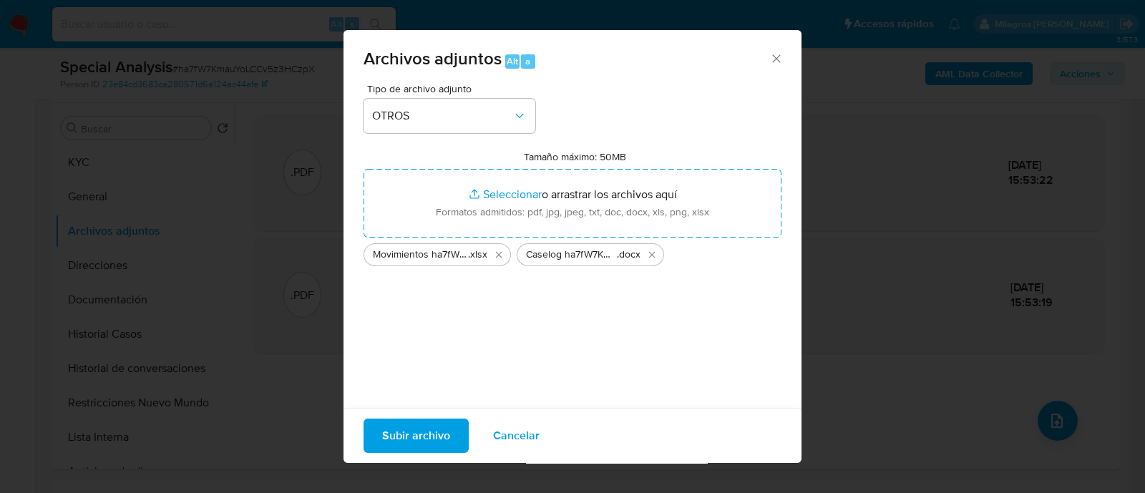
click at [431, 434] on span "Subir archivo" at bounding box center [416, 435] width 68 height 31
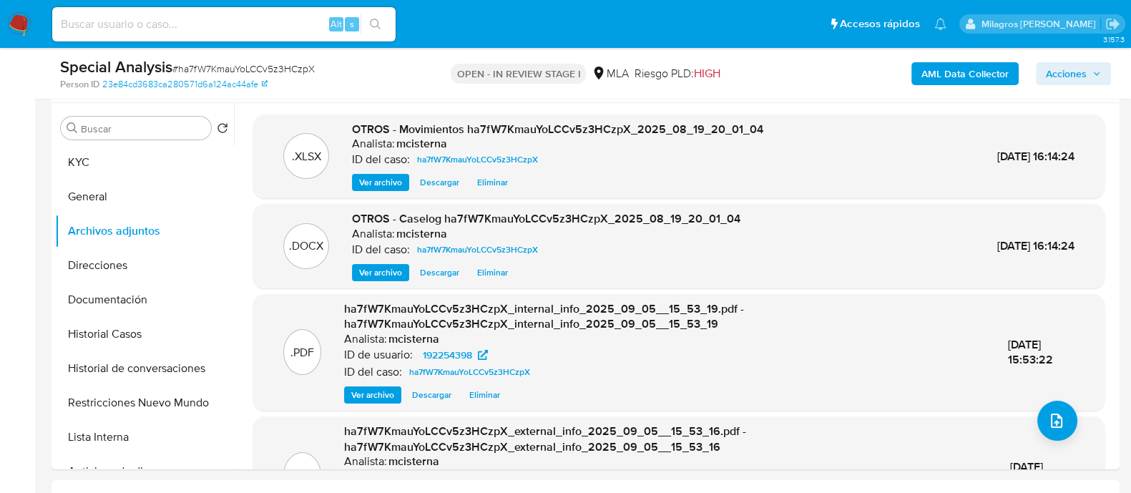
click at [394, 84] on div "Person ID 23e84cd3683ca280571d6a124ac44afe" at bounding box center [233, 84] width 346 height 13
click at [1059, 80] on span "Acciones" at bounding box center [1066, 73] width 41 height 23
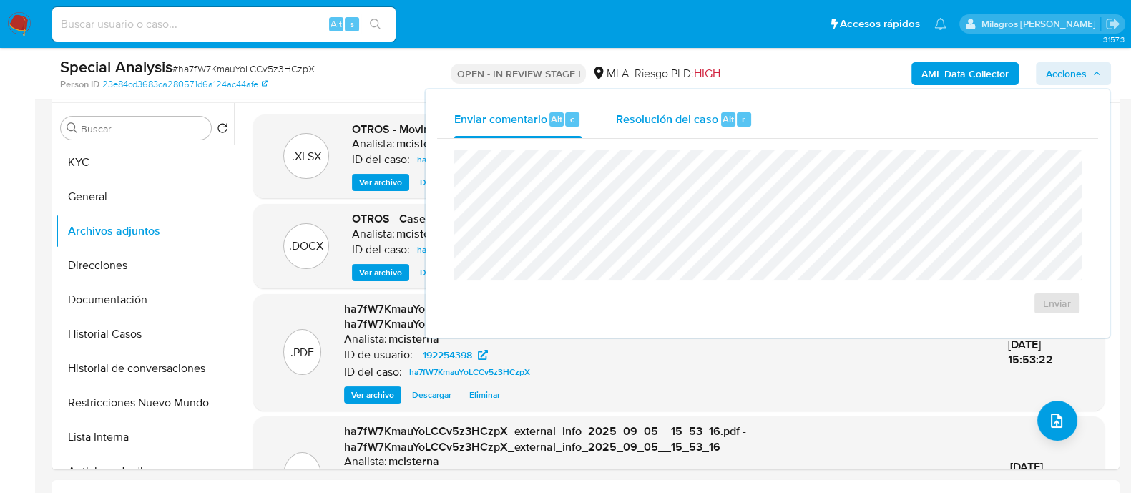
click at [700, 107] on div "Resolución del caso Alt r" at bounding box center [684, 119] width 137 height 37
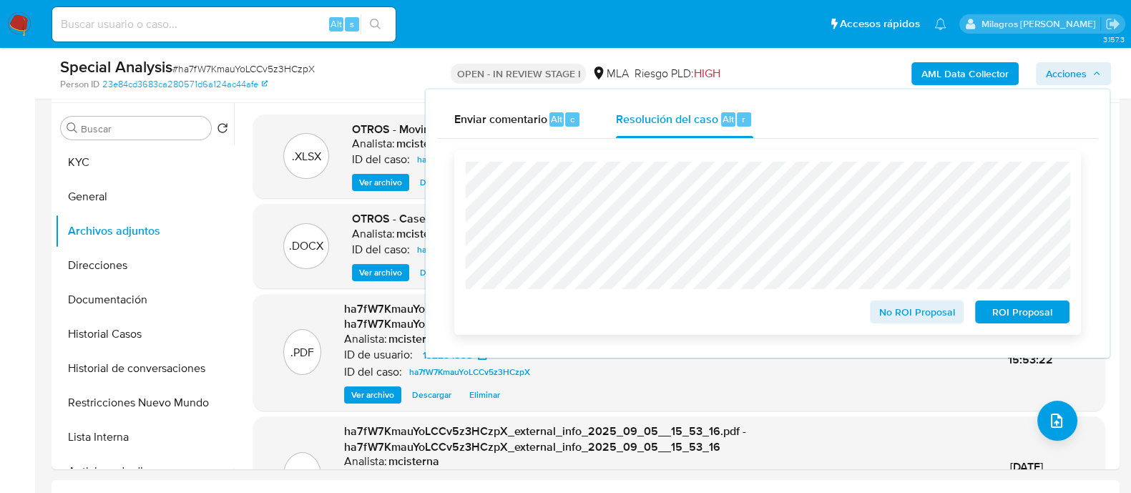
click at [887, 311] on span "No ROI Proposal" at bounding box center [917, 312] width 74 height 20
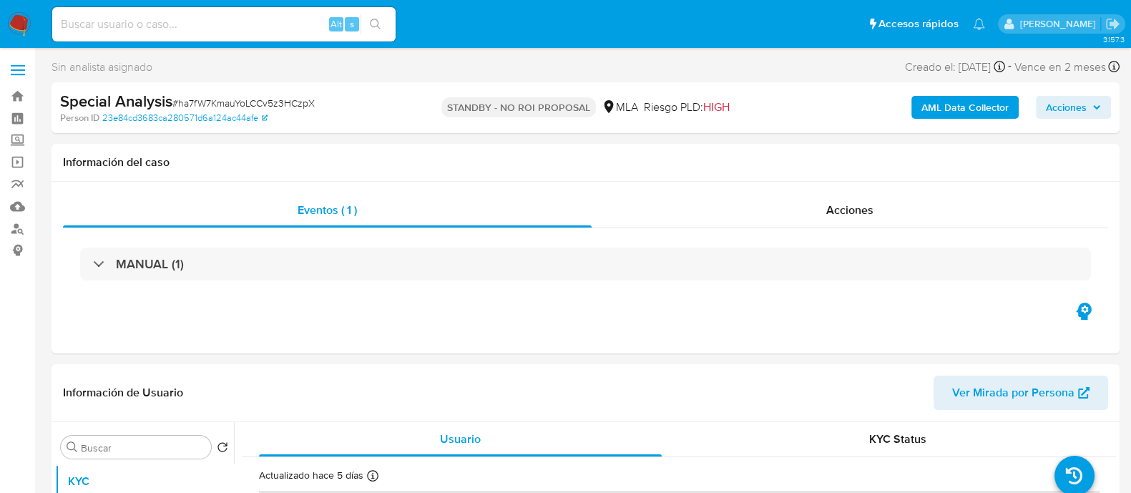
select select "10"
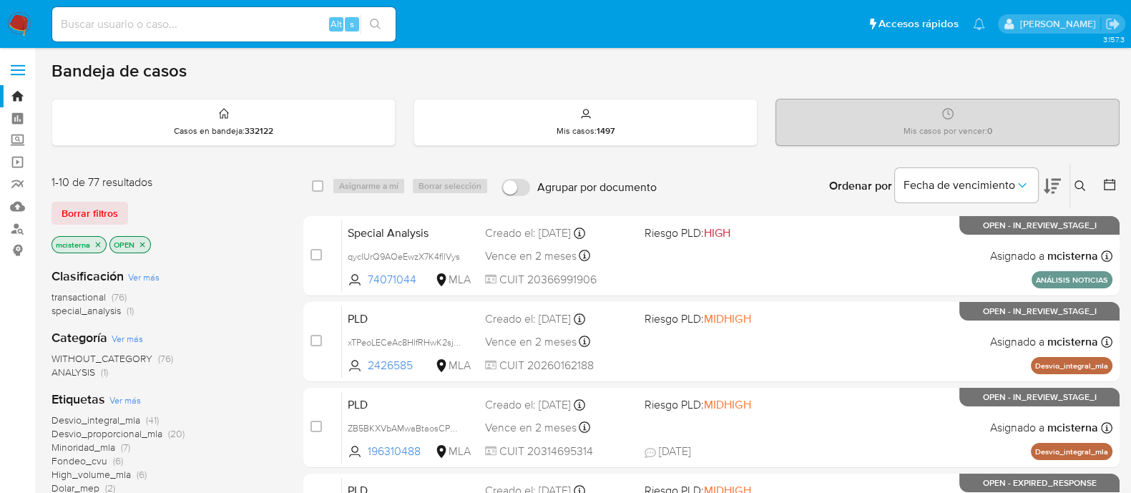
click at [252, 21] on input at bounding box center [223, 24] width 343 height 19
paste input "409496187"
type input "409496187"
click at [379, 23] on icon "search-icon" at bounding box center [375, 24] width 11 height 11
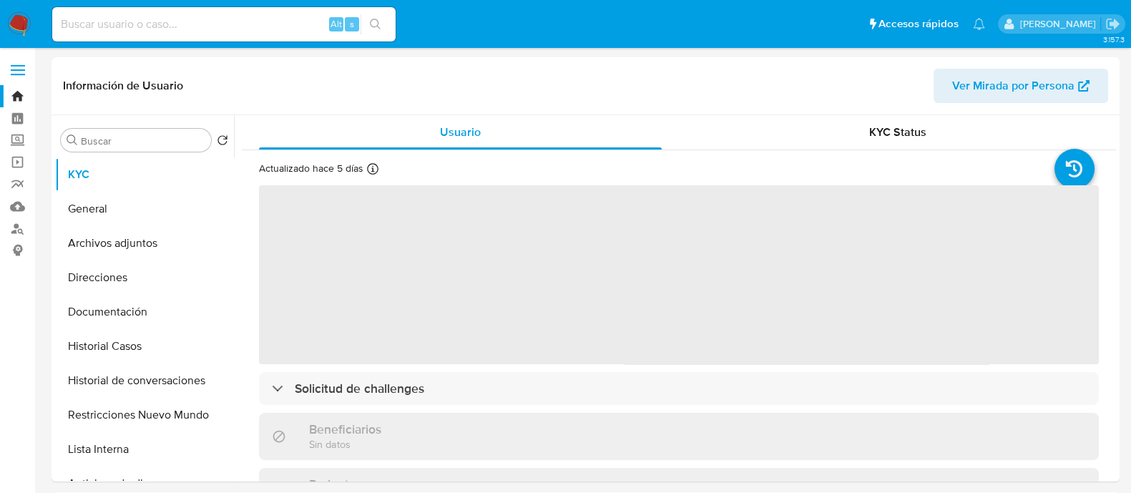
select select "10"
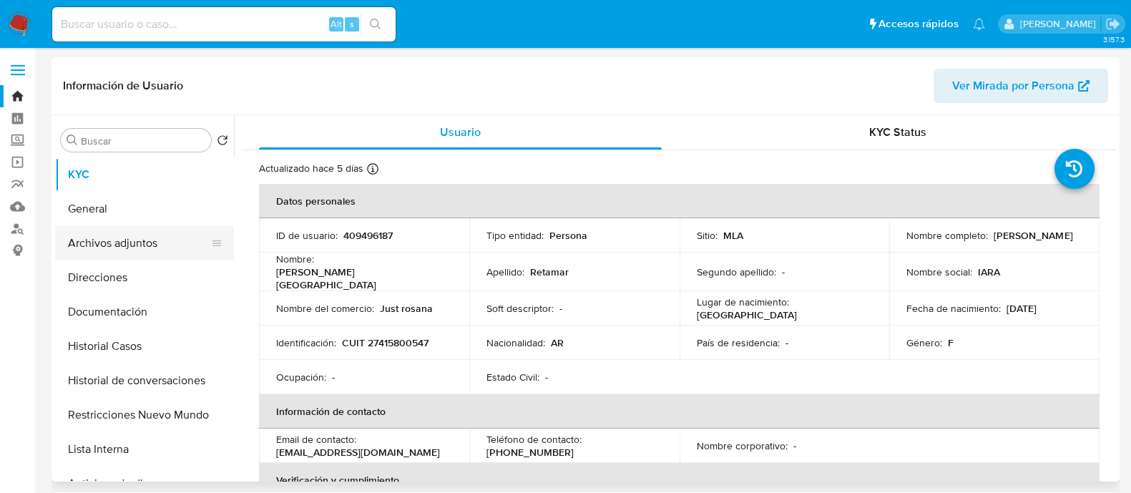
click at [144, 238] on button "Archivos adjuntos" at bounding box center [138, 243] width 167 height 34
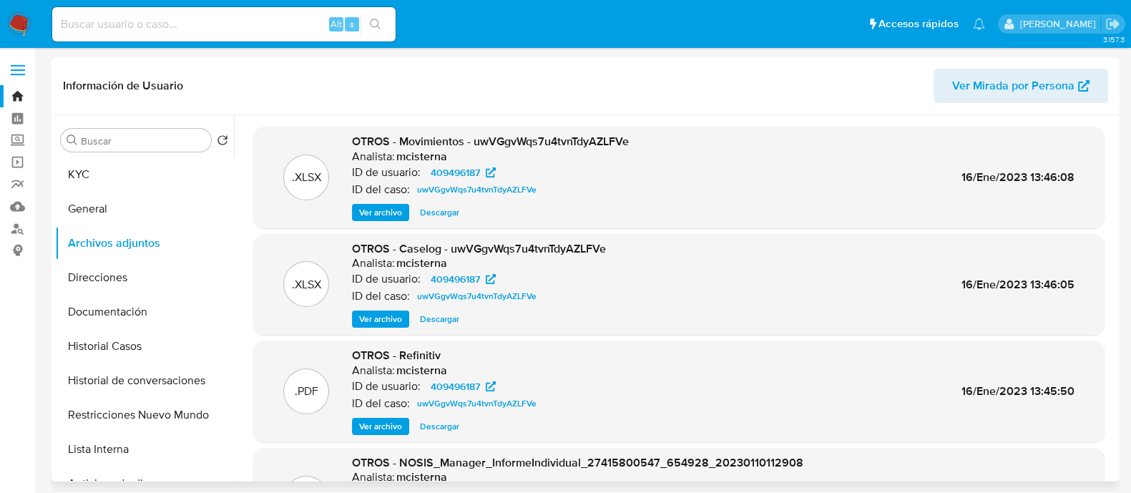
click at [361, 320] on span "Ver archivo" at bounding box center [380, 319] width 43 height 14
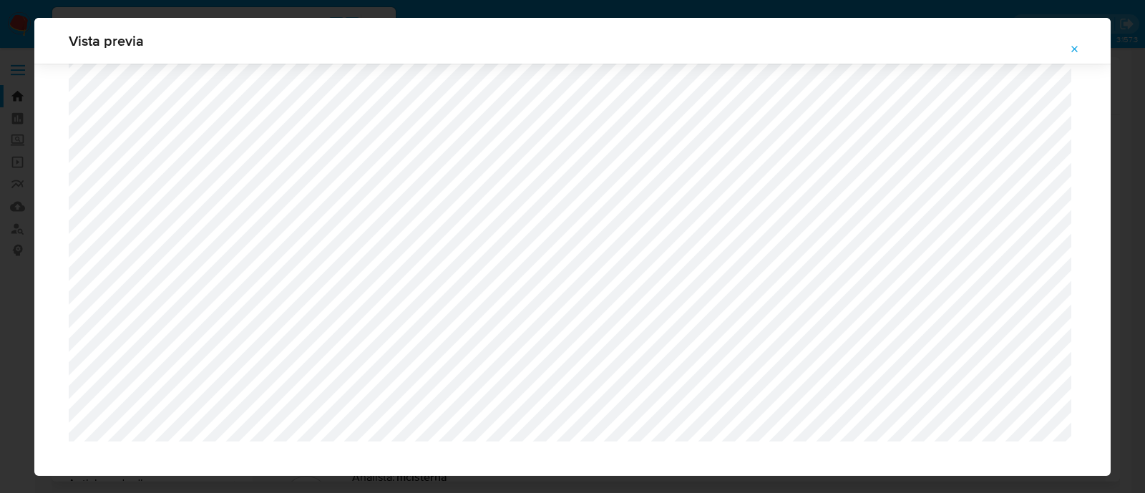
scroll to position [869, 0]
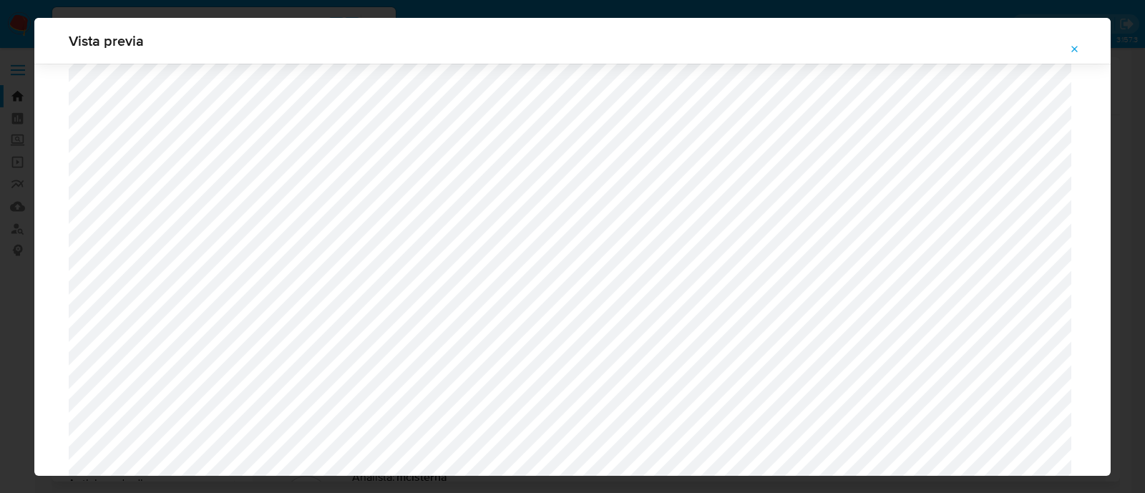
click at [1077, 52] on icon "Attachment preview" at bounding box center [1074, 49] width 11 height 11
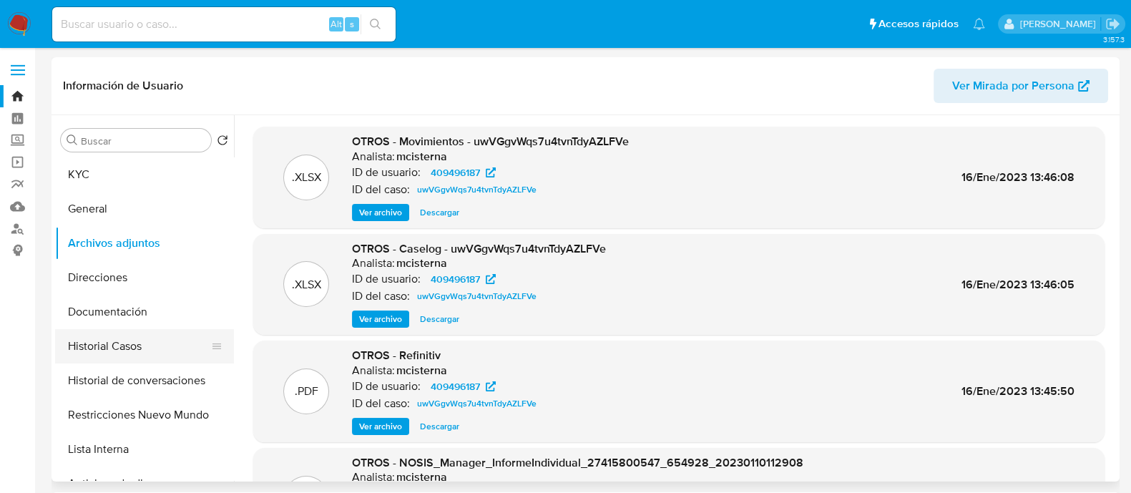
click at [130, 361] on button "Historial Casos" at bounding box center [138, 346] width 167 height 34
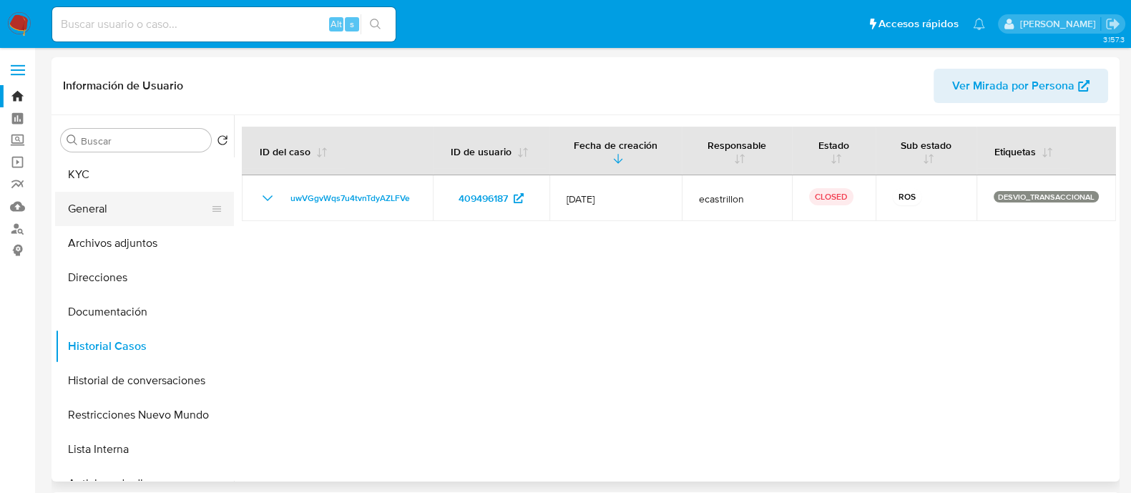
click at [134, 205] on button "General" at bounding box center [138, 209] width 167 height 34
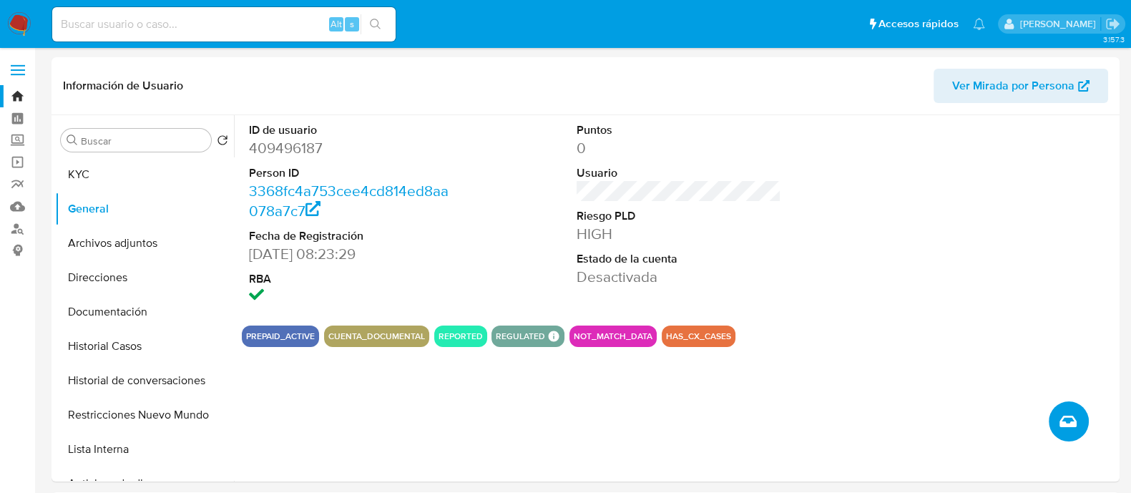
click at [1079, 424] on button "Crear caso manual" at bounding box center [1069, 421] width 40 height 40
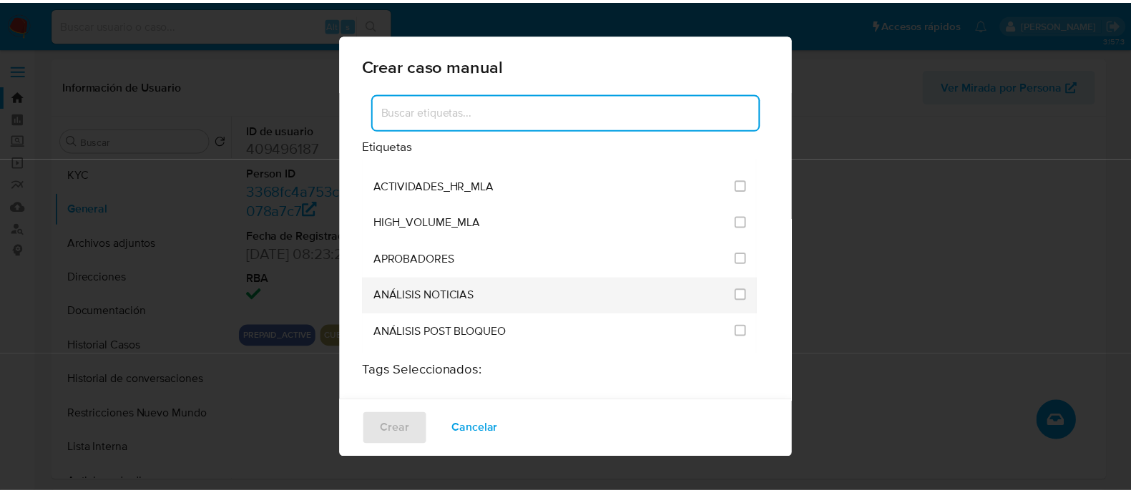
scroll to position [2772, 0]
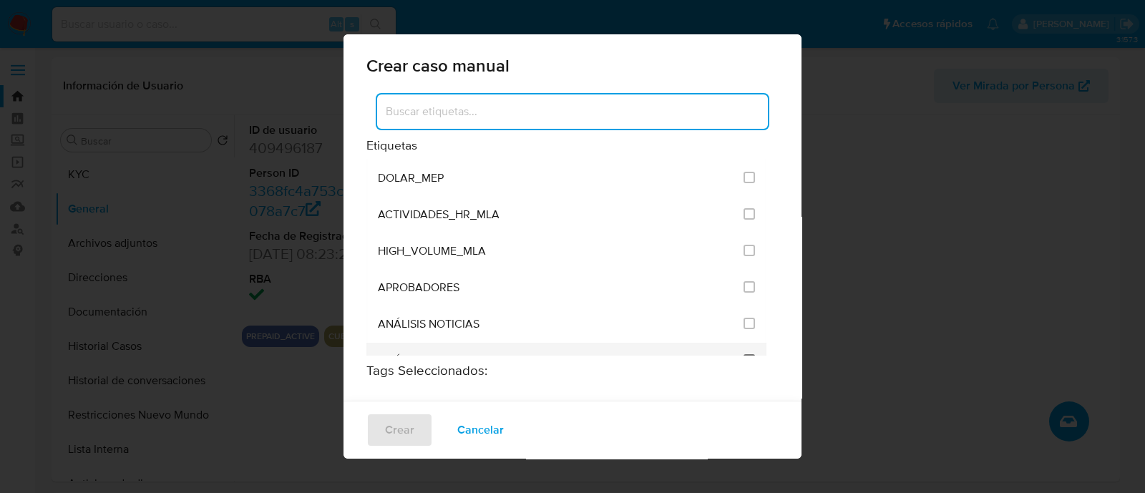
click at [743, 354] on input "3249" at bounding box center [748, 359] width 11 height 11
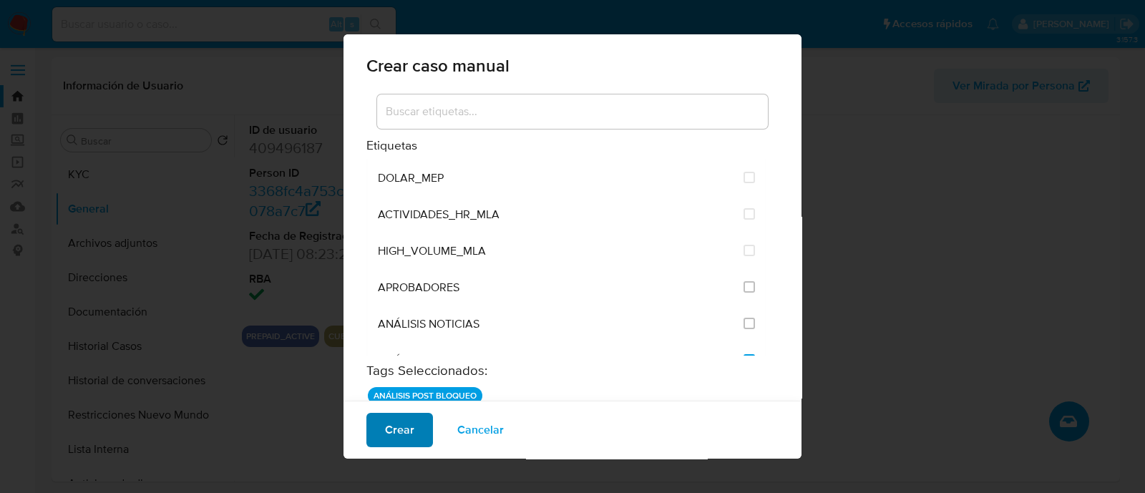
click at [409, 418] on span "Crear" at bounding box center [399, 429] width 29 height 31
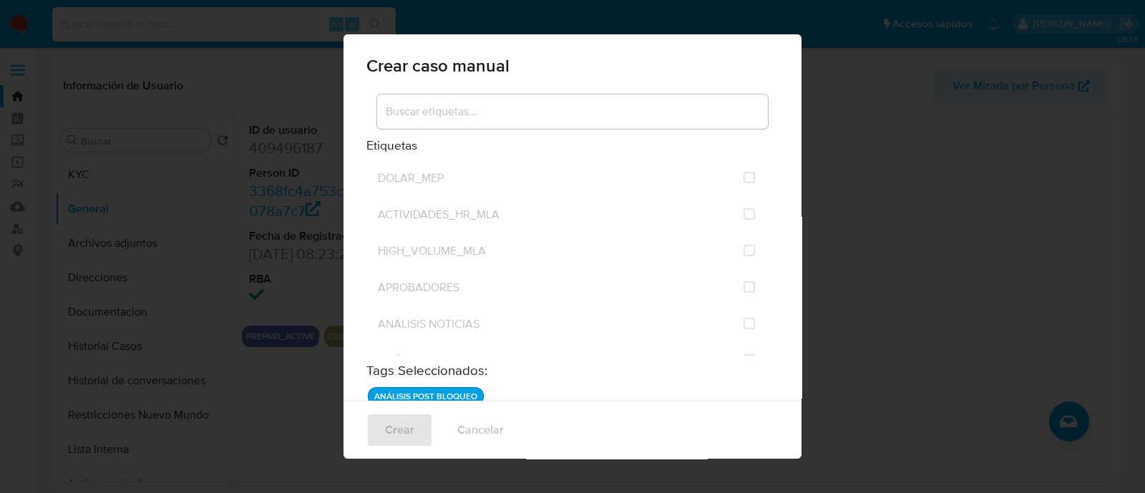
checkbox input "false"
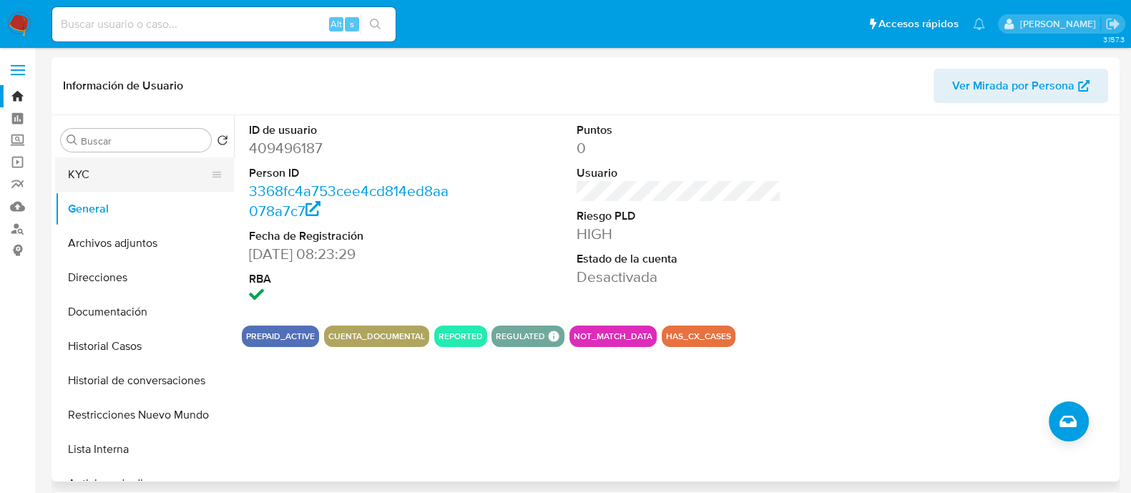
click at [125, 177] on button "KYC" at bounding box center [138, 174] width 167 height 34
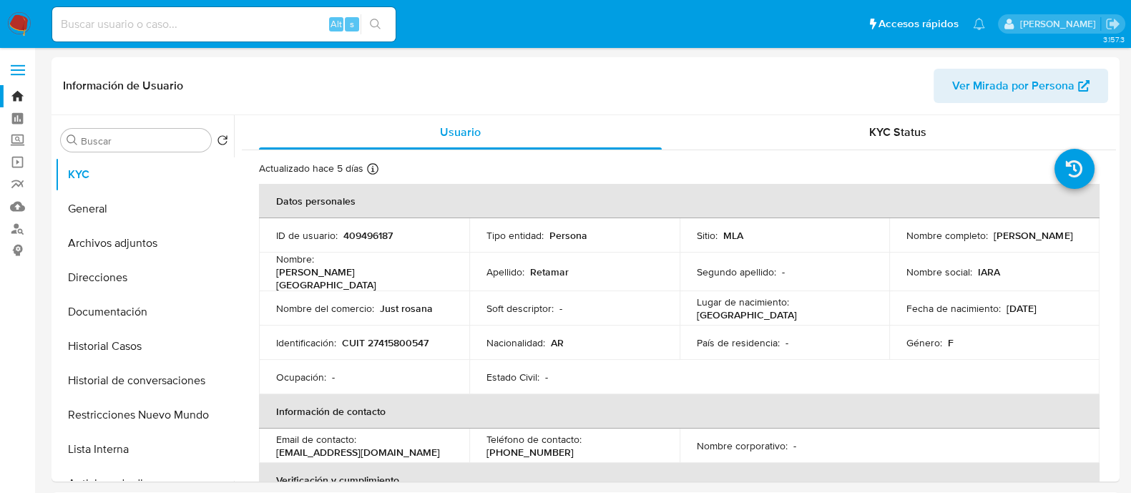
click at [900, 243] on td "Nombre completo : Iara Florencia Retamar" at bounding box center [994, 235] width 210 height 34
drag, startPoint x: 987, startPoint y: 243, endPoint x: 1013, endPoint y: 243, distance: 25.8
click at [1013, 242] on div "Nombre completo : Iara Florencia Retamar" at bounding box center [995, 235] width 176 height 13
copy p "[PERSON_NAME]"
drag, startPoint x: 394, startPoint y: 328, endPoint x: 386, endPoint y: 339, distance: 13.9
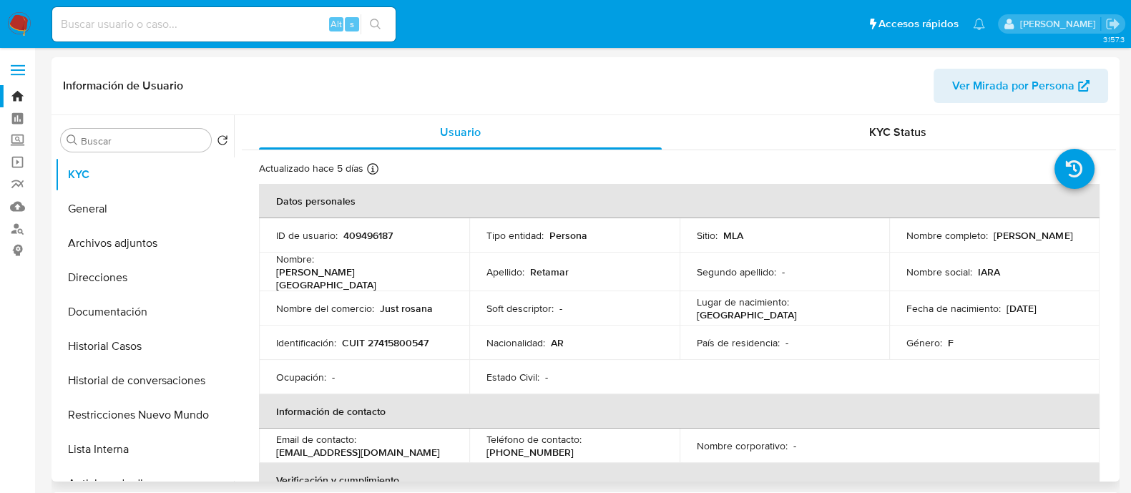
click at [393, 328] on td "Identificación : CUIT 27415800547" at bounding box center [364, 343] width 210 height 34
click at [386, 339] on p "CUIT 27415800547" at bounding box center [385, 342] width 87 height 13
copy p "27415800547"
click at [120, 343] on button "Historial Casos" at bounding box center [138, 346] width 167 height 34
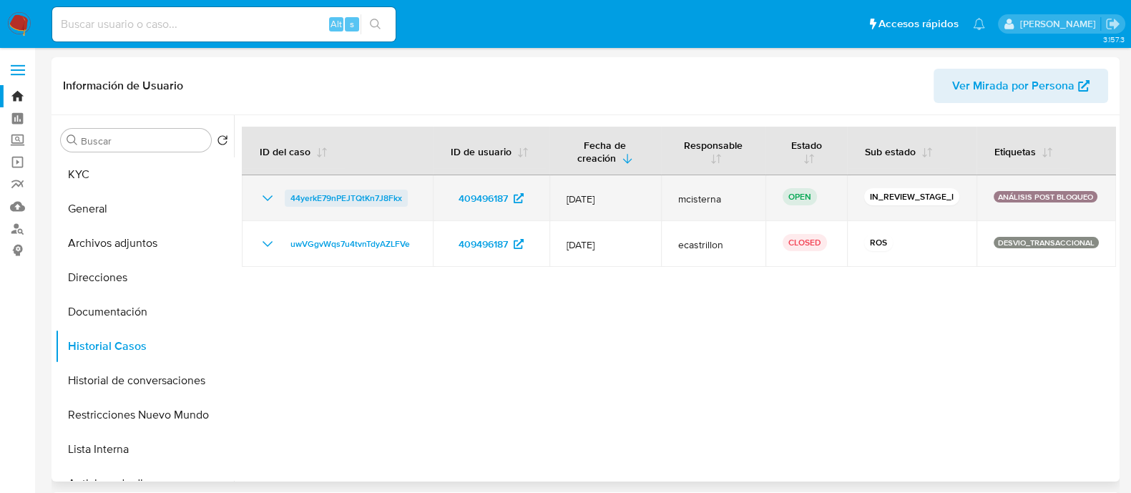
click at [328, 198] on span "44yerkE79nPEJTQtKn7J8Fkx" at bounding box center [347, 198] width 112 height 17
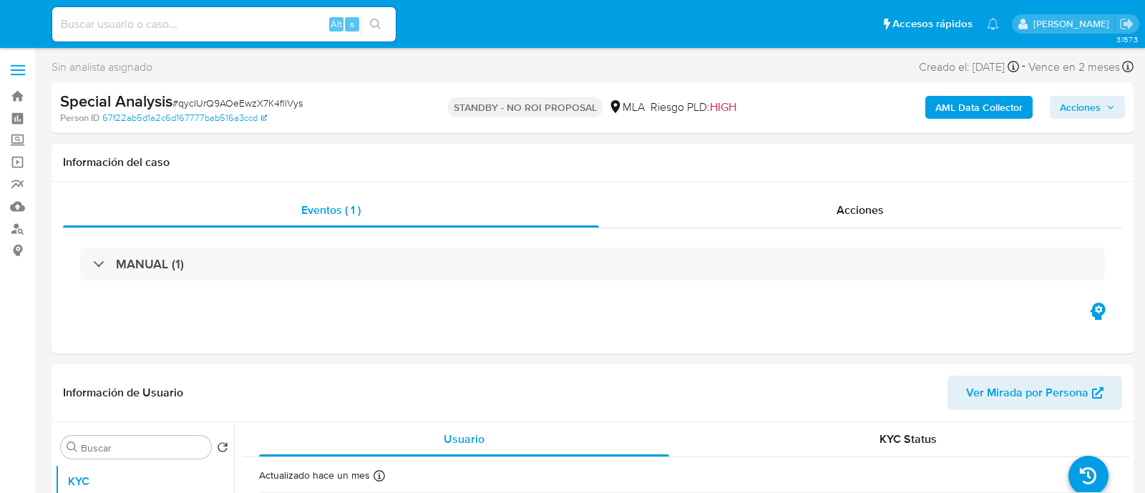
select select "10"
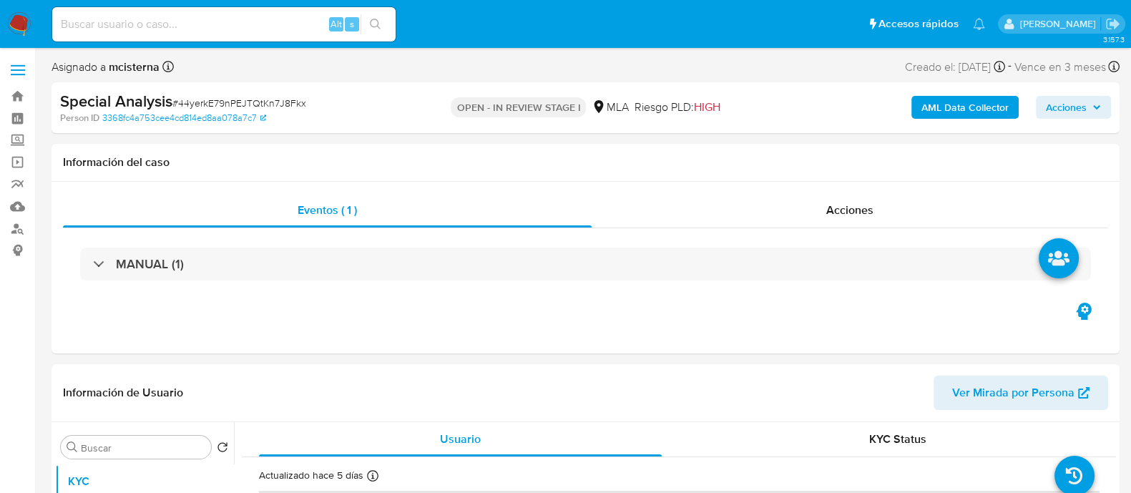
select select "10"
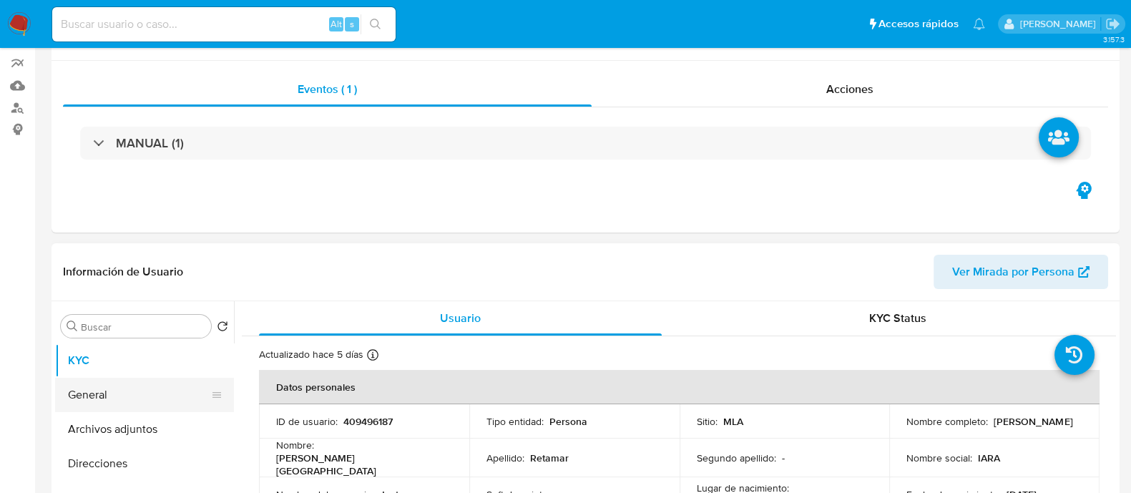
scroll to position [178, 0]
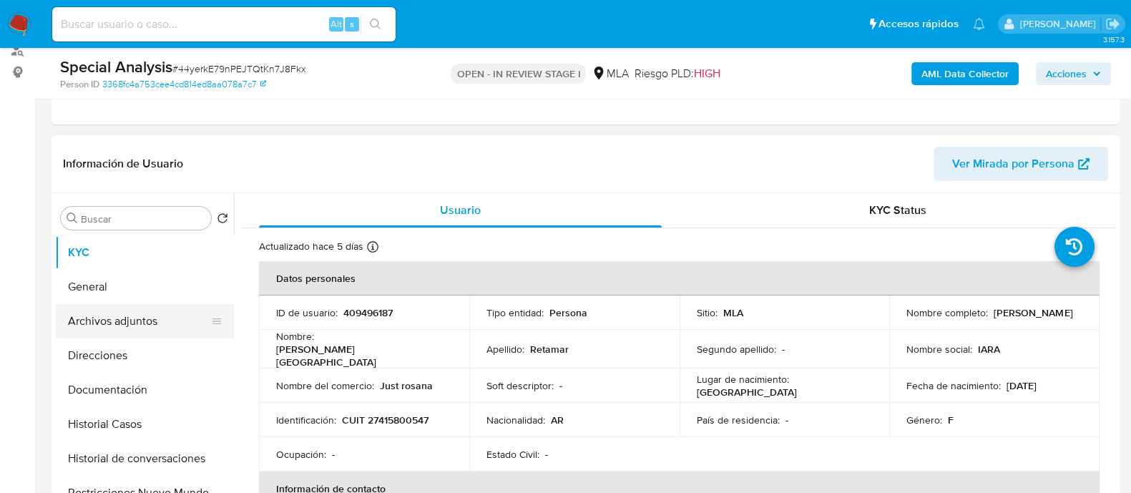
click at [134, 315] on button "Archivos adjuntos" at bounding box center [138, 321] width 167 height 34
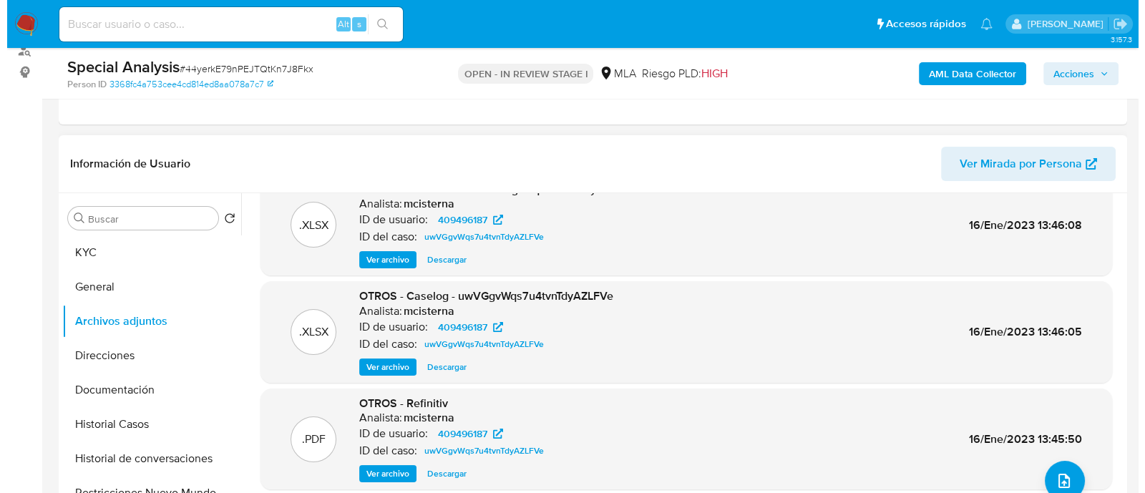
scroll to position [60, 0]
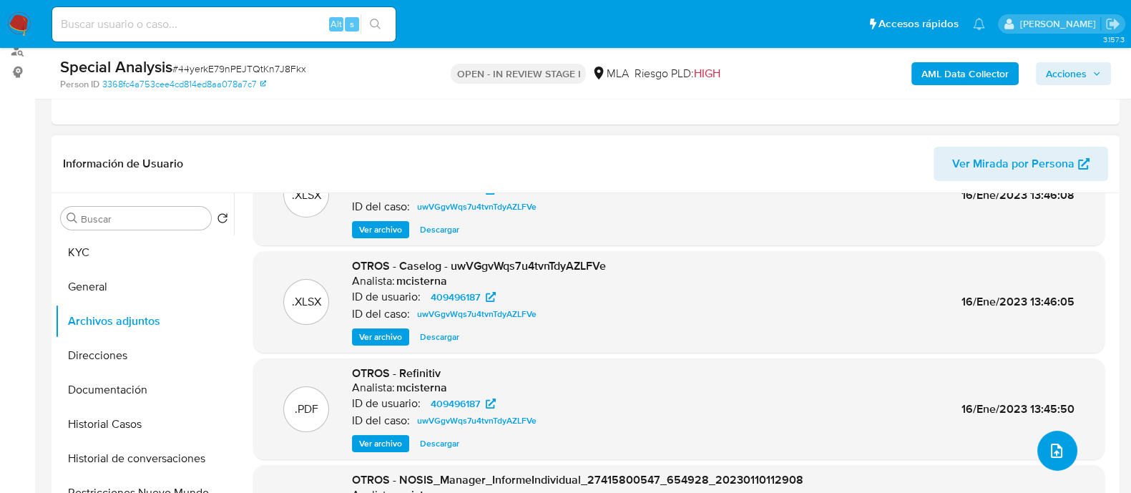
click at [1048, 443] on icon "upload-file" at bounding box center [1056, 450] width 17 height 17
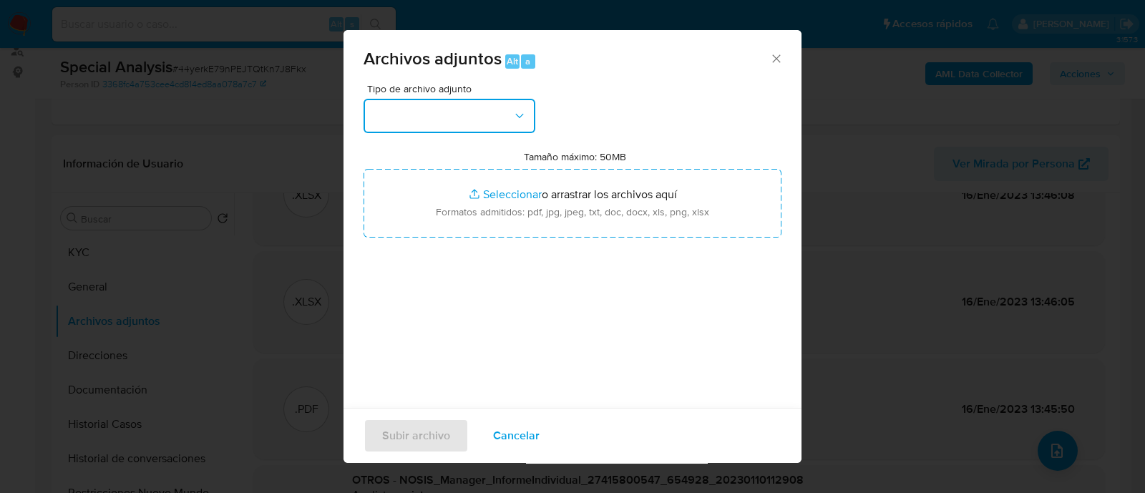
click at [436, 112] on button "button" at bounding box center [450, 116] width 172 height 34
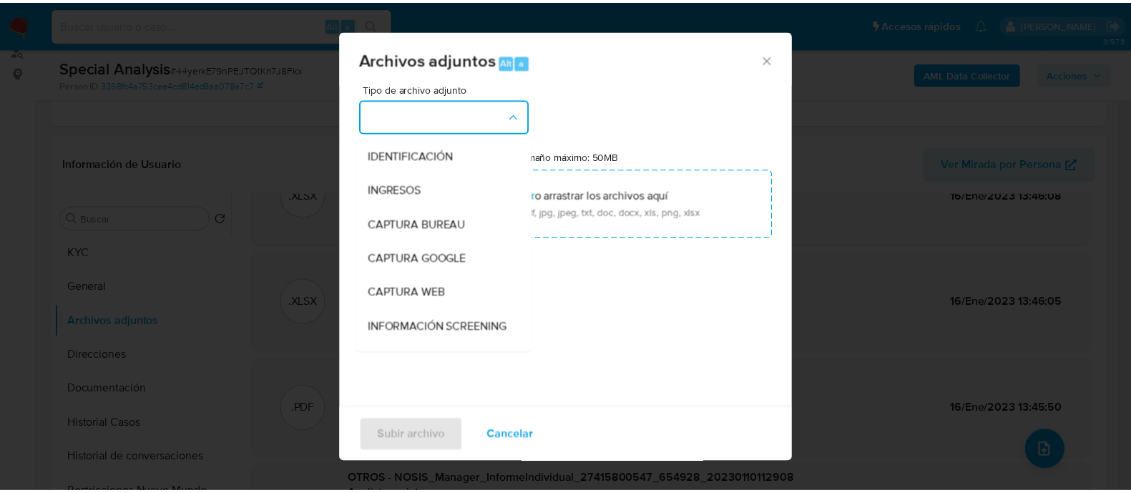
scroll to position [178, 0]
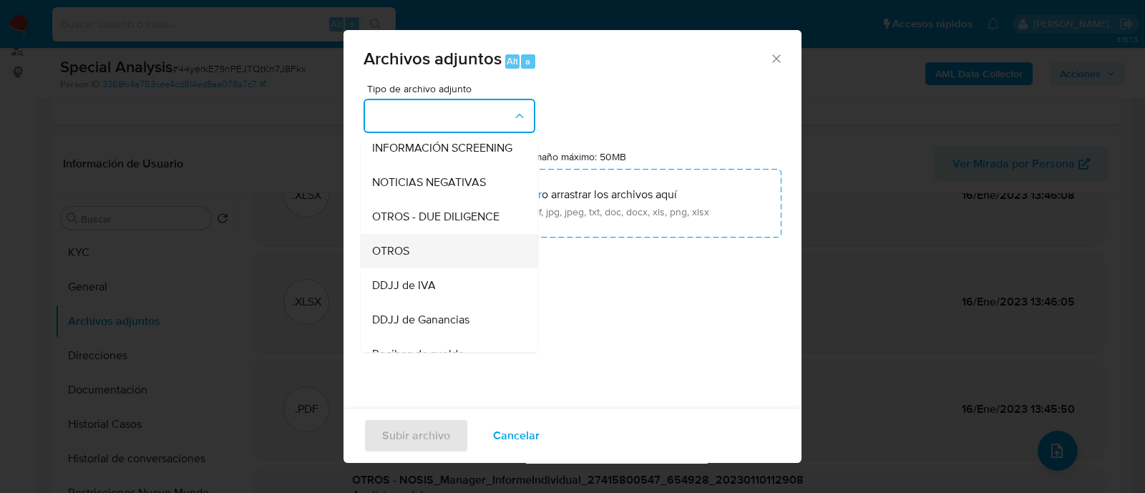
click at [442, 268] on div "OTROS" at bounding box center [445, 251] width 146 height 34
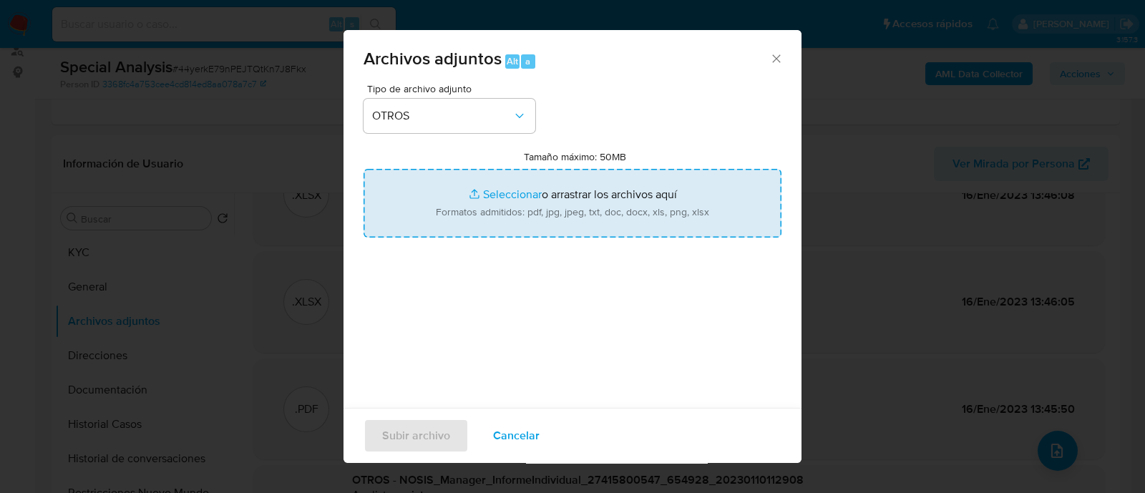
type input "C:\fakepath\Acuse IIBB 07-2025.pdf"
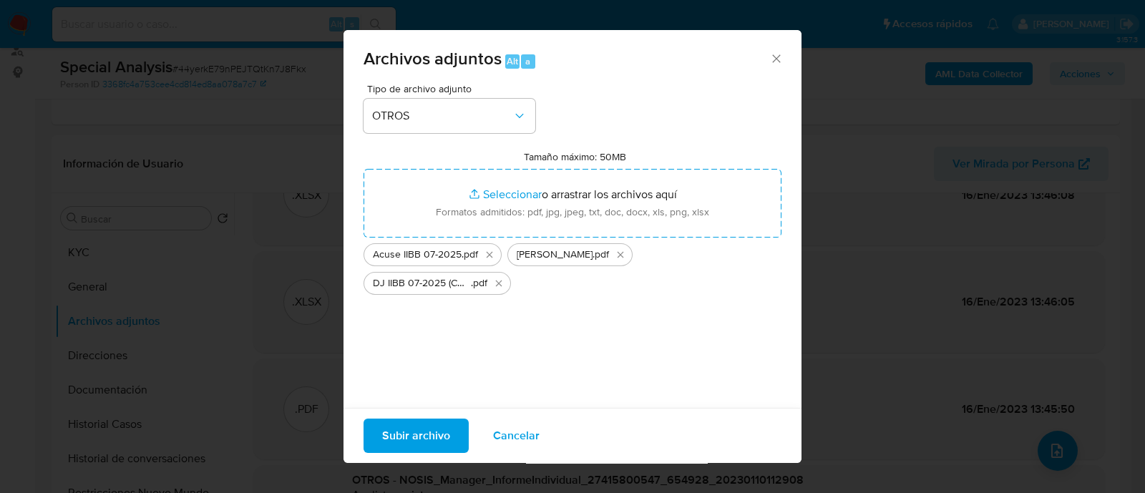
click at [403, 434] on span "Subir archivo" at bounding box center [416, 435] width 68 height 31
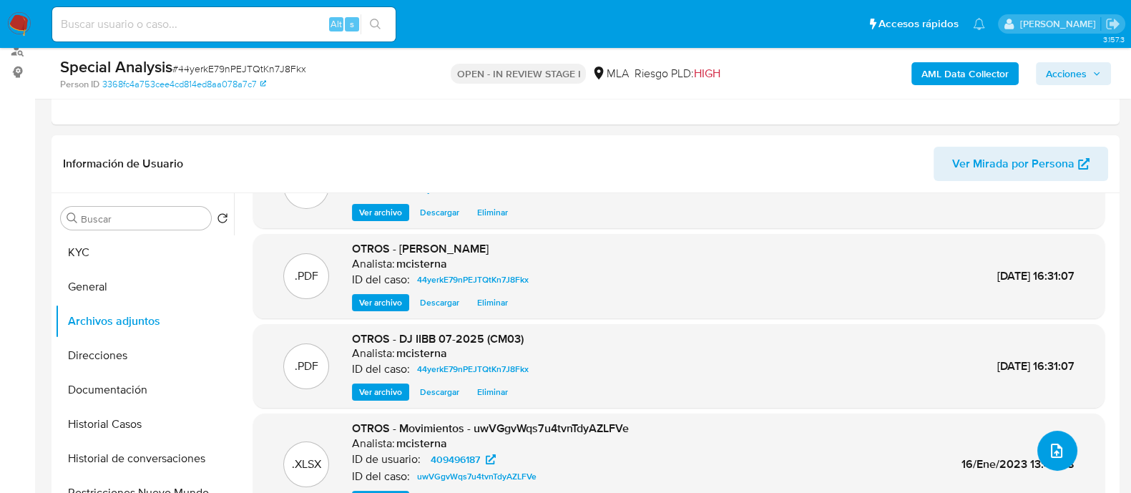
scroll to position [69, 0]
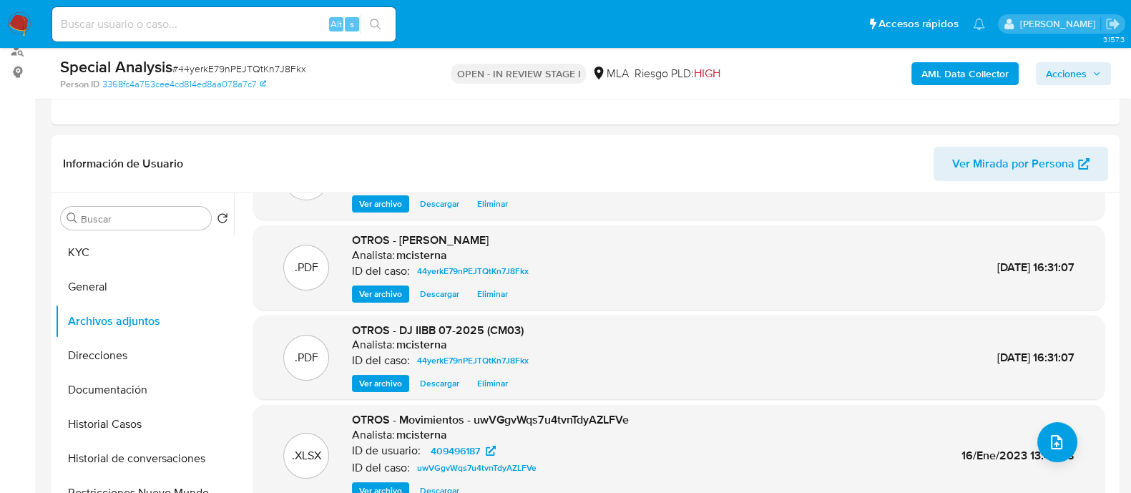
click at [1060, 84] on span "Acciones" at bounding box center [1066, 73] width 41 height 23
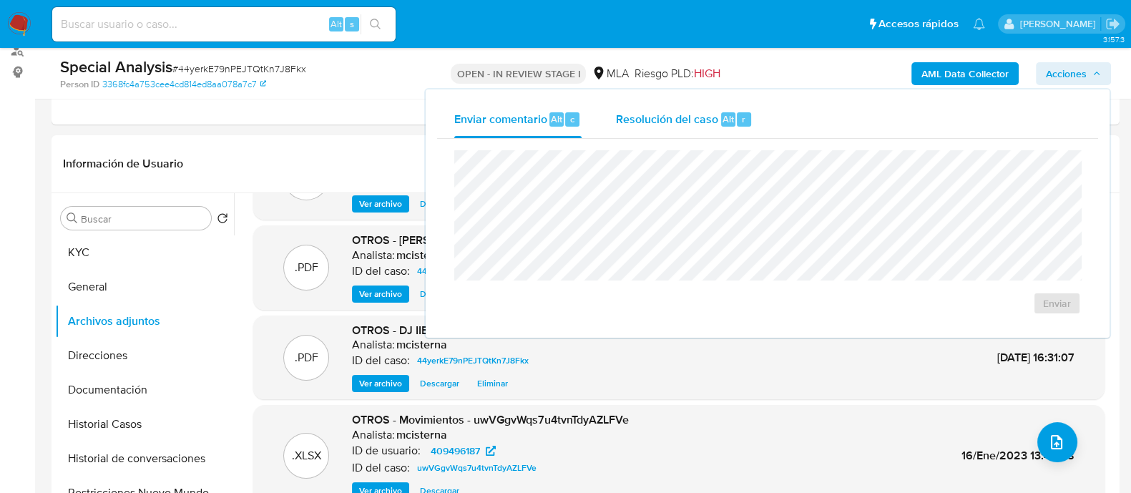
click at [728, 115] on span "Alt" at bounding box center [728, 119] width 11 height 14
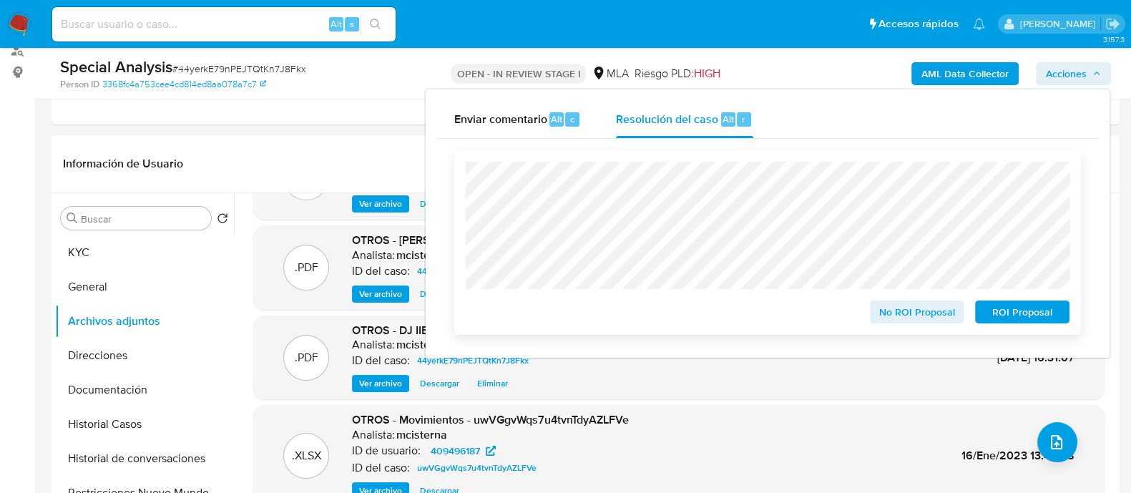
click at [884, 307] on span "No ROI Proposal" at bounding box center [917, 312] width 74 height 20
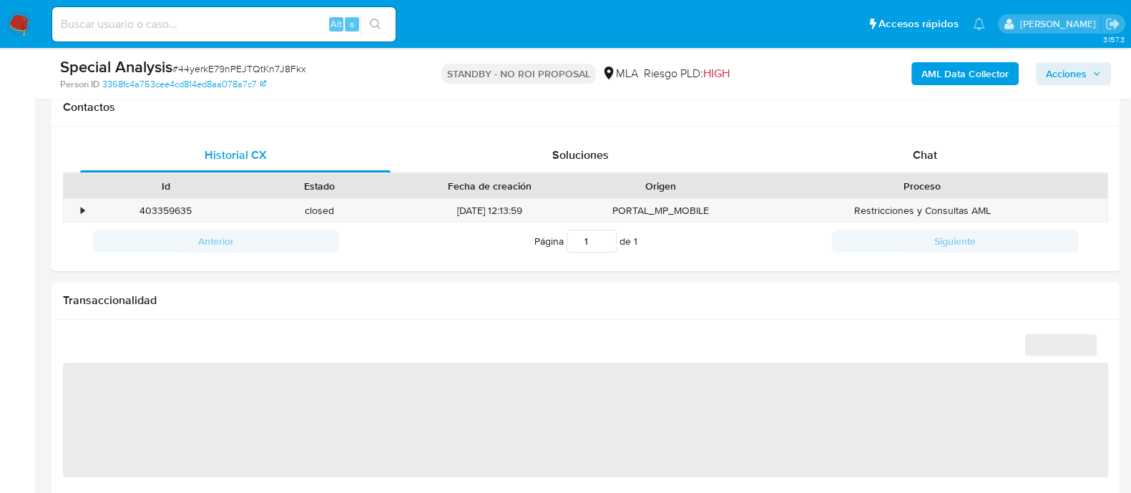
scroll to position [752, 0]
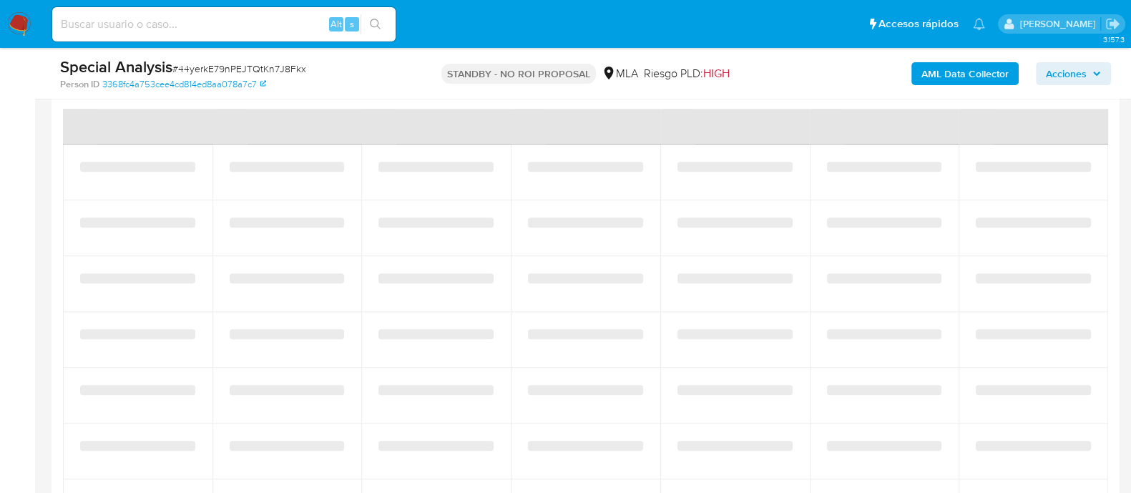
select select "10"
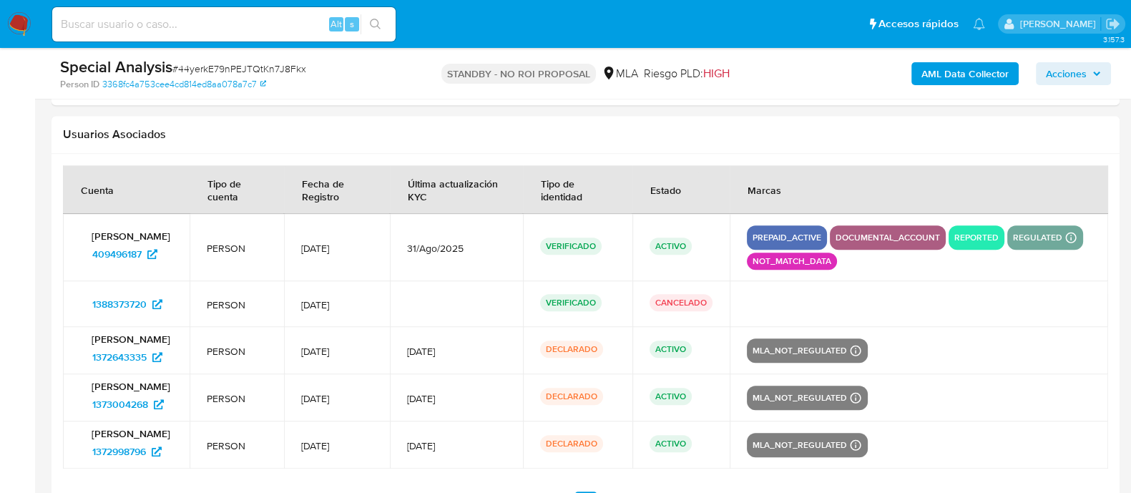
scroll to position [1352, 0]
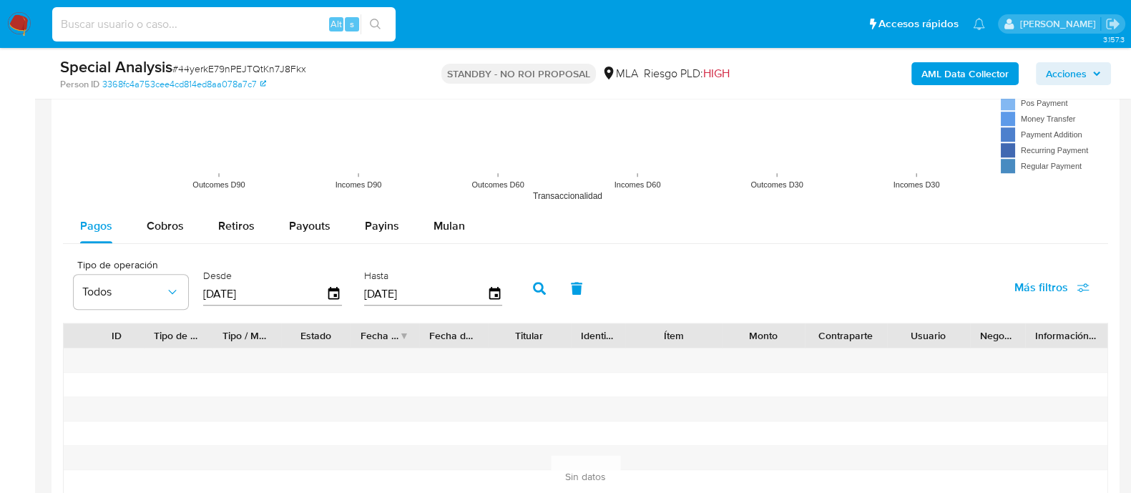
click at [197, 19] on input at bounding box center [223, 24] width 343 height 19
paste input "756946332"
click at [197, 19] on input "75694633" at bounding box center [223, 24] width 343 height 19
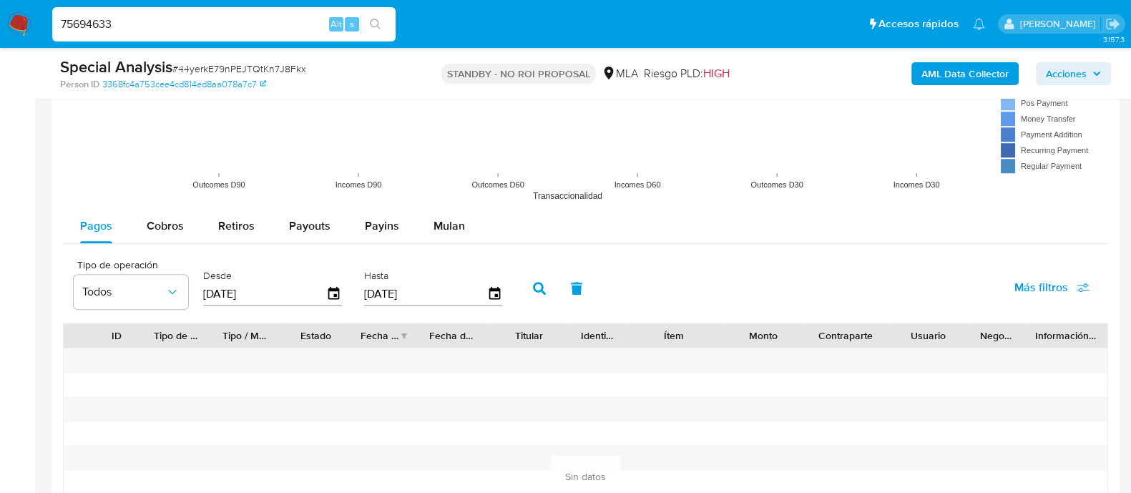
paste input "2"
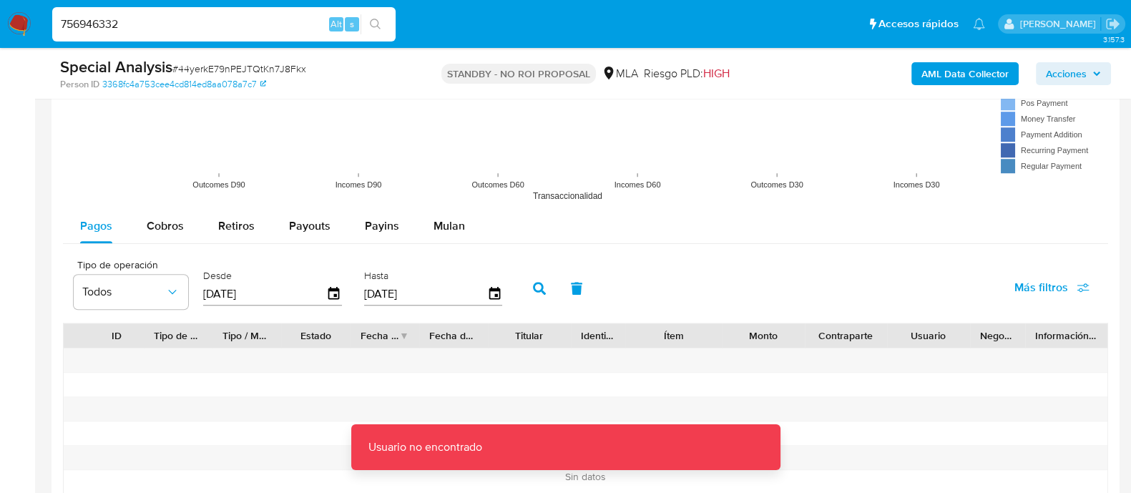
click at [197, 19] on input "756946332" at bounding box center [223, 24] width 343 height 19
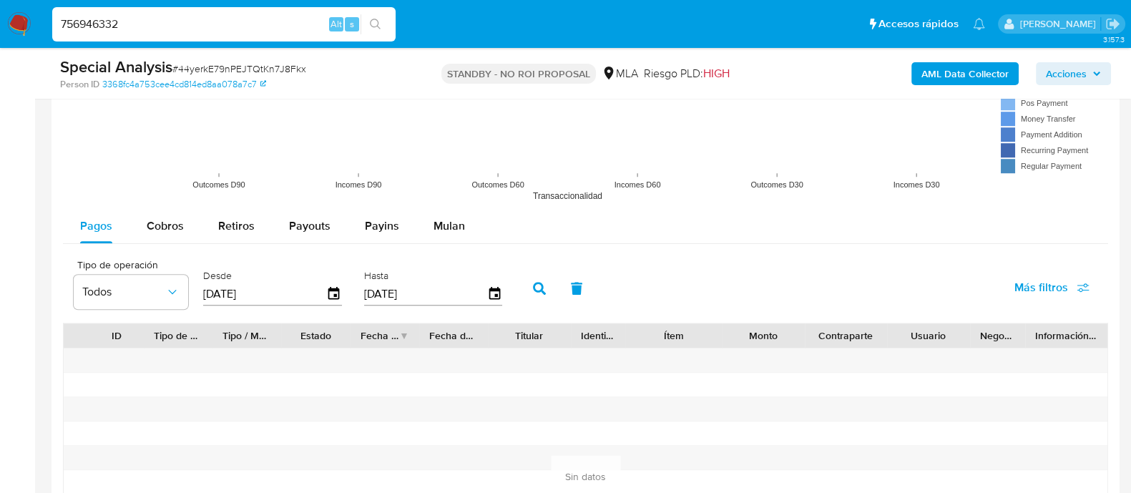
type input "756946332"
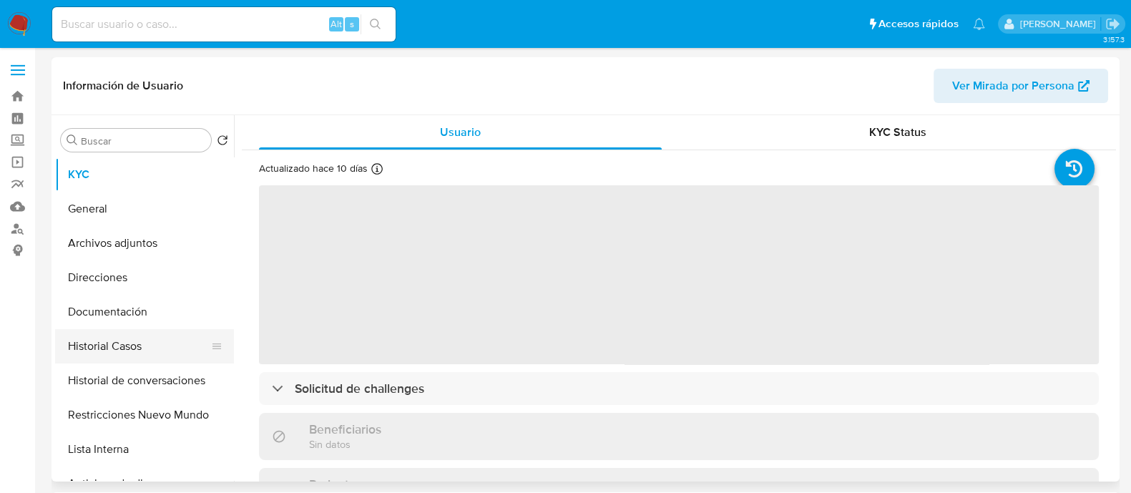
click at [161, 341] on button "Historial Casos" at bounding box center [138, 346] width 167 height 34
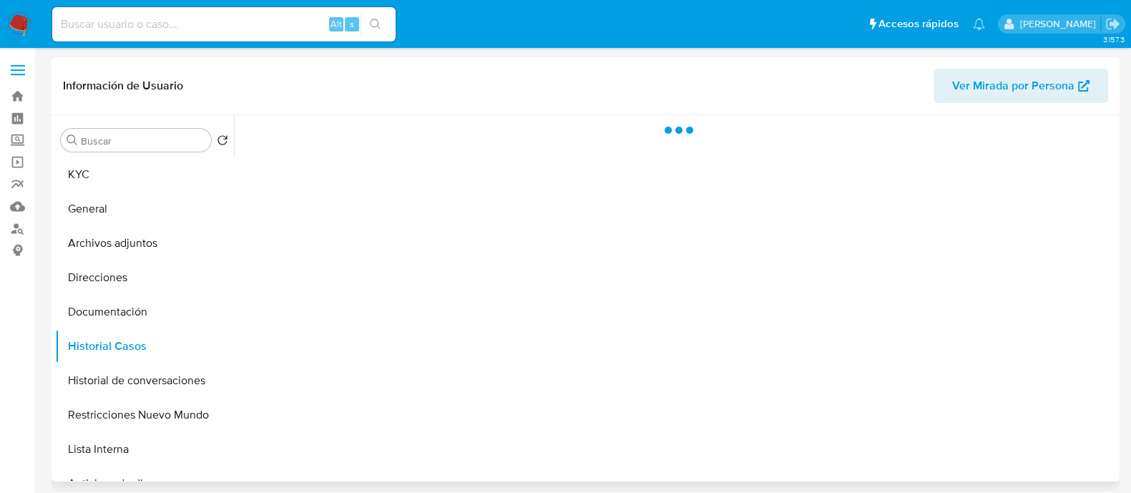
select select "10"
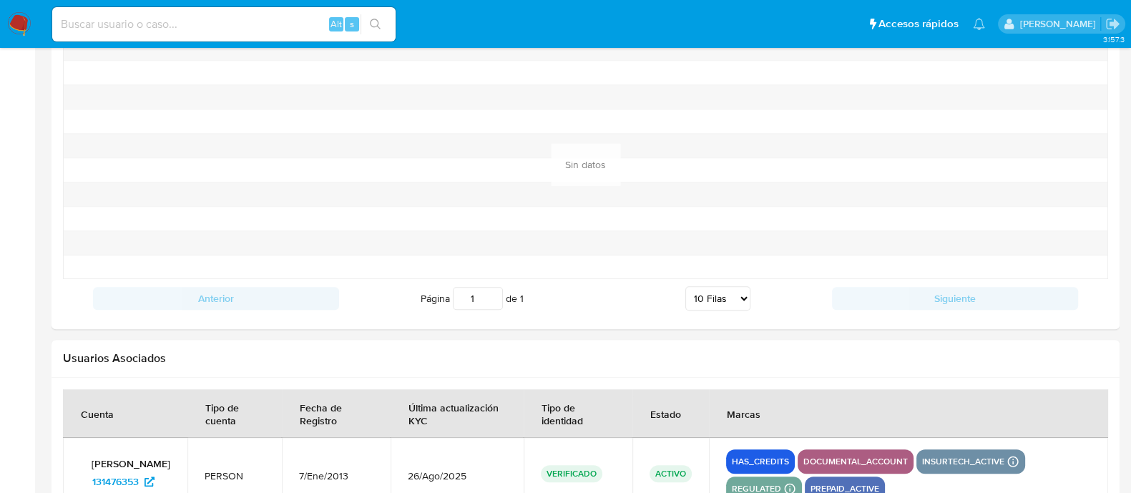
scroll to position [1521, 0]
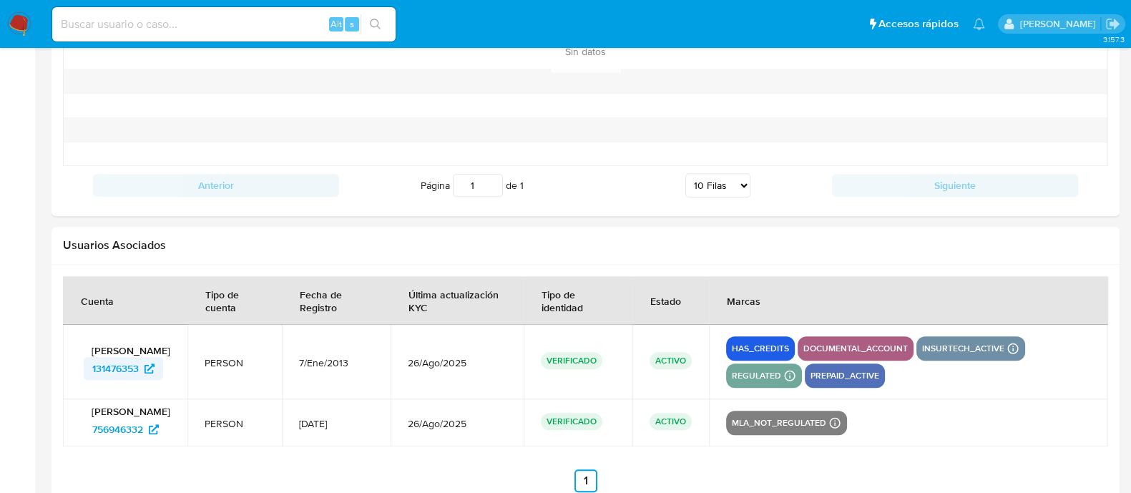
click at [125, 379] on span "131476353" at bounding box center [115, 368] width 47 height 23
click at [263, 23] on input at bounding box center [223, 24] width 343 height 19
paste input "237512362"
type input "237512362"
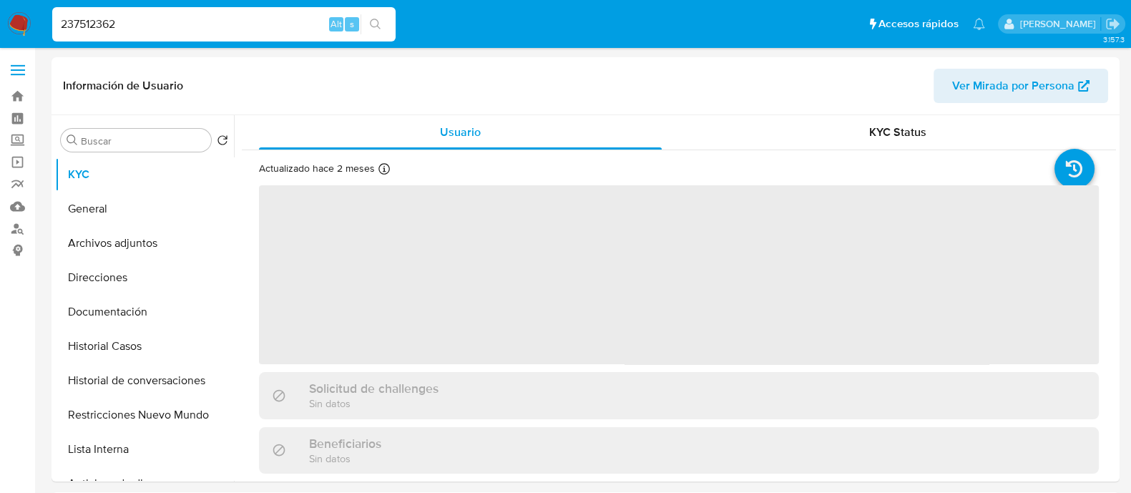
select select "10"
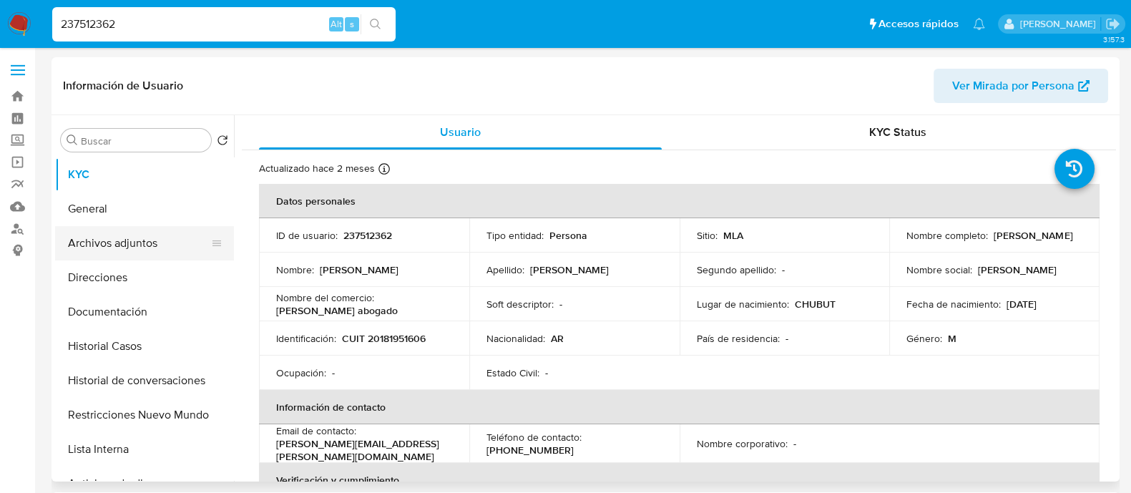
click at [135, 251] on button "Archivos adjuntos" at bounding box center [138, 243] width 167 height 34
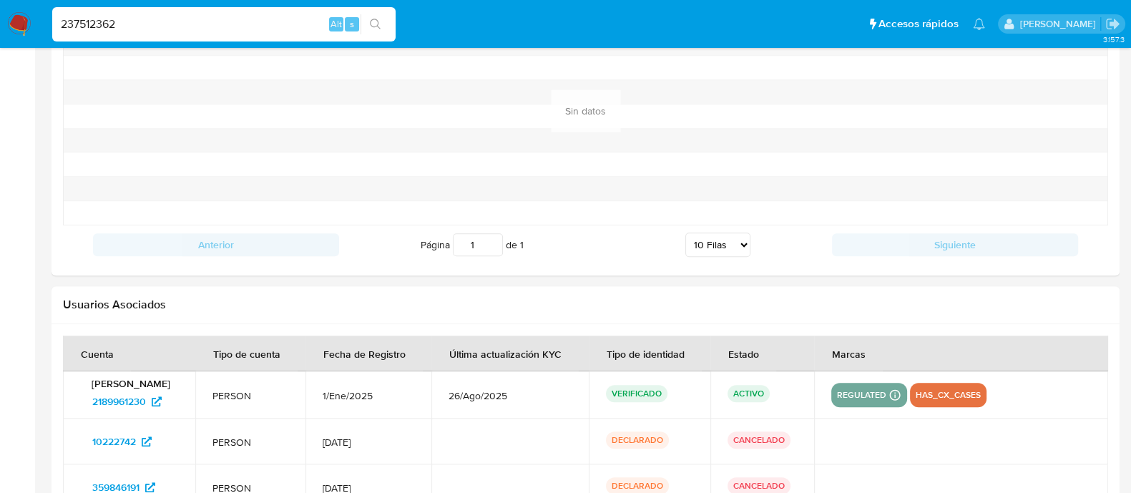
scroll to position [1672, 0]
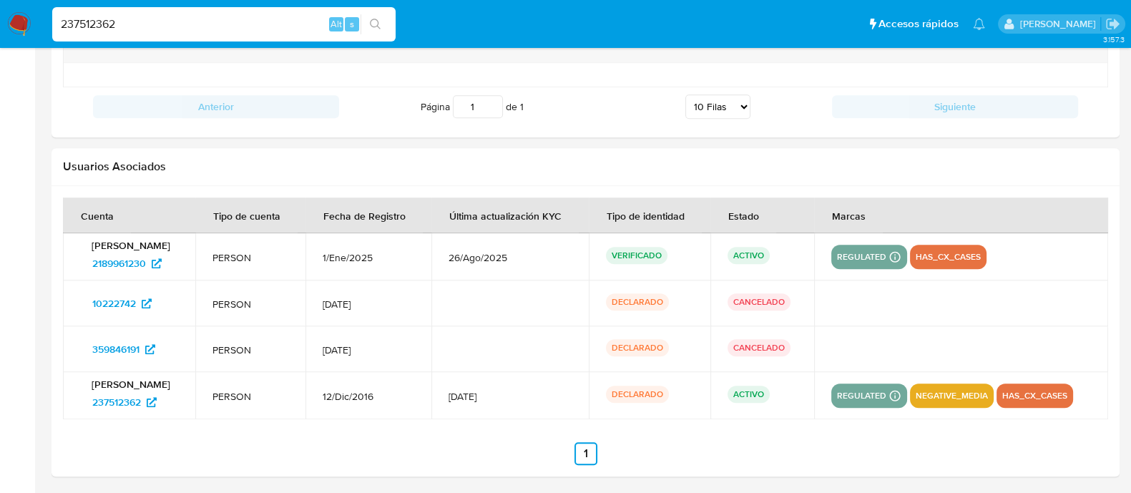
click at [199, 29] on input "237512362" at bounding box center [223, 24] width 343 height 19
paste input "129296524"
type input "129296524"
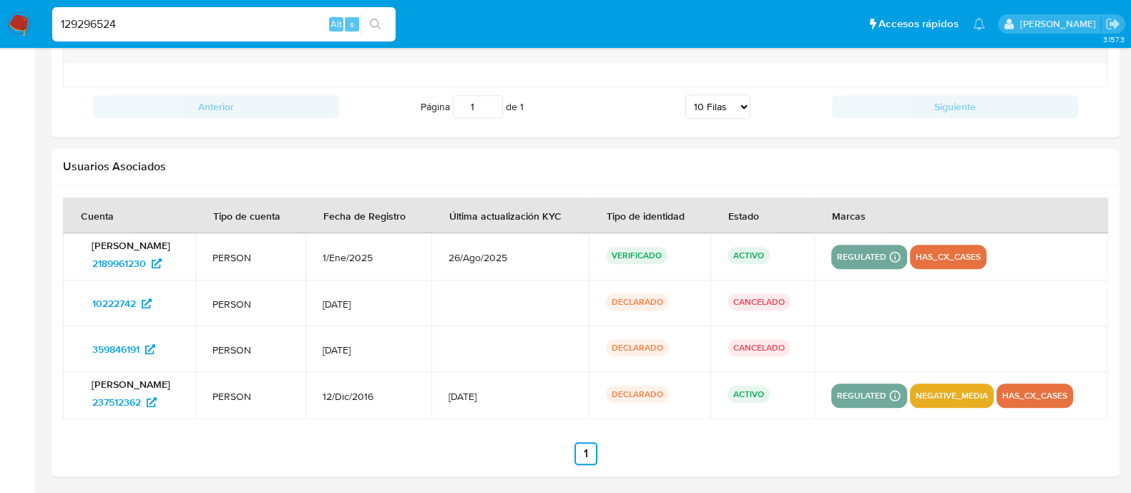
click at [380, 26] on icon "search-icon" at bounding box center [375, 24] width 11 height 11
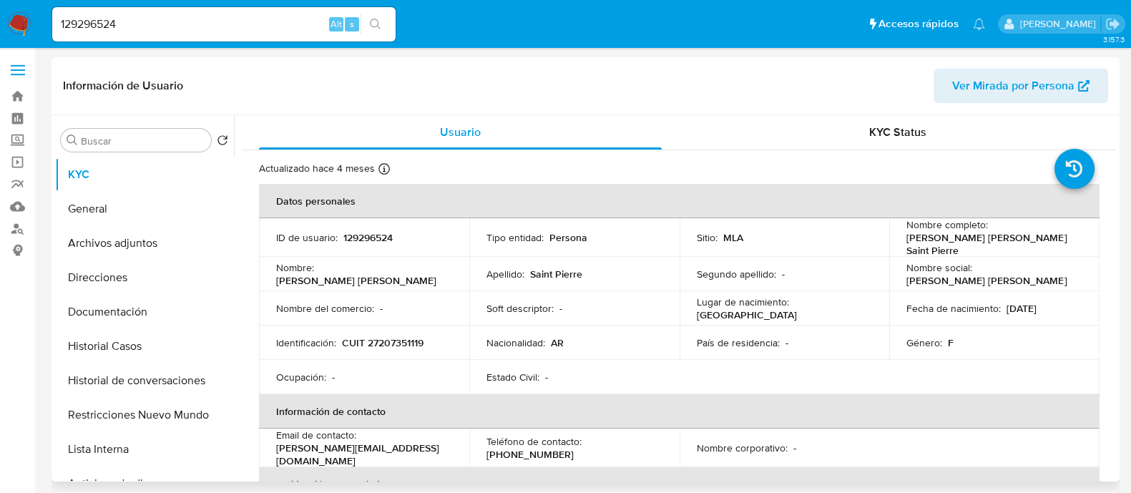
select select "10"
click at [24, 21] on img at bounding box center [19, 24] width 24 height 24
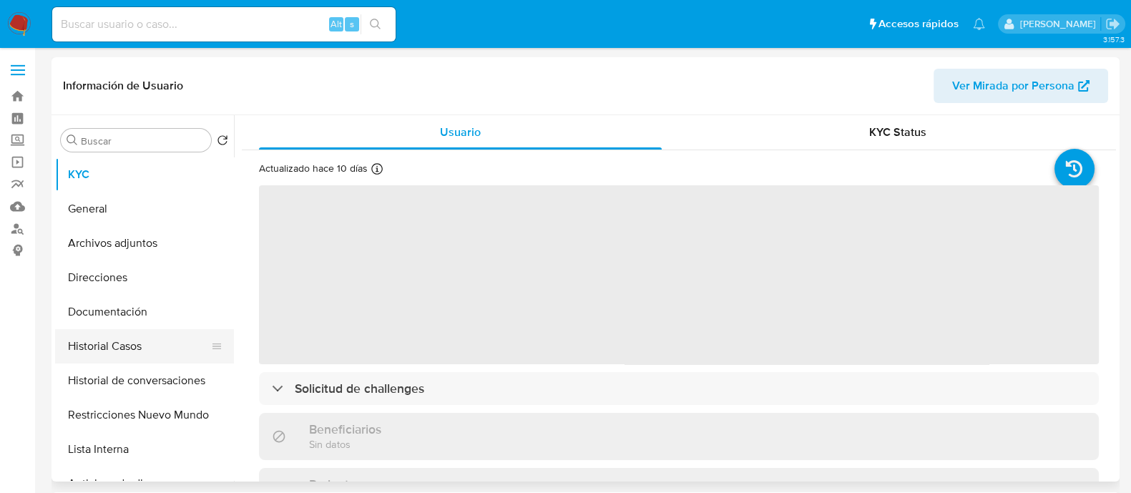
click at [152, 345] on button "Historial Casos" at bounding box center [138, 346] width 167 height 34
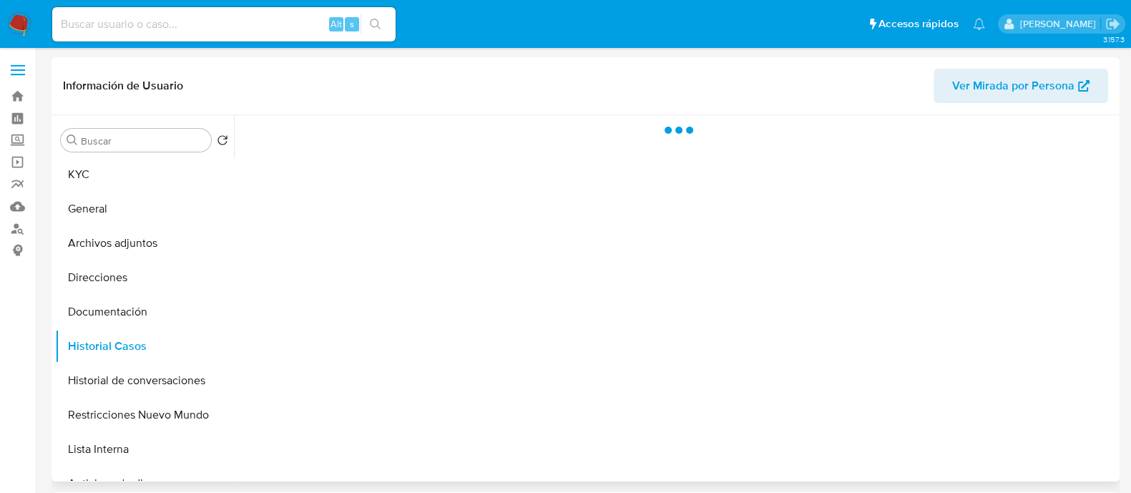
select select "10"
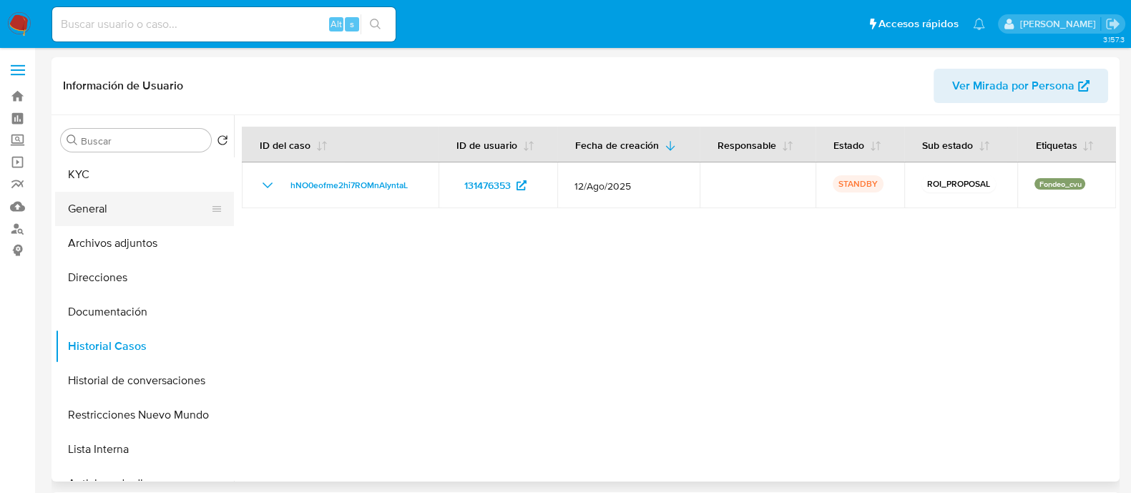
click at [157, 210] on button "General" at bounding box center [138, 209] width 167 height 34
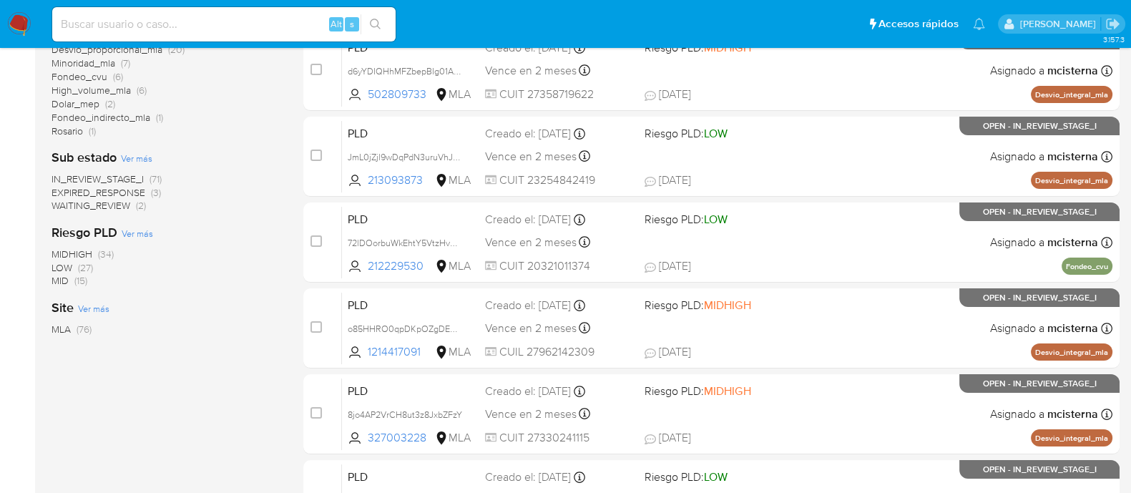
scroll to position [178, 0]
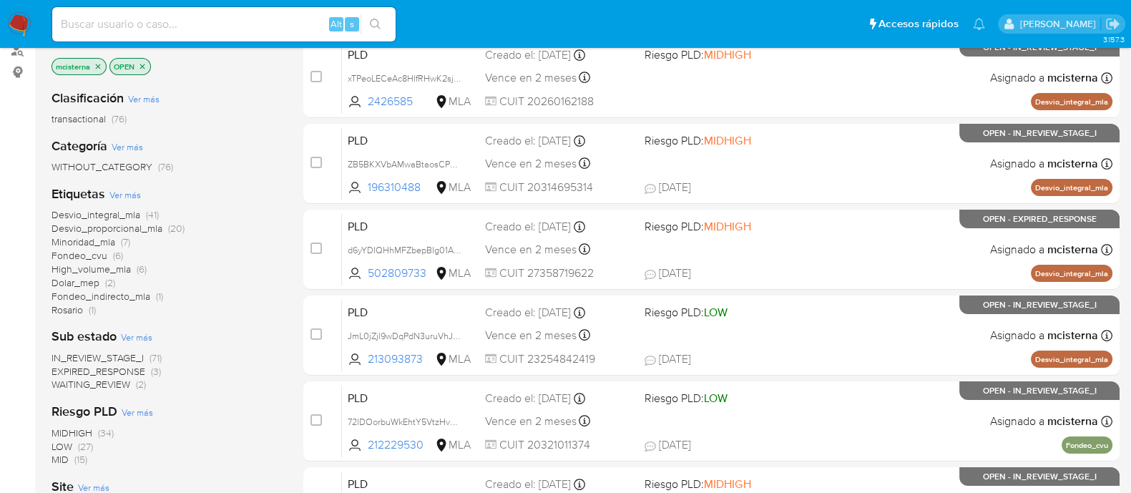
click at [130, 370] on span "EXPIRED_RESPONSE" at bounding box center [99, 371] width 94 height 14
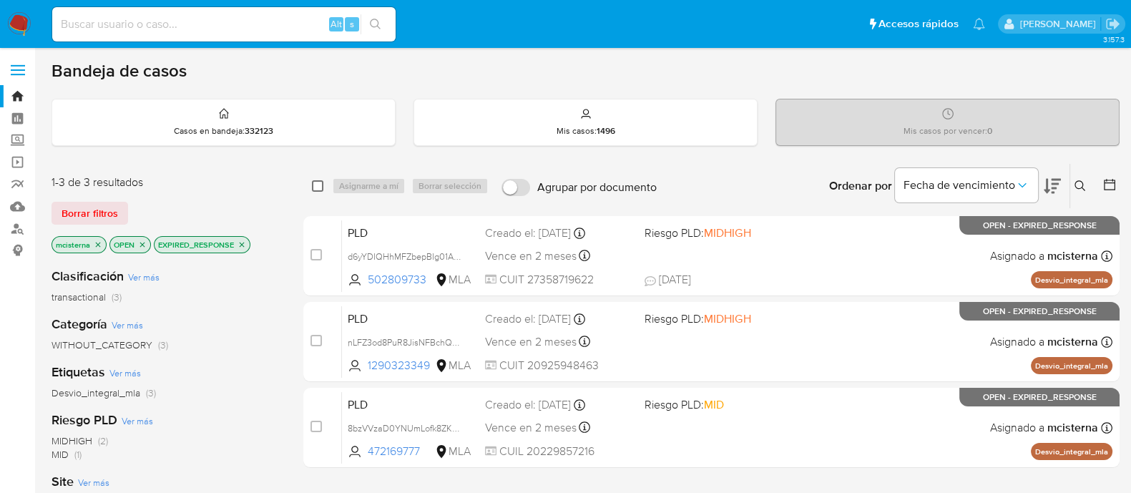
click at [318, 187] on input "checkbox" at bounding box center [317, 185] width 11 height 11
checkbox input "true"
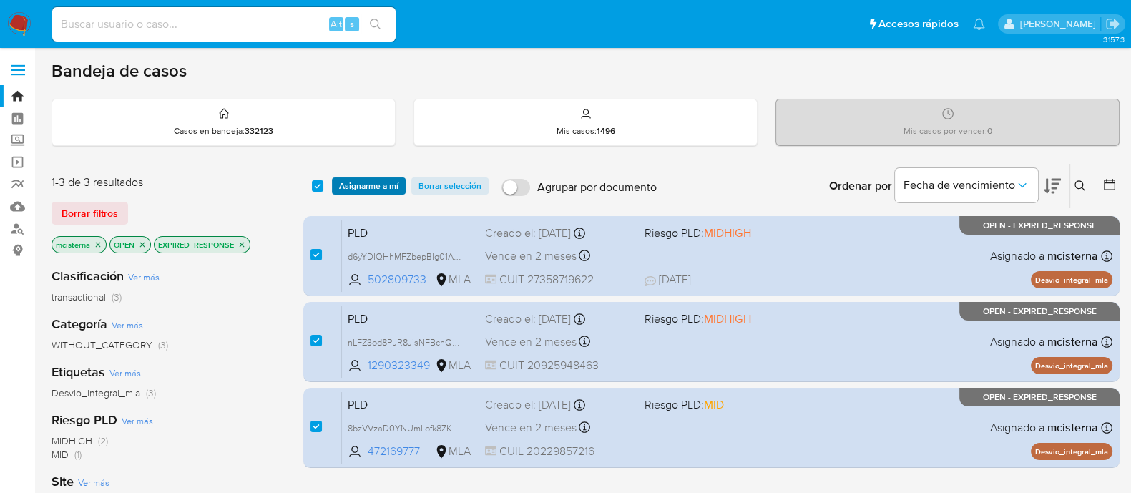
click at [346, 187] on span "Asignarme a mí" at bounding box center [368, 186] width 59 height 14
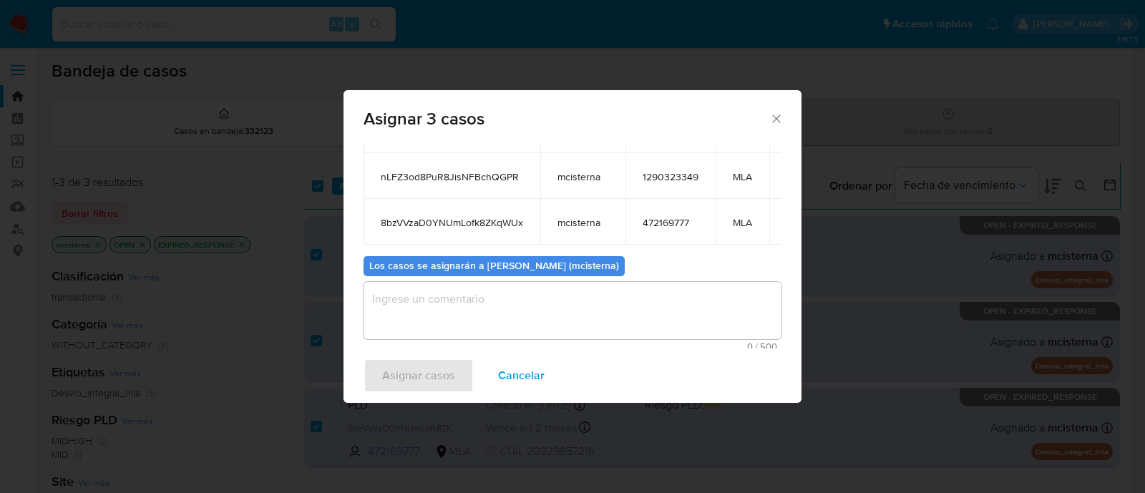
scroll to position [129, 0]
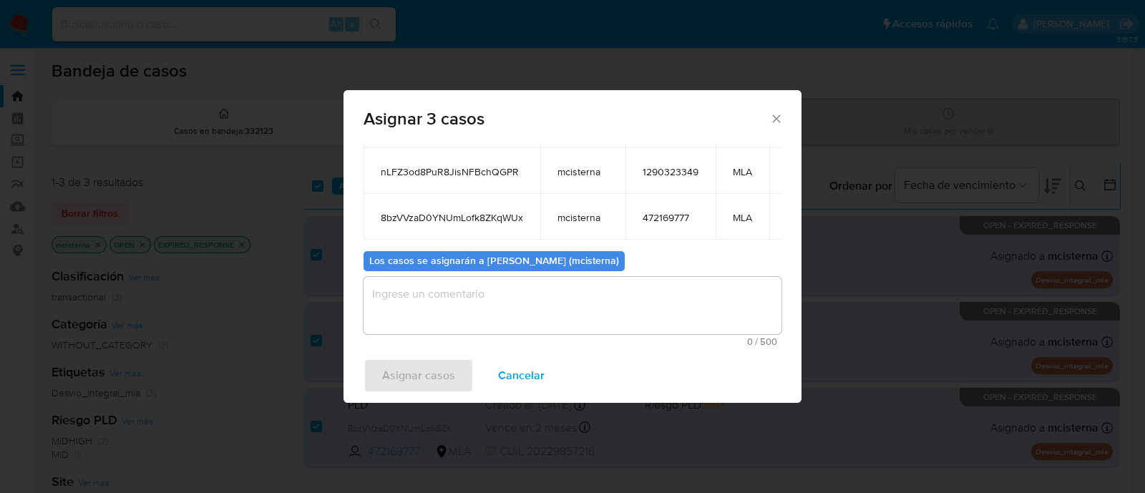
click at [519, 309] on textarea "assign-modal" at bounding box center [573, 305] width 418 height 57
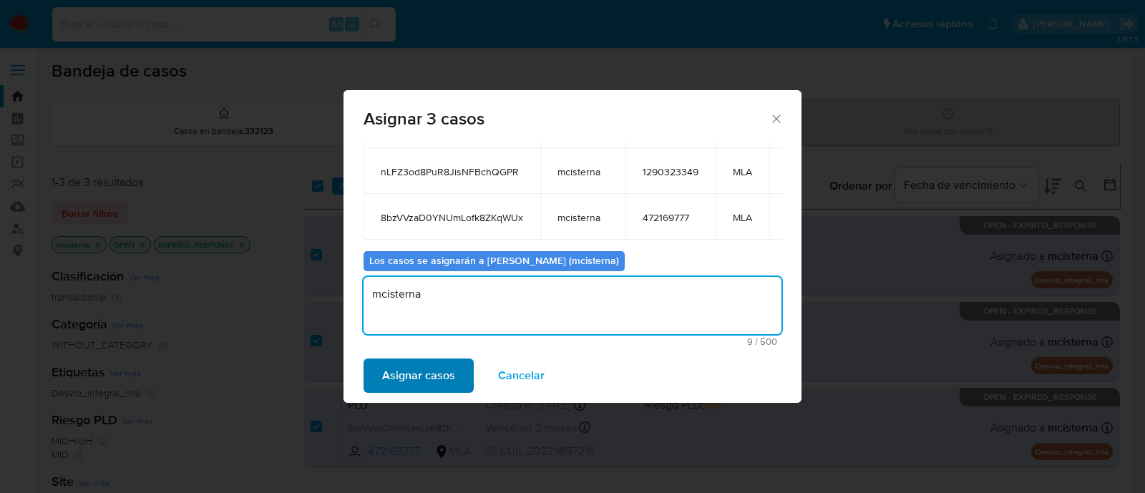
type textarea "mcisterna"
click at [444, 366] on span "Asignar casos" at bounding box center [418, 375] width 73 height 31
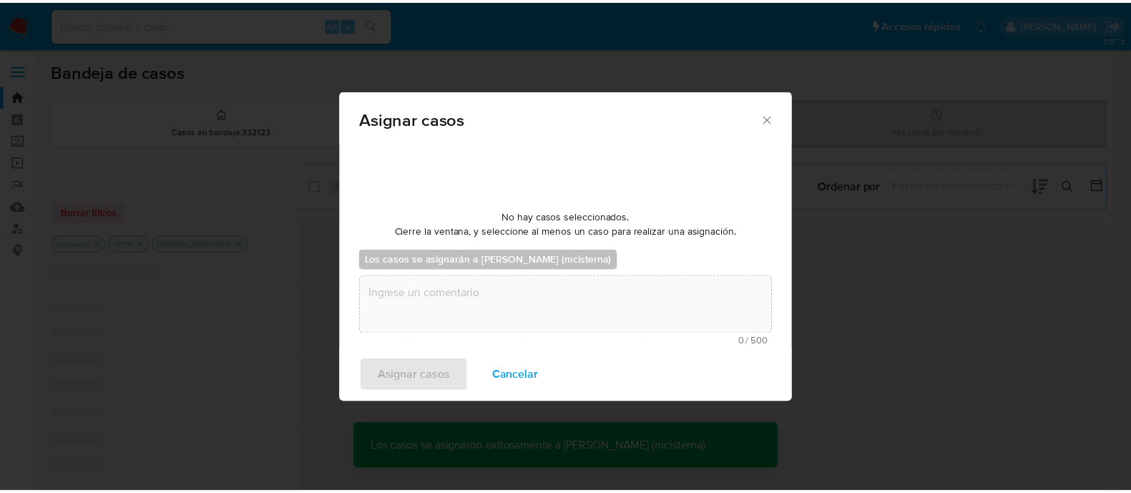
scroll to position [85, 0]
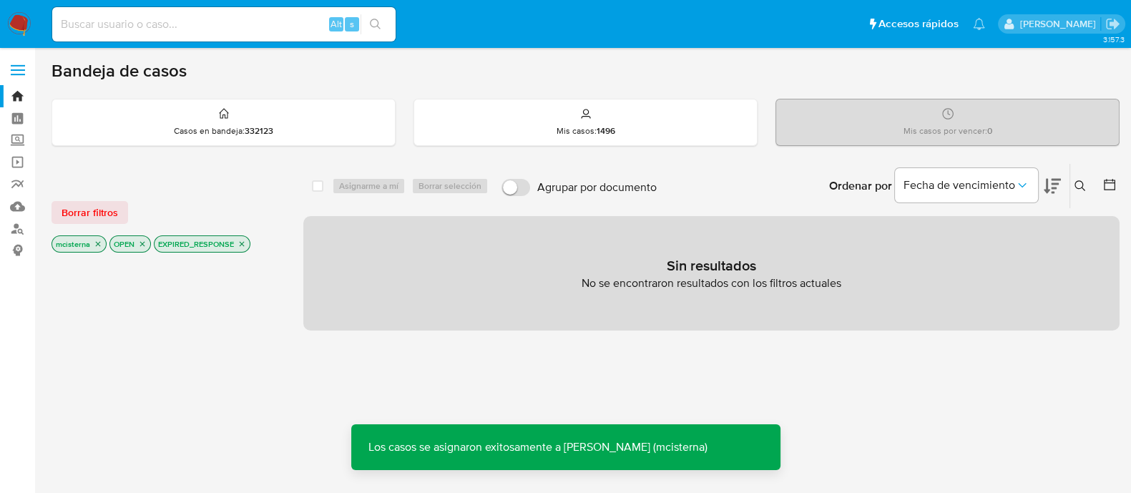
click at [245, 242] on icon "close-filter" at bounding box center [242, 244] width 9 height 9
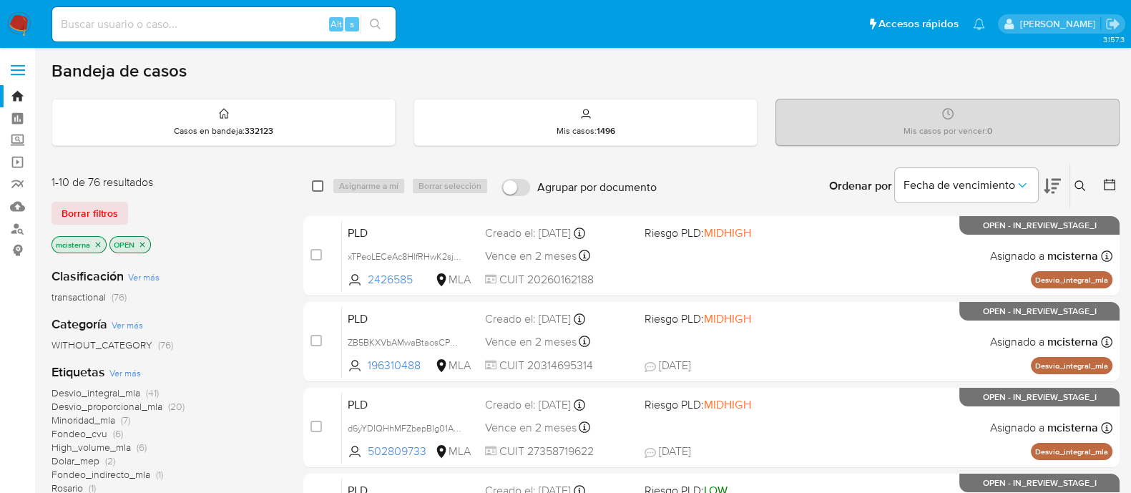
click at [319, 183] on input "checkbox" at bounding box center [317, 185] width 11 height 11
checkbox input "true"
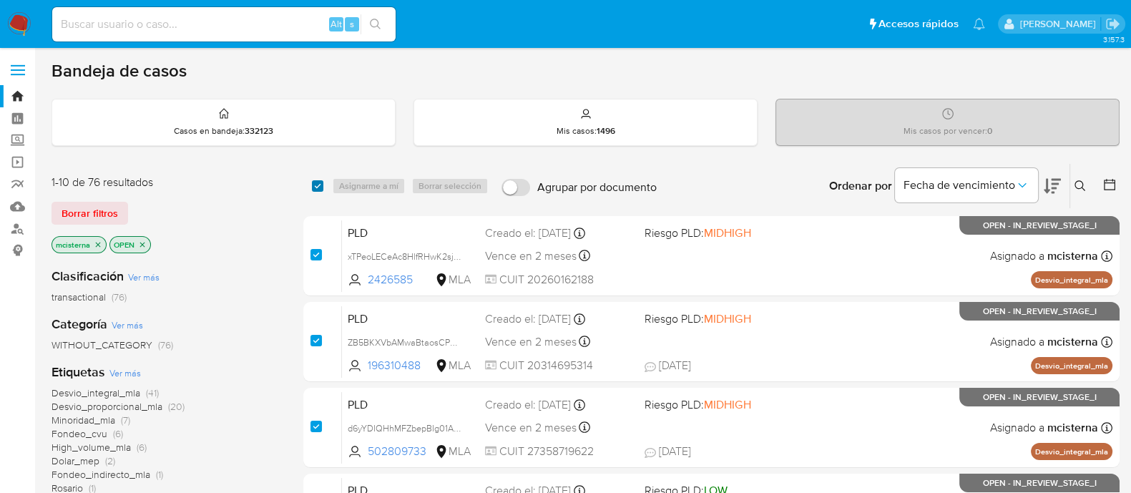
checkbox input "true"
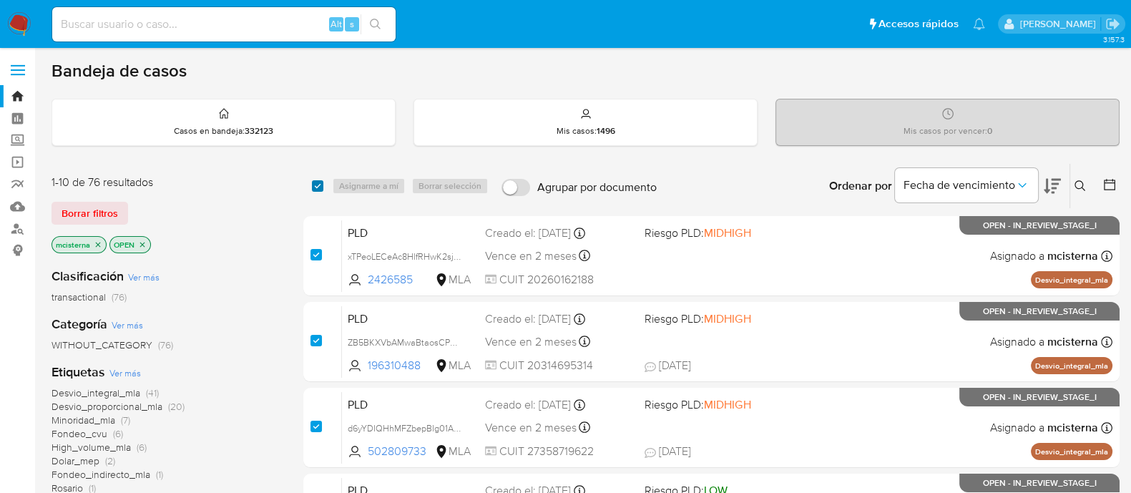
checkbox input "true"
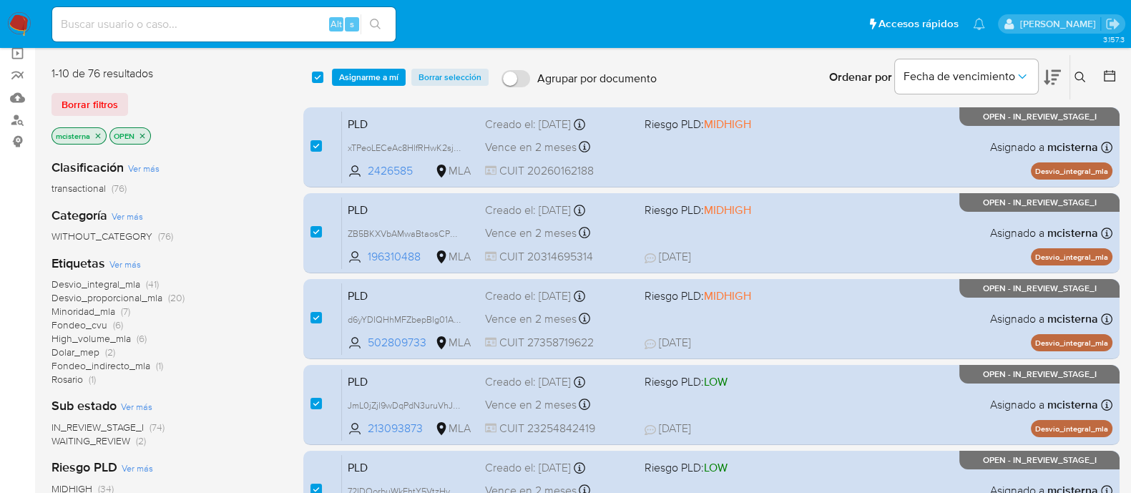
scroll to position [268, 0]
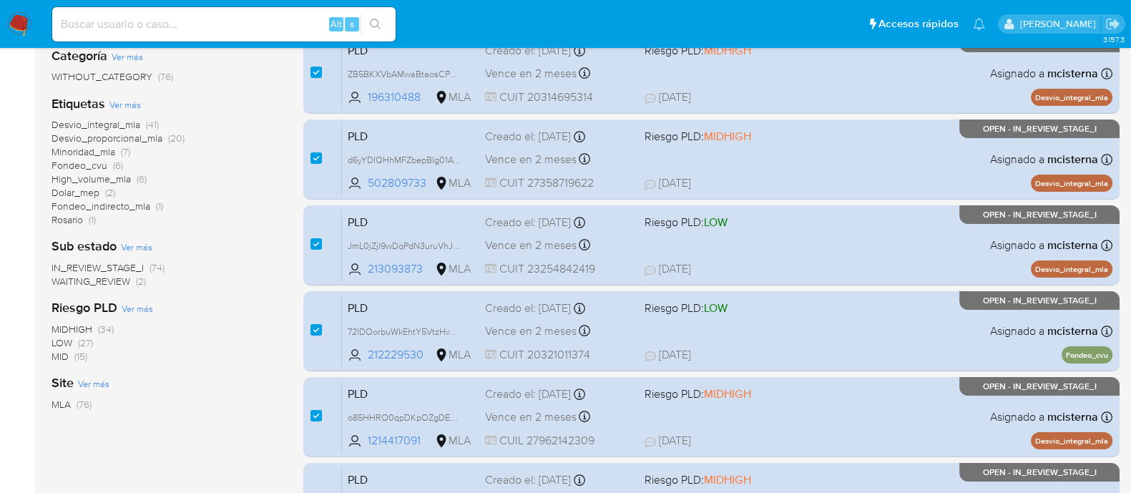
click at [208, 265] on div "IN_REVIEW_STAGE_I (74) WAITING_REVIEW (2)" at bounding box center [166, 274] width 229 height 27
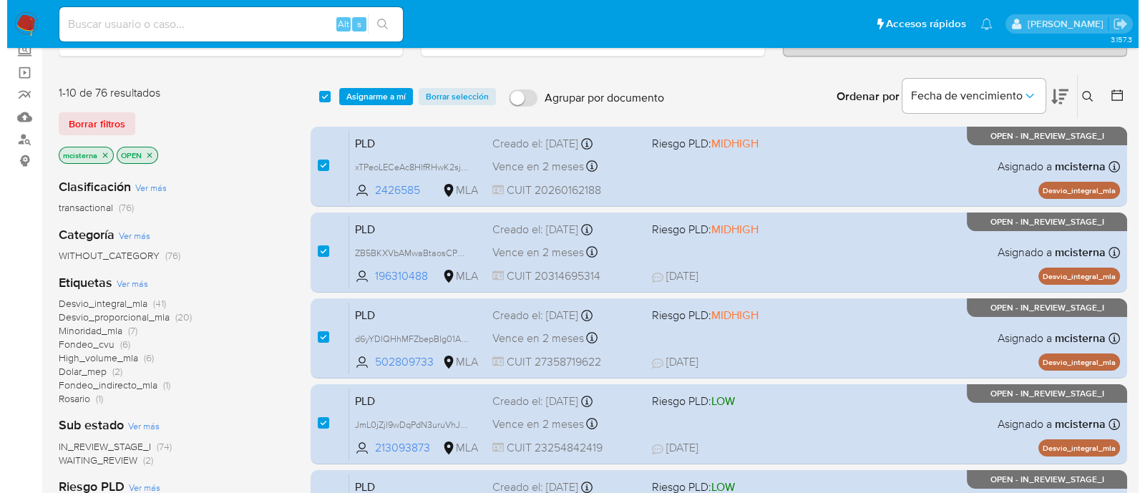
scroll to position [89, 0]
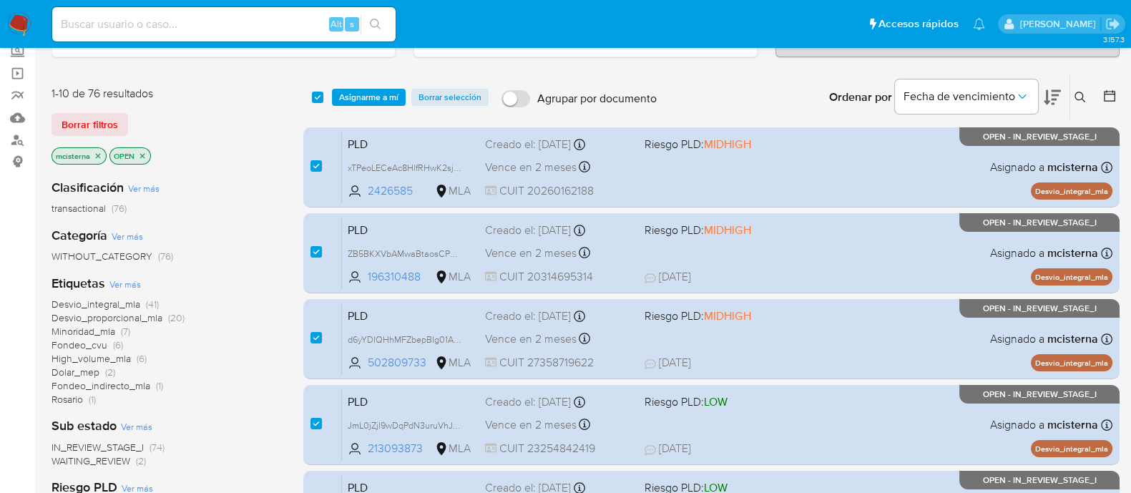
click at [123, 457] on span "WAITING_REVIEW" at bounding box center [91, 461] width 79 height 14
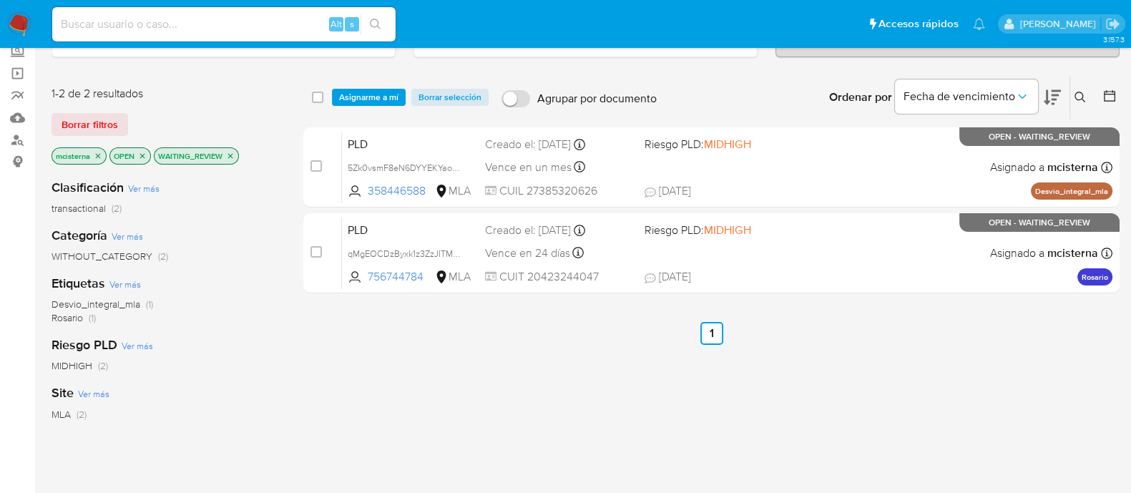
drag, startPoint x: 318, startPoint y: 98, endPoint x: 329, endPoint y: 97, distance: 10.8
click at [318, 98] on input "checkbox" at bounding box center [317, 97] width 11 height 11
checkbox input "true"
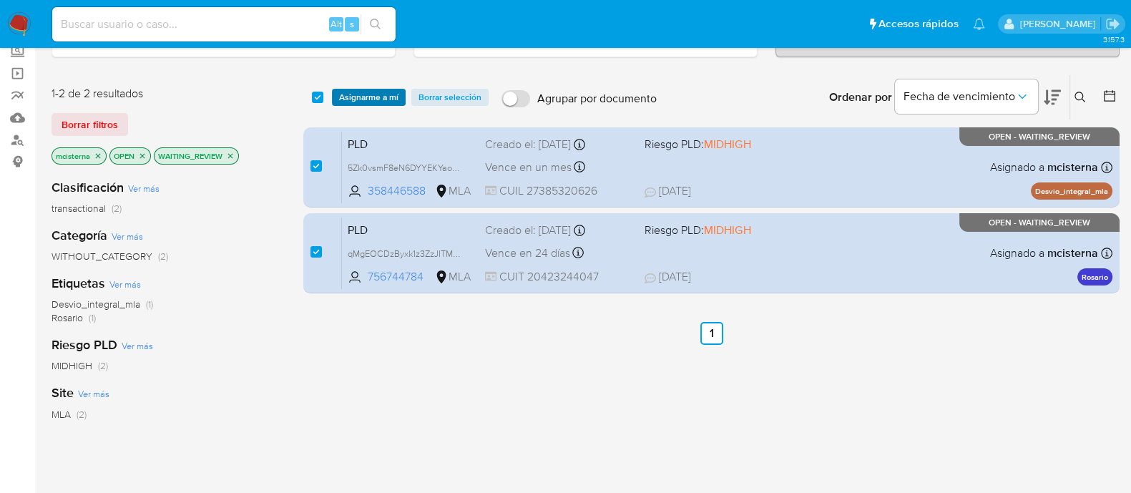
click at [343, 95] on span "Asignarme a mí" at bounding box center [368, 97] width 59 height 14
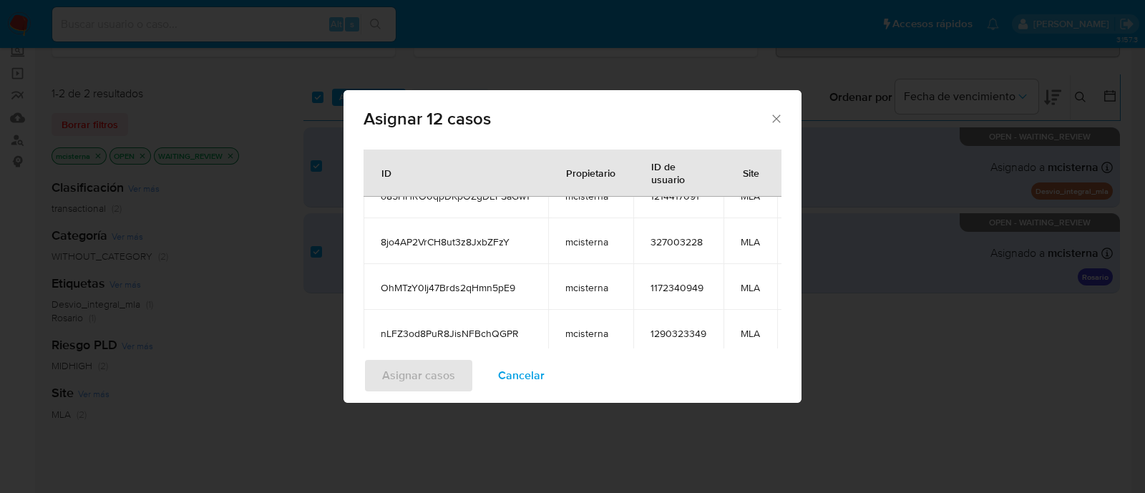
scroll to position [288, 0]
click at [474, 327] on span "nLFZ3od8PuR8JisNFBchQGPR" at bounding box center [456, 333] width 150 height 13
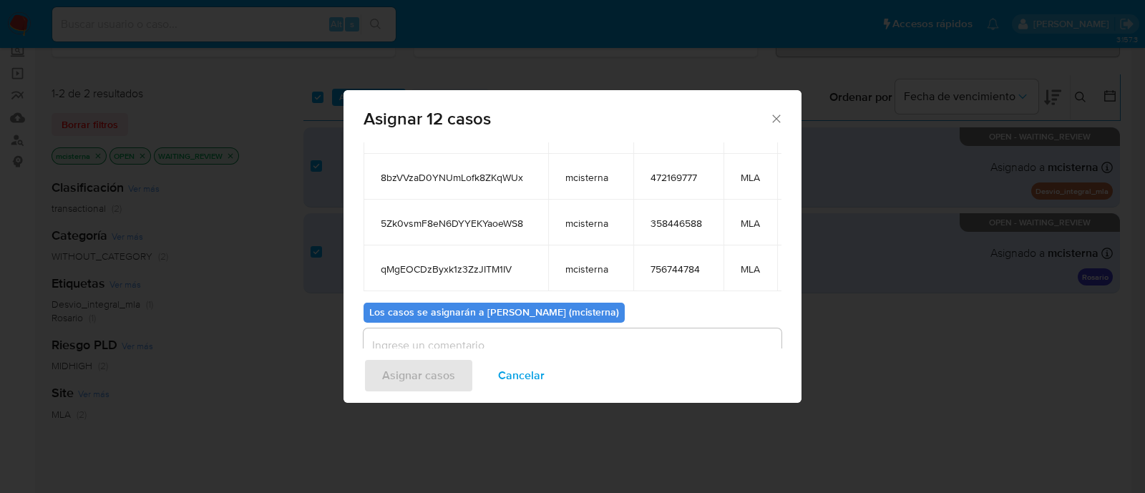
scroll to position [268, 0]
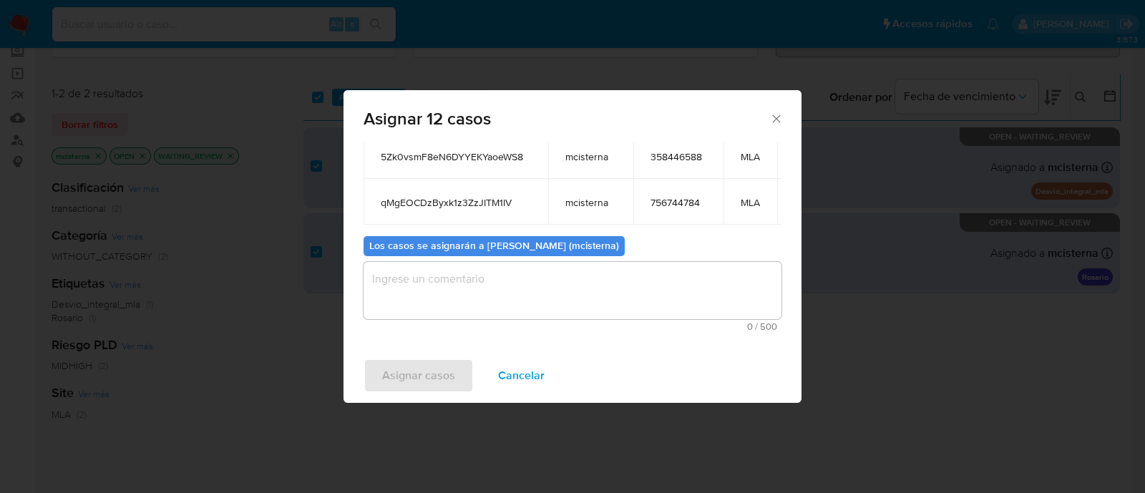
click at [483, 307] on textarea "assign-modal" at bounding box center [573, 290] width 418 height 57
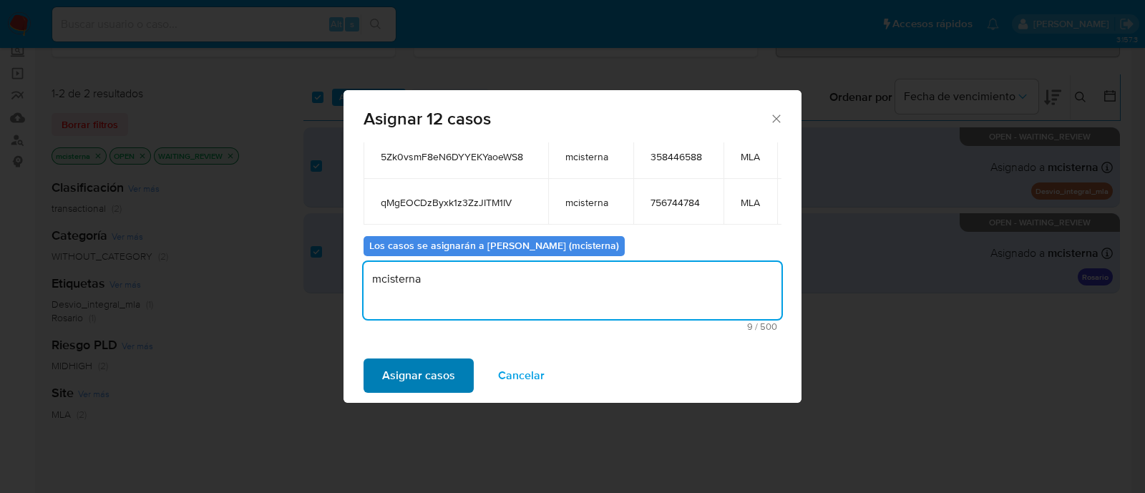
type textarea "mcisterna"
click at [437, 370] on span "Asignar casos" at bounding box center [418, 375] width 73 height 31
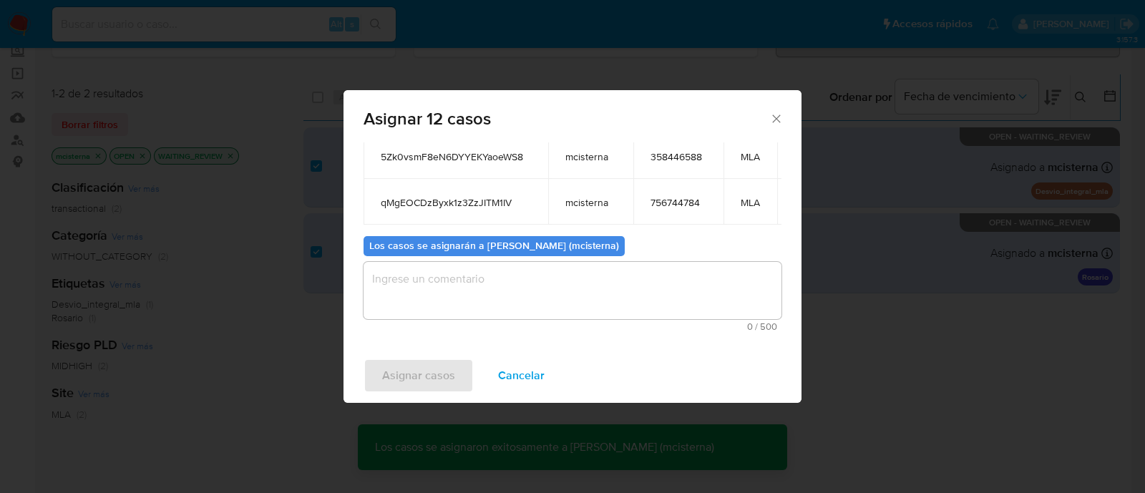
checkbox input "false"
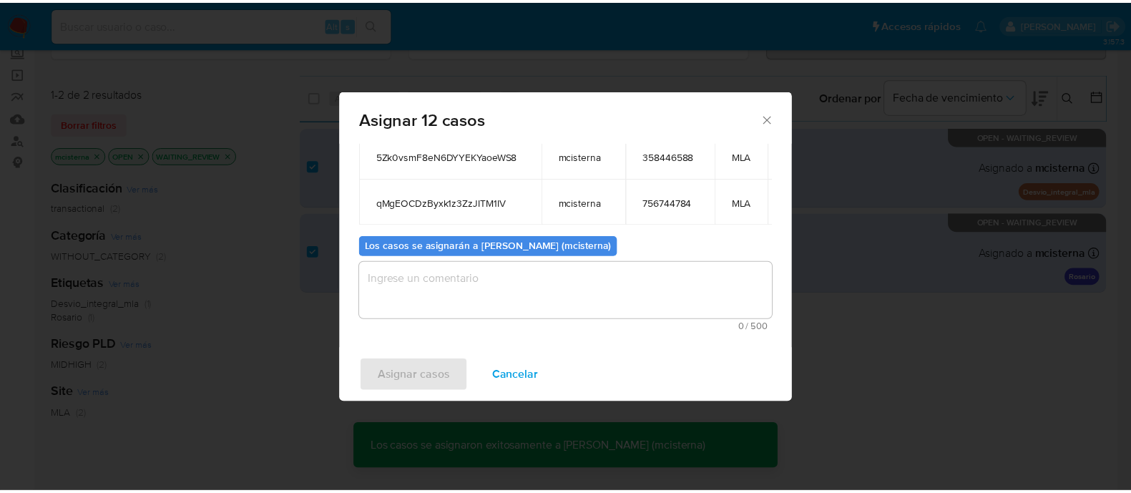
scroll to position [85, 0]
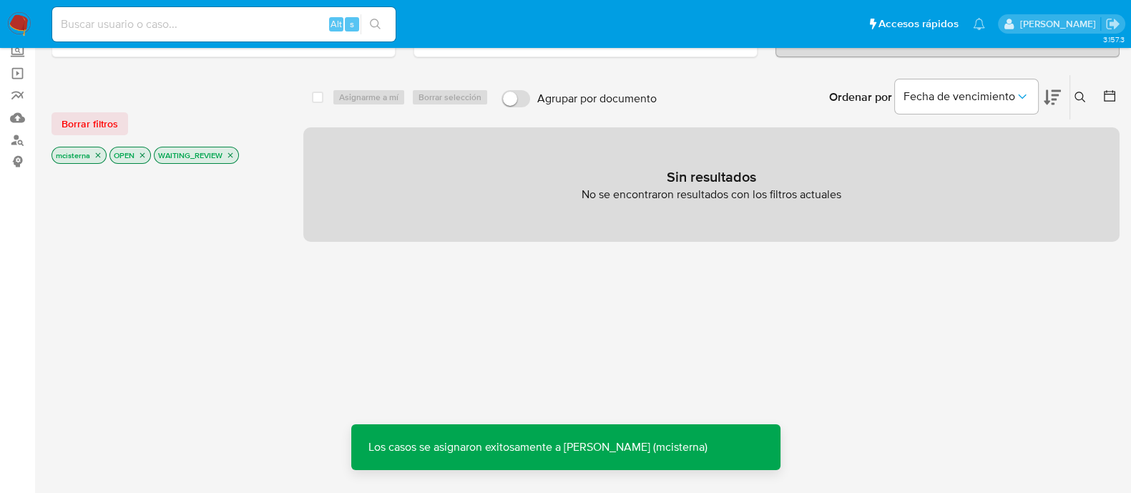
click at [21, 16] on img at bounding box center [19, 24] width 24 height 24
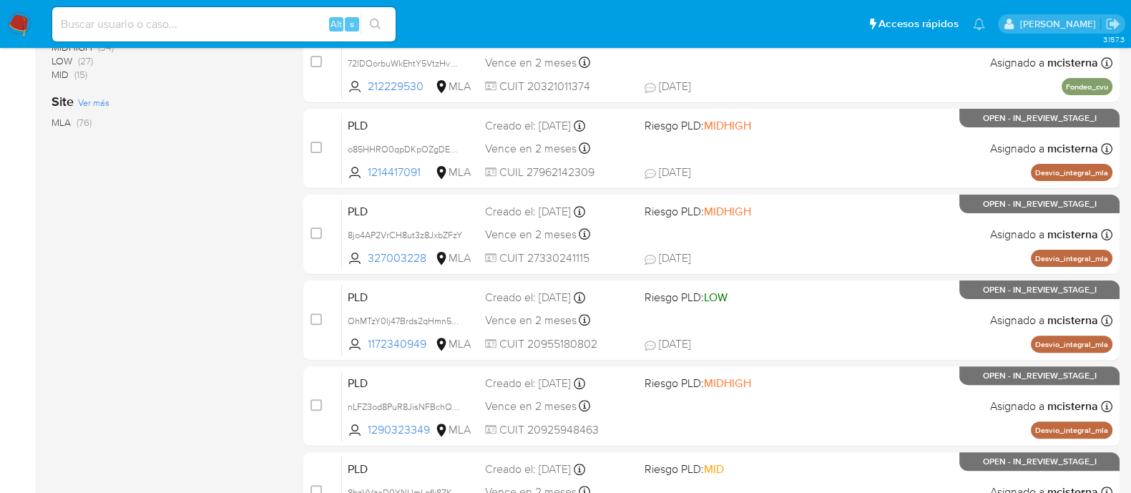
scroll to position [89, 0]
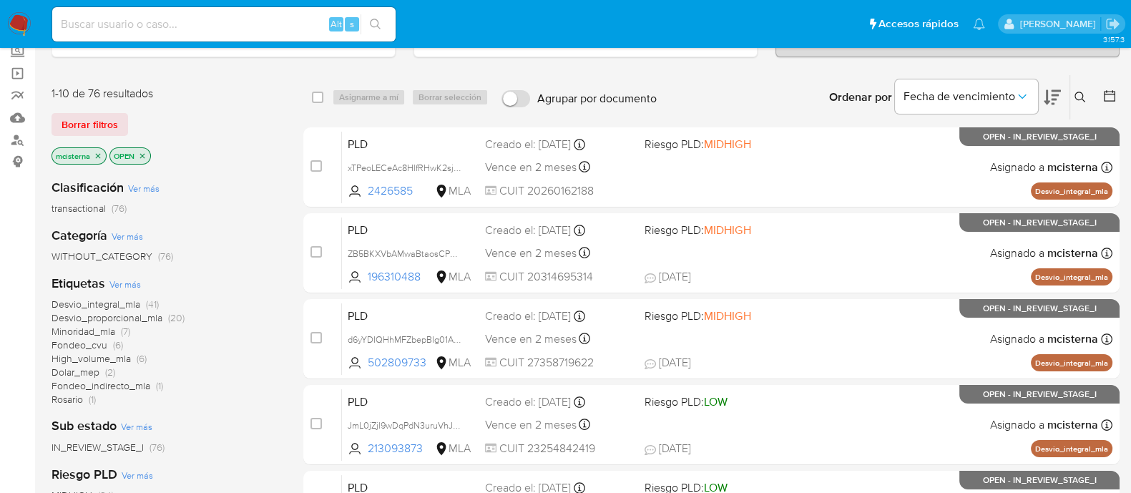
click at [98, 155] on icon "close-filter" at bounding box center [98, 156] width 9 height 9
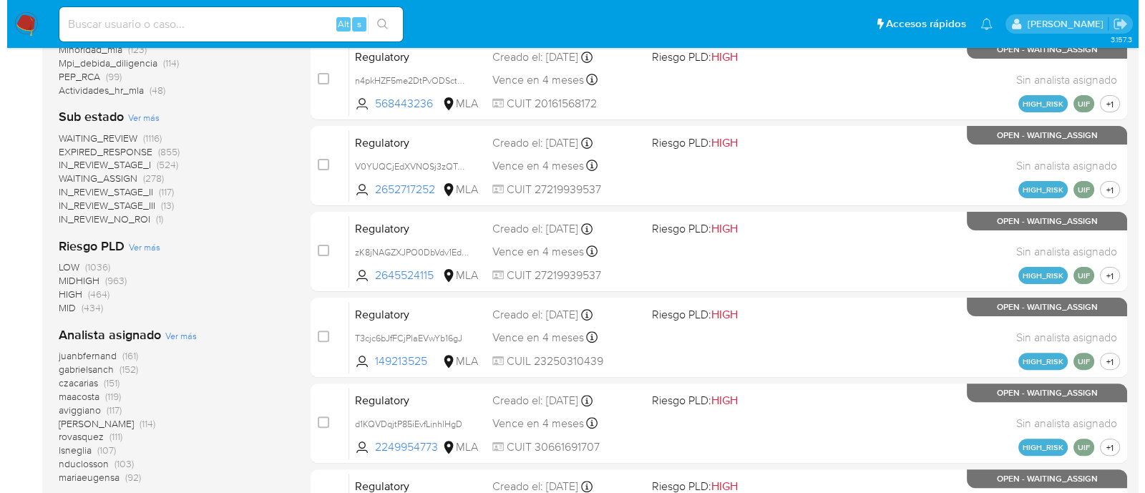
scroll to position [537, 0]
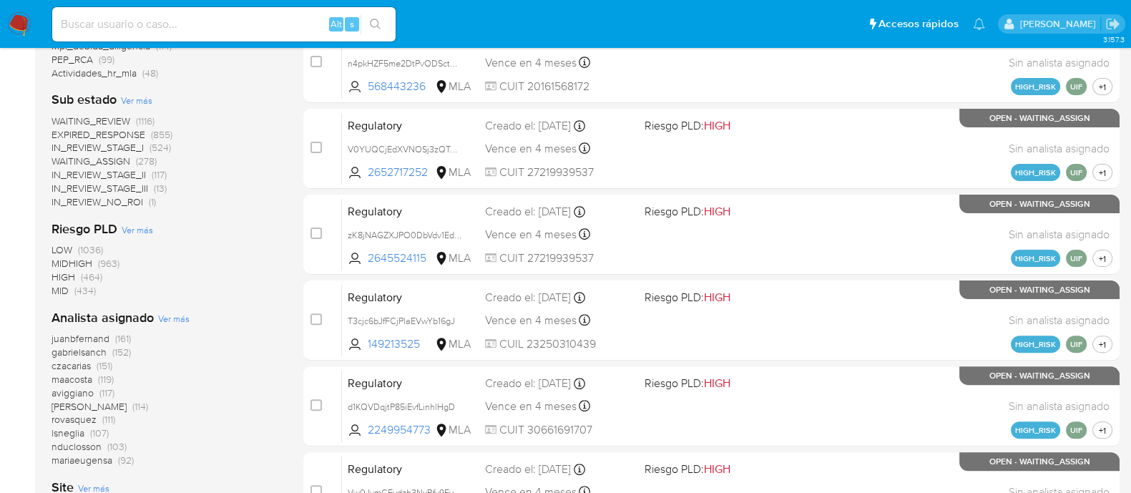
click at [177, 318] on span "Ver más" at bounding box center [173, 318] width 31 height 13
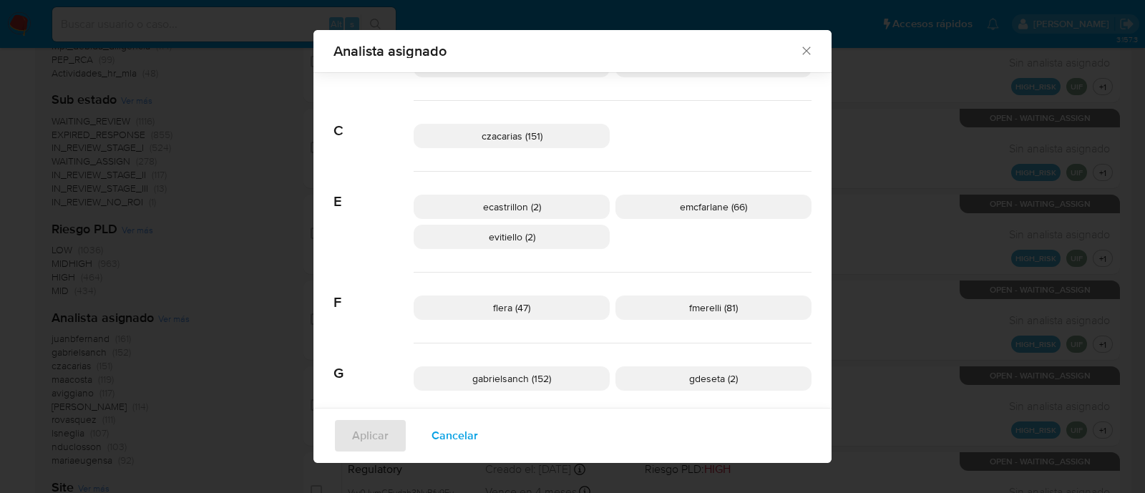
scroll to position [258, 0]
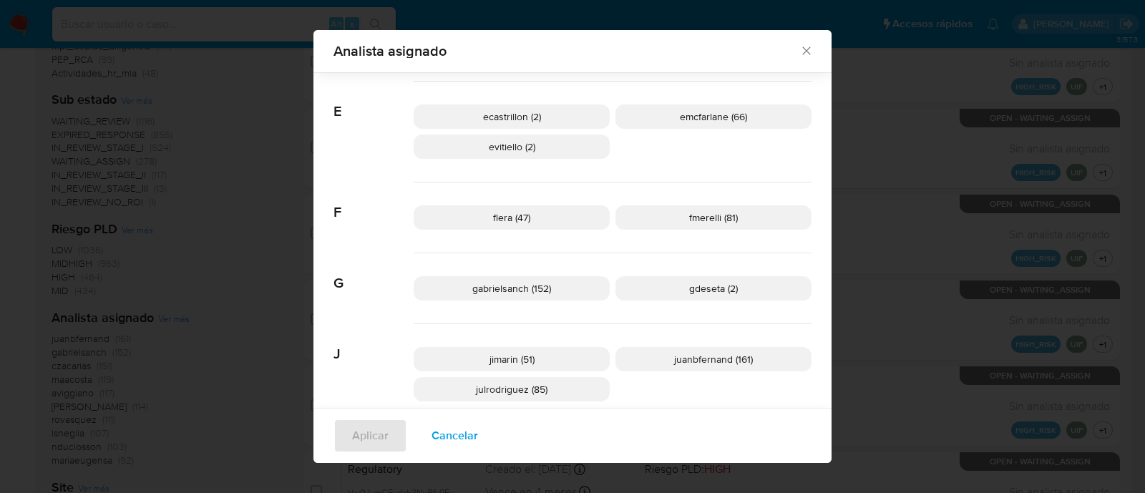
click at [686, 116] on span "emcfarlane (66)" at bounding box center [713, 116] width 67 height 14
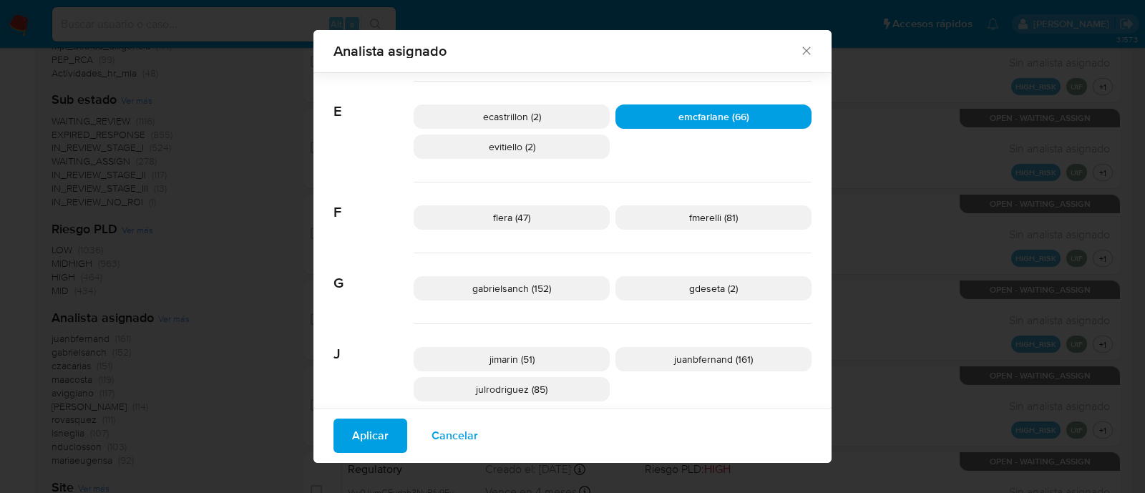
click at [352, 425] on span "Aplicar" at bounding box center [370, 435] width 36 height 31
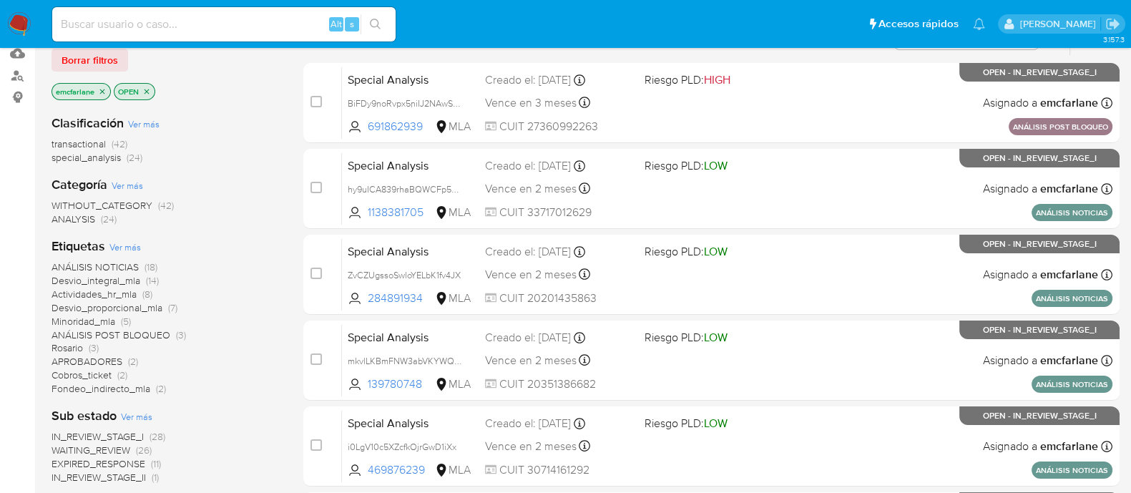
scroll to position [178, 0]
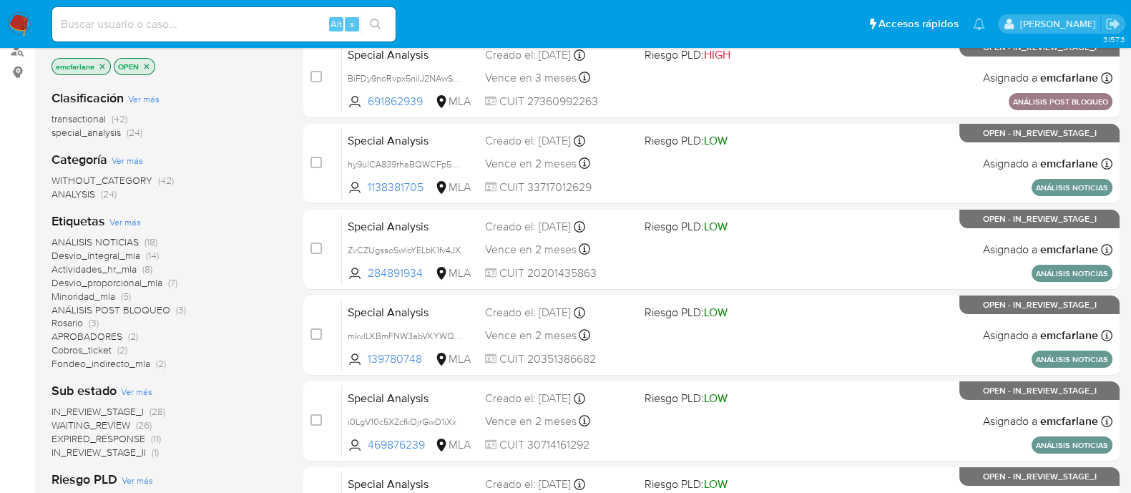
click at [88, 129] on span "special_analysis" at bounding box center [86, 132] width 69 height 14
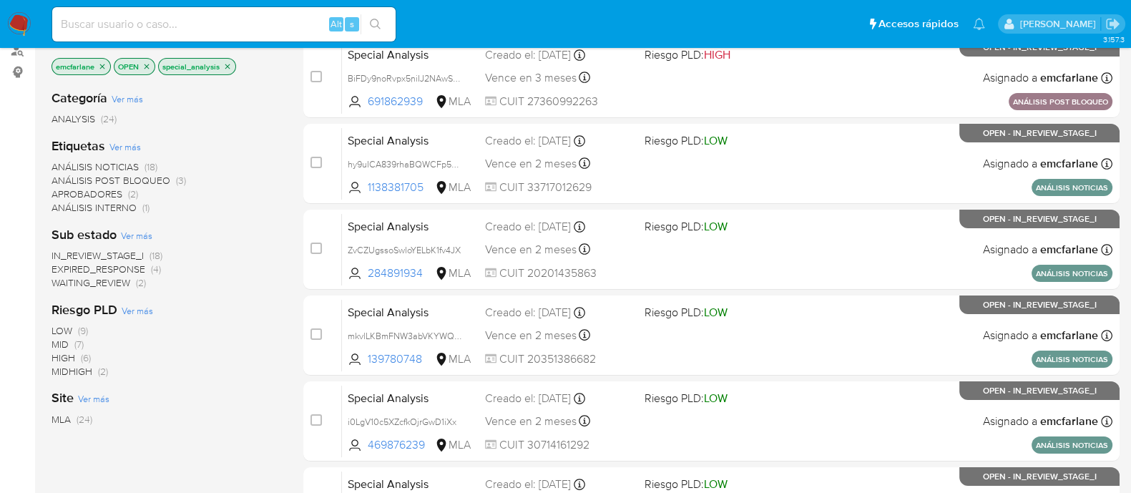
click at [225, 67] on icon "close-filter" at bounding box center [227, 66] width 9 height 9
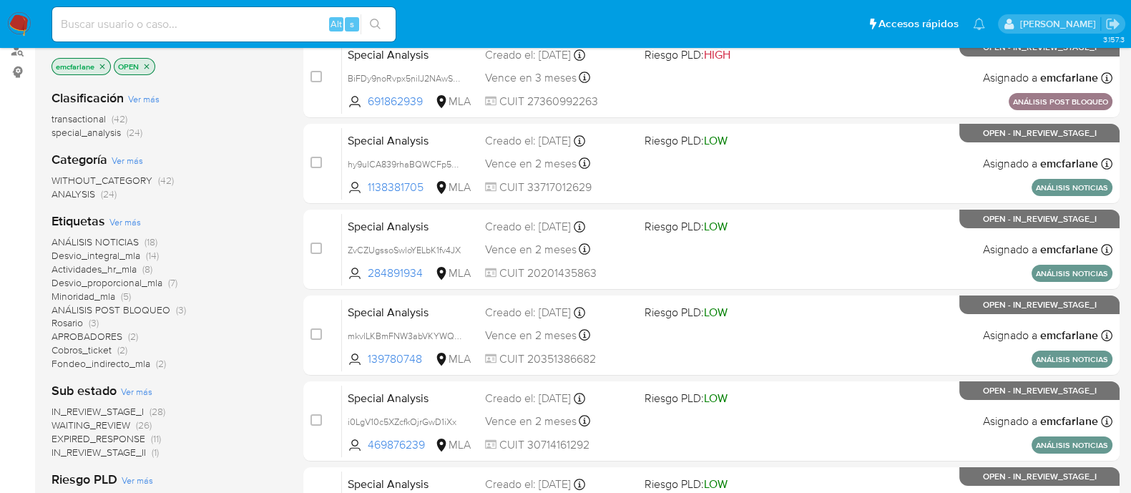
click at [95, 116] on span "transactional" at bounding box center [79, 119] width 54 height 14
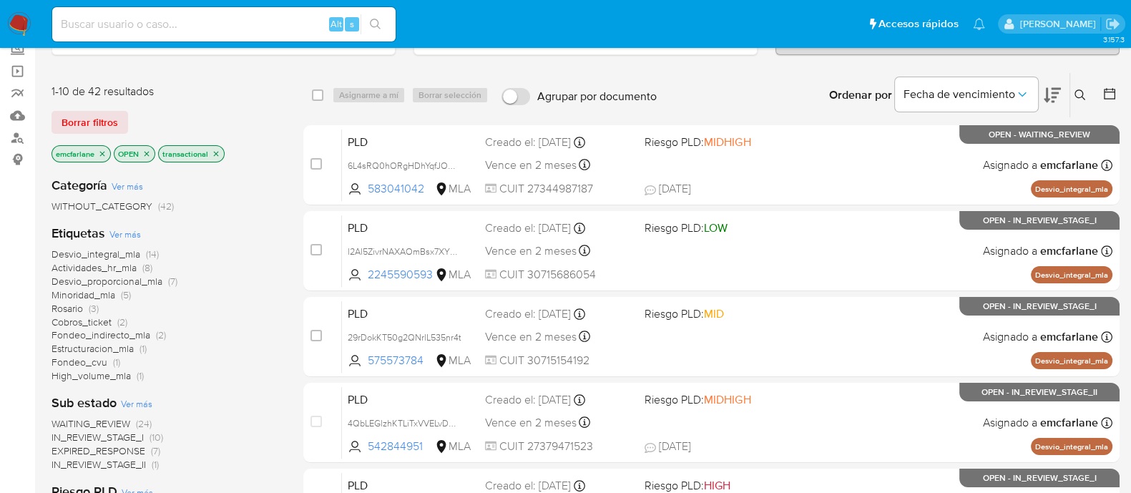
scroll to position [89, 0]
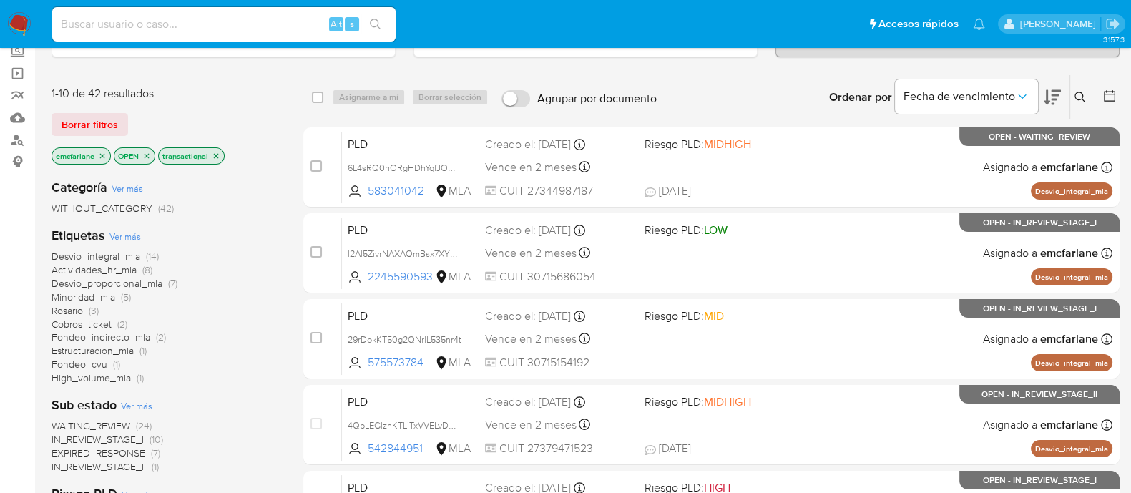
drag, startPoint x: 29, startPoint y: 29, endPoint x: 37, endPoint y: 31, distance: 8.0
click at [29, 29] on img at bounding box center [19, 24] width 24 height 24
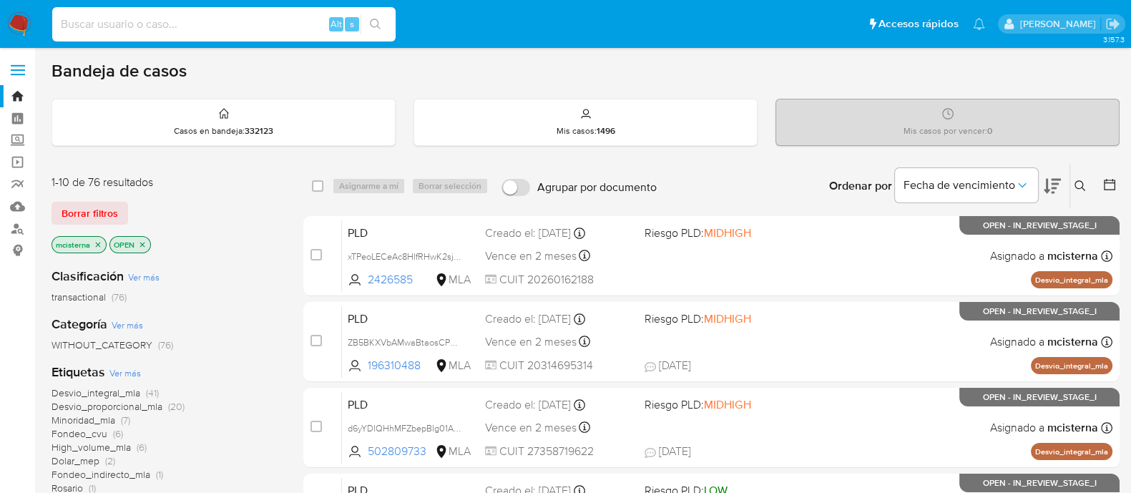
click at [311, 18] on input at bounding box center [223, 24] width 343 height 19
paste input "5Zk0vsmF8eN6DYYEKYaoeWS8"
type input "5Zk0vsmF8eN6DYYEKYaoeWS8"
click at [376, 19] on icon "search-icon" at bounding box center [375, 24] width 11 height 11
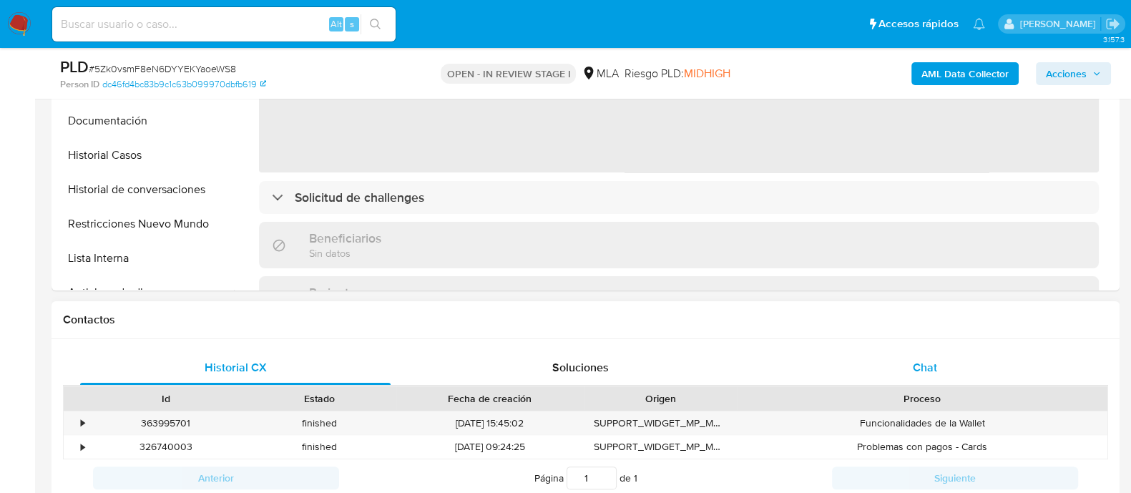
click at [921, 379] on div "Chat" at bounding box center [925, 368] width 311 height 34
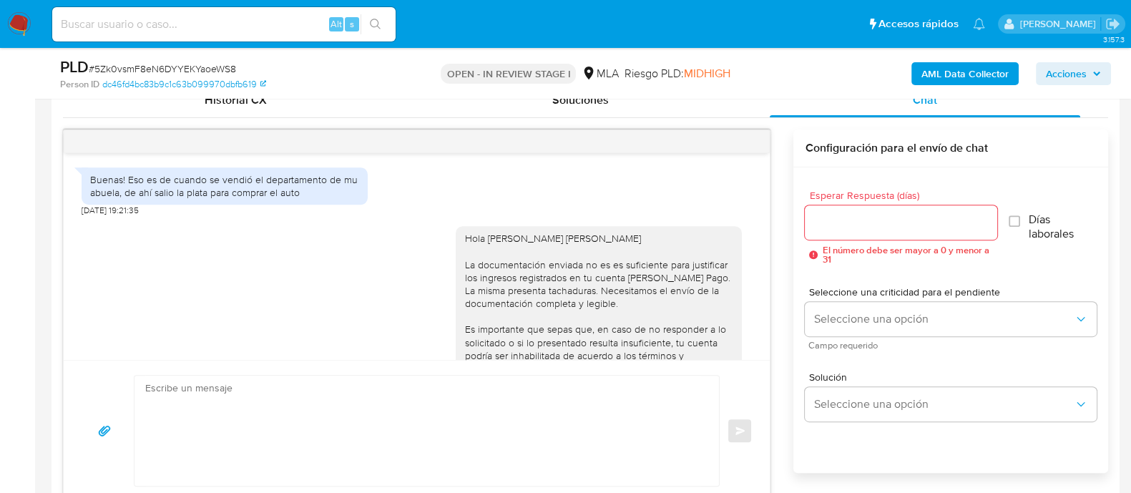
scroll to position [776, 0]
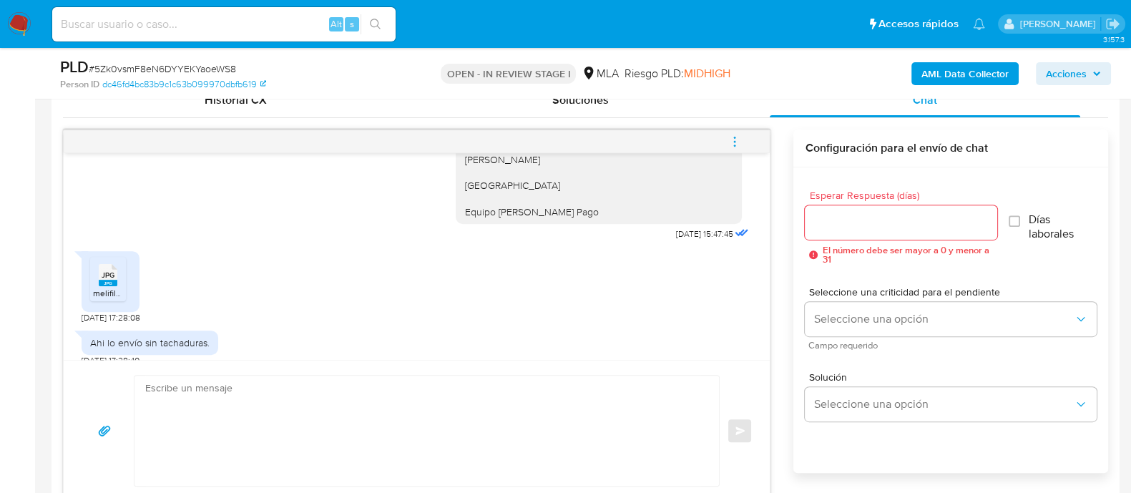
select select "10"
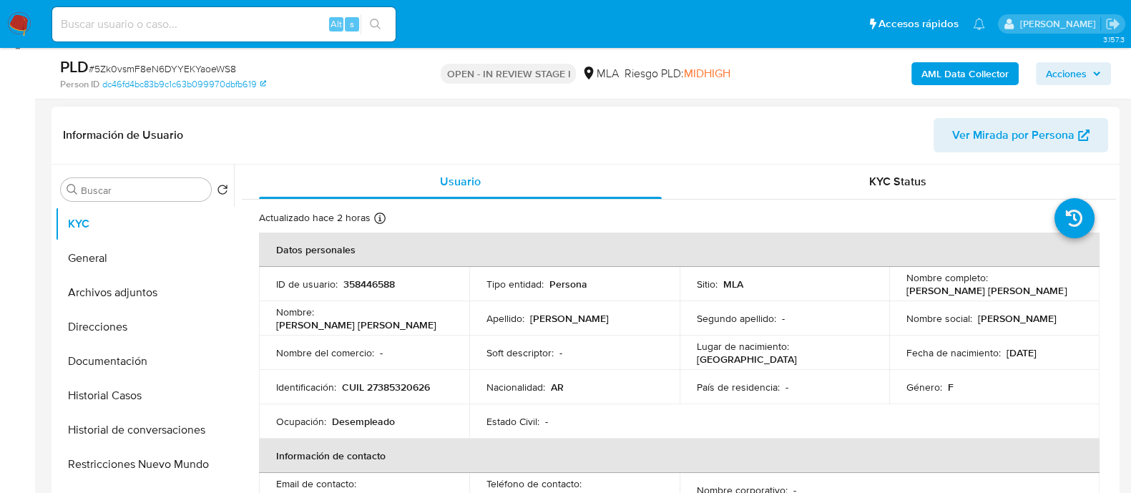
scroll to position [178, 0]
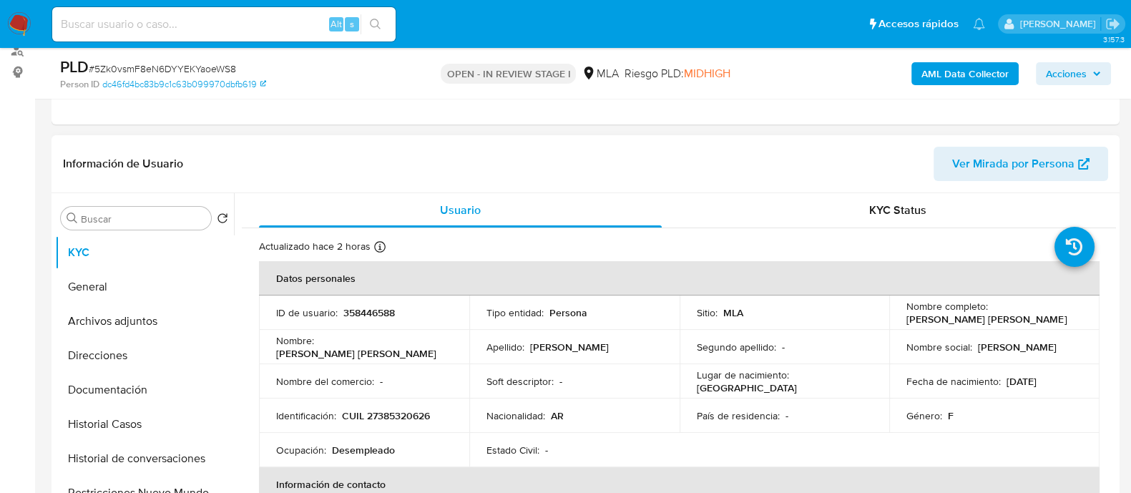
click at [365, 321] on td "ID de usuario : 358446588" at bounding box center [364, 313] width 210 height 34
click at [286, 29] on input at bounding box center [223, 24] width 343 height 19
paste input "5flhGaeyEyyeGazVKVAYjMd5"
type input "5flhGaeyEyyeGazVKVAYjMd5"
click at [386, 29] on button "search-icon" at bounding box center [375, 24] width 29 height 20
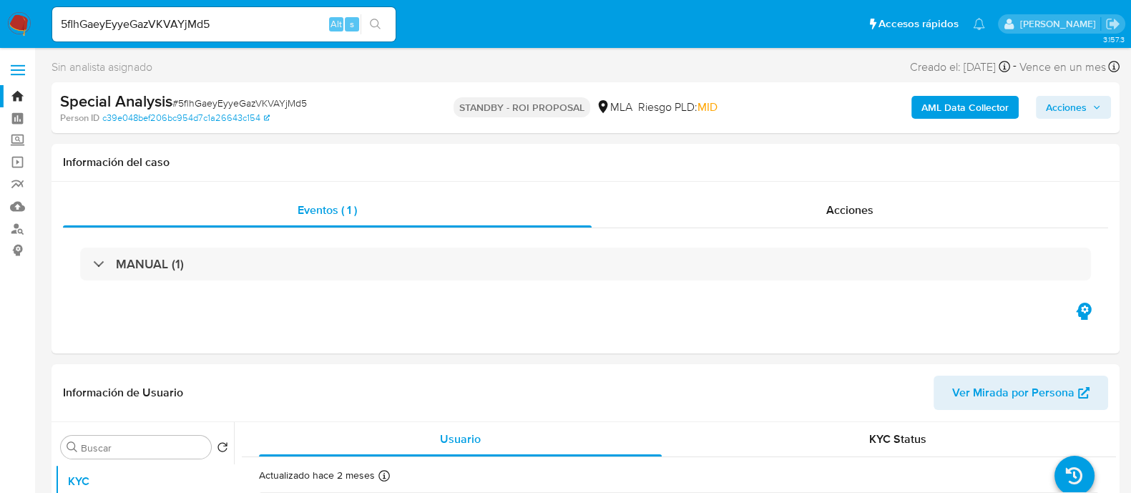
select select "10"
click at [289, 28] on input "5flhGaeyEyyeGazVKVAYjMd5" at bounding box center [223, 24] width 343 height 19
paste input "3s0BidbXyOTAsSyLJ2gXFUTu"
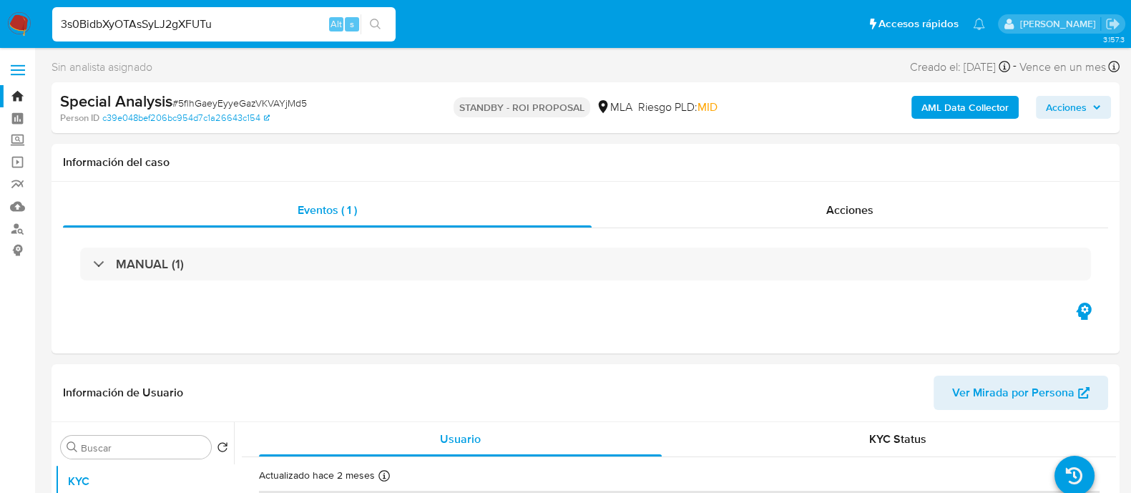
type input "3s0BidbXyOTAsSyLJ2gXFUTu"
click at [383, 28] on button "search-icon" at bounding box center [375, 24] width 29 height 20
select select "10"
click at [288, 23] on input "3s0BidbXyOTAsSyLJ2gXFUTu" at bounding box center [223, 24] width 343 height 19
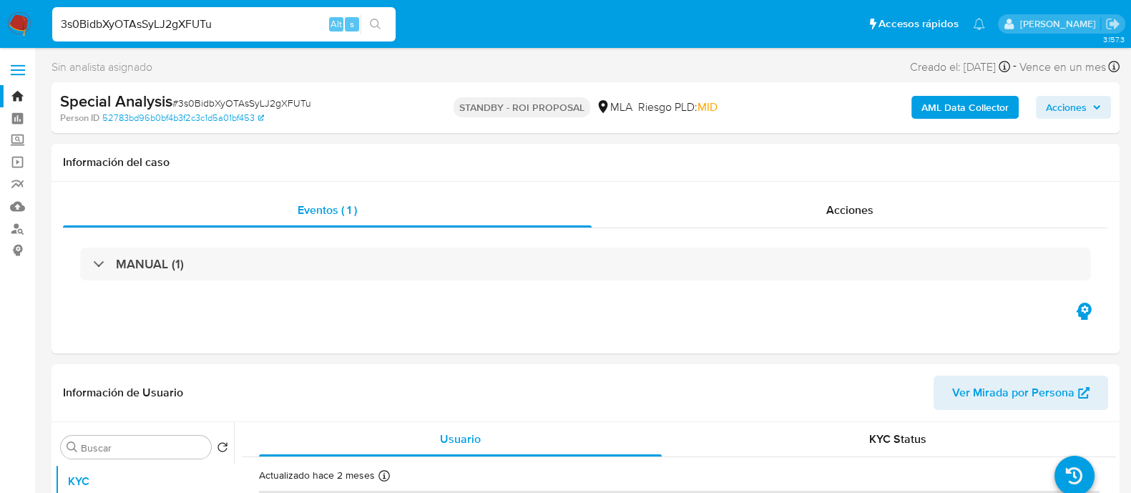
click at [288, 22] on input "3s0BidbXyOTAsSyLJ2gXFUTu" at bounding box center [223, 24] width 343 height 19
paste input "u913jzhLGLwMP1hGvUyeynkH"
type input "u913jzhLGLwMP1hGvUyeynkH"
click at [386, 21] on button "search-icon" at bounding box center [375, 24] width 29 height 20
select select "10"
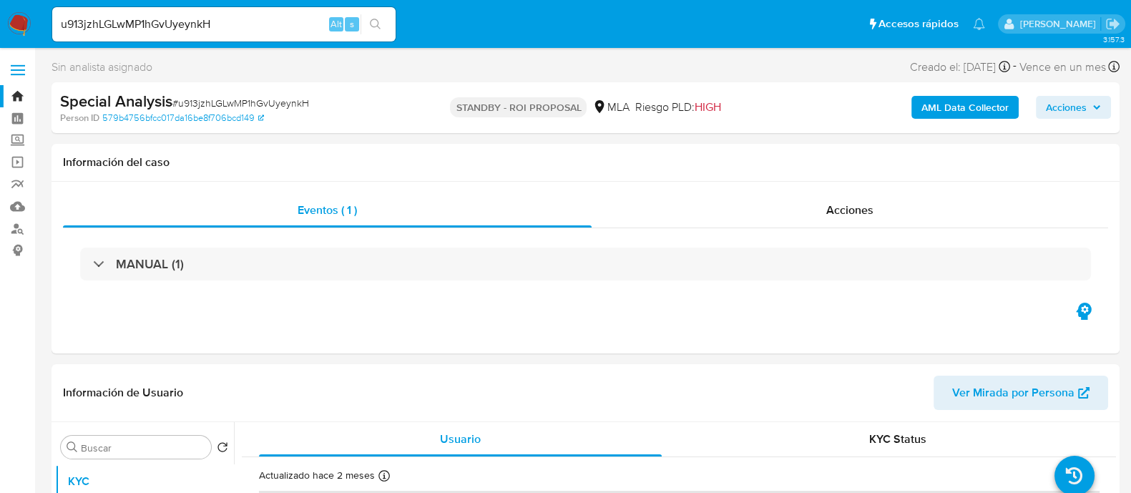
click at [263, 30] on input "u913jzhLGLwMP1hGvUyeynkH" at bounding box center [223, 24] width 343 height 19
paste input "IFN7vKkqE6DjGr8kKo3AhkjL"
type input "IFN7vKkqE6DjGr8kKo3AhkjL"
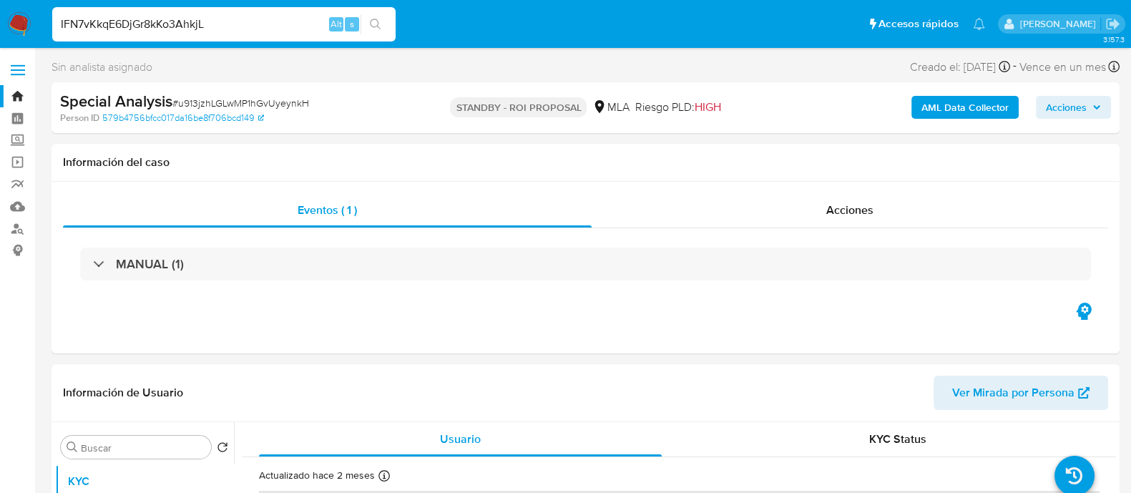
click at [375, 30] on button "search-icon" at bounding box center [375, 24] width 29 height 20
select select "10"
click at [258, 22] on input "IFN7vKkqE6DjGr8kKo3AhkjL" at bounding box center [223, 24] width 343 height 19
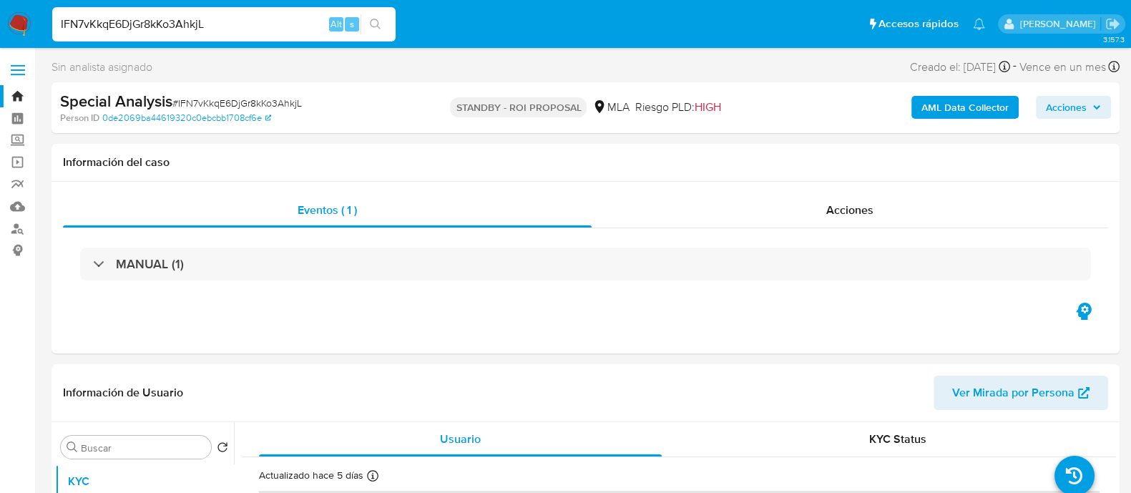
paste input "2sBu7xAiqqwsBZJKuTLhHBP8"
type input "2sBu7xAiqqwsBZJKuTLhHBP8"
click at [374, 22] on icon "search-icon" at bounding box center [375, 24] width 11 height 11
select select "10"
click at [279, 33] on input "2sBu7xAiqqwsBZJKuTLhHBP8" at bounding box center [223, 24] width 343 height 19
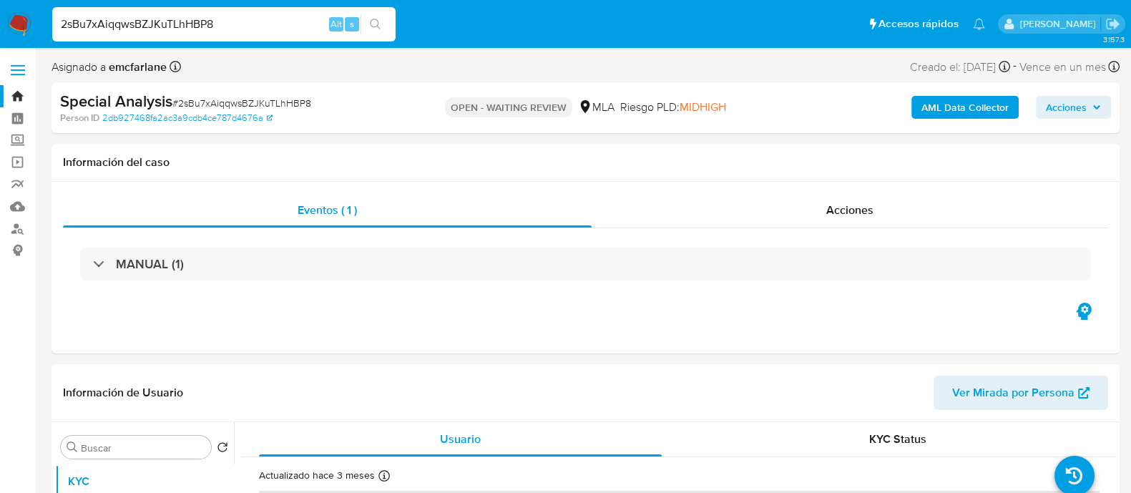
click at [279, 33] on input "2sBu7xAiqqwsBZJKuTLhHBP8" at bounding box center [223, 24] width 343 height 19
paste input "zoU9atrxNJ0hhMeeylybpmqC"
type input "zoU9atrxNJ0hhMeeylybpmqC"
click at [386, 21] on button "search-icon" at bounding box center [375, 24] width 29 height 20
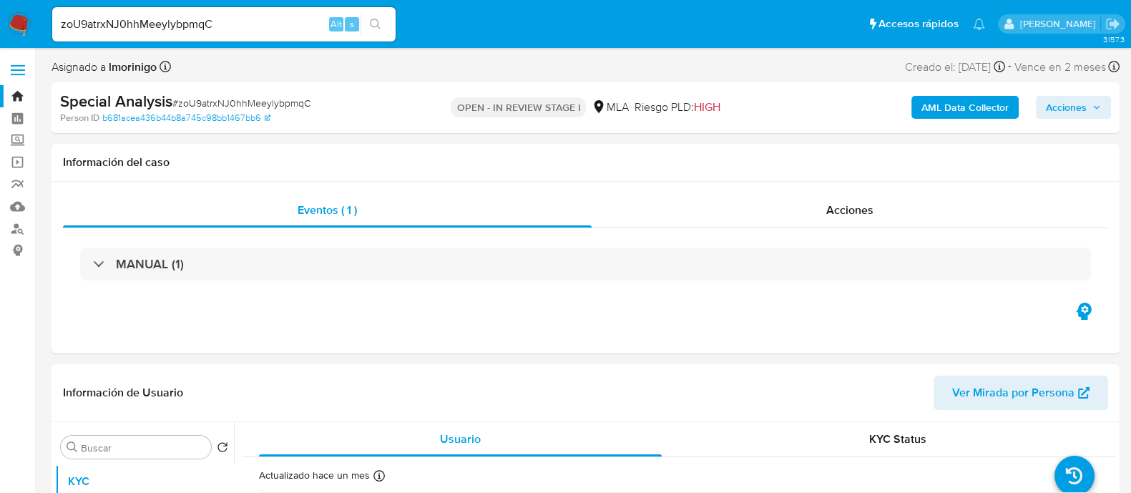
select select "10"
click at [265, 30] on input "zoU9atrxNJ0hhMeeylybpmqC" at bounding box center [223, 24] width 343 height 19
paste input "AcmQwcuWw3F7al36qe9qQnd8"
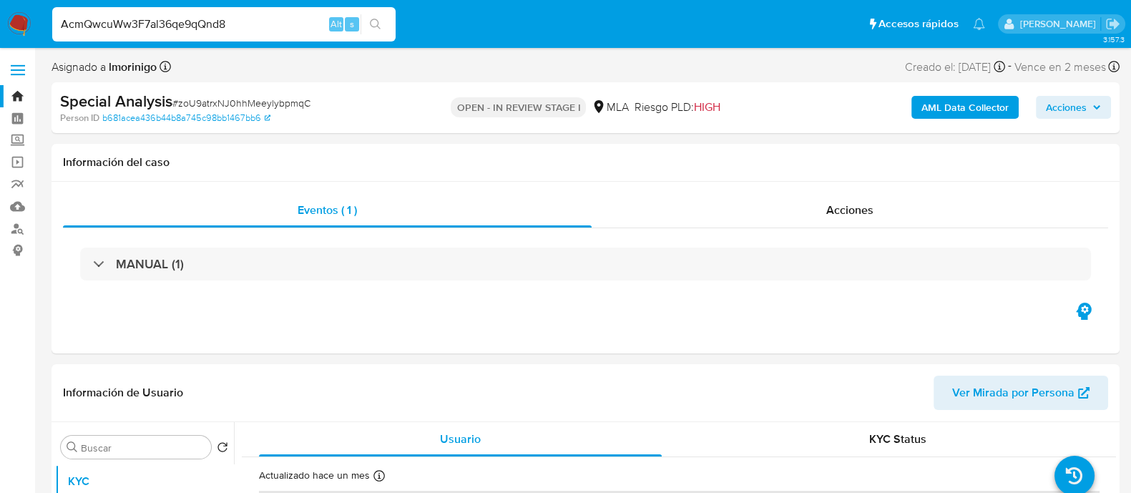
type input "AcmQwcuWw3F7al36qe9qQnd8"
click at [379, 30] on button "search-icon" at bounding box center [375, 24] width 29 height 20
select select "10"
click at [208, 16] on input "AcmQwcuWw3F7al36qe9qQnd8" at bounding box center [223, 24] width 343 height 19
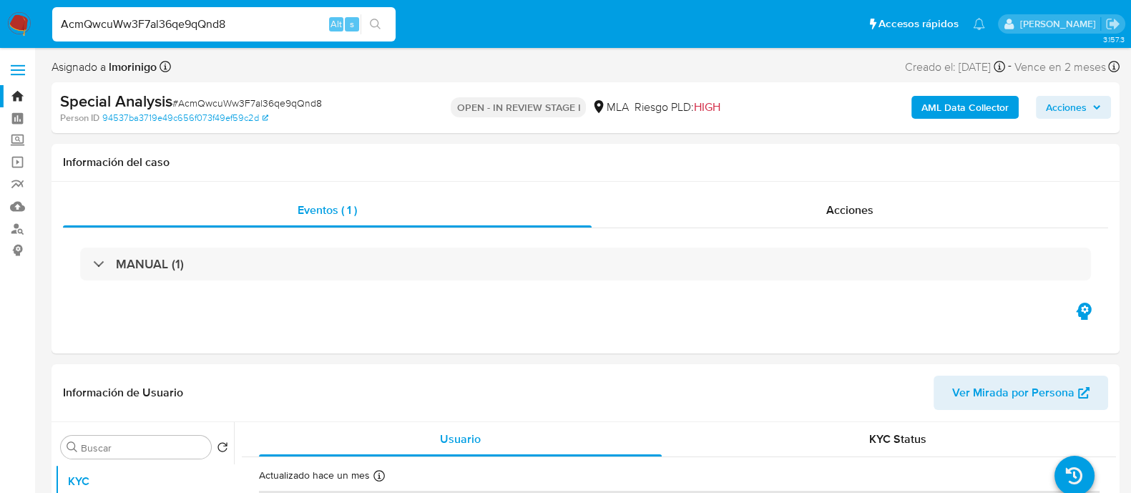
click at [208, 16] on input "AcmQwcuWw3F7al36qe9qQnd8" at bounding box center [223, 24] width 343 height 19
paste input "NlNvoDUe5k60FKqg1ePCd1II"
type input "NlNvoDUe5k60FKqg1ePCd1II"
click at [372, 21] on icon "search-icon" at bounding box center [375, 24] width 11 height 11
select select "10"
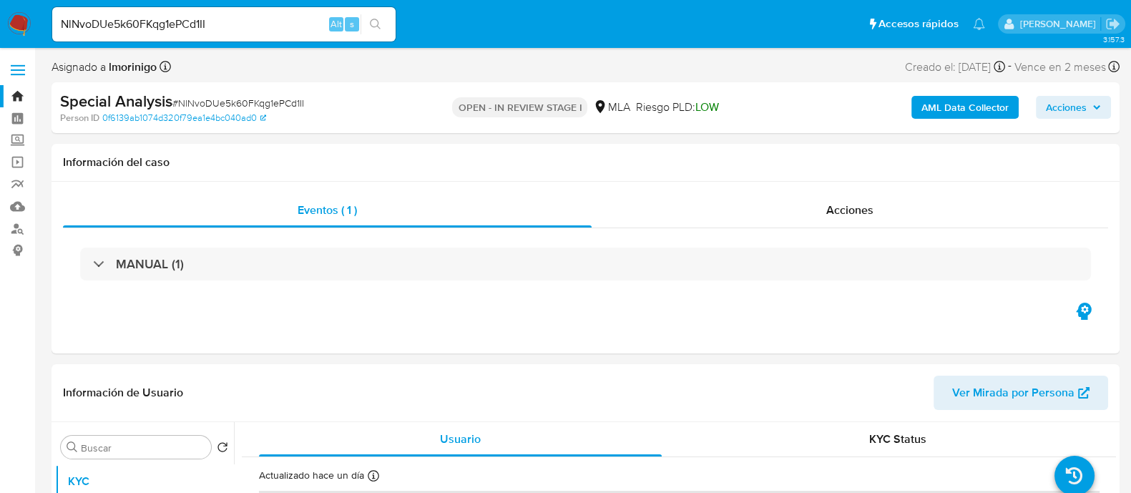
click at [200, 19] on input "NlNvoDUe5k60FKqg1ePCd1II" at bounding box center [223, 24] width 343 height 19
paste input "8P1zs5uzaDhnPhPY6pTxSKm2"
type input "8P1zs5uzaDhnPhPY6pTxSKm2"
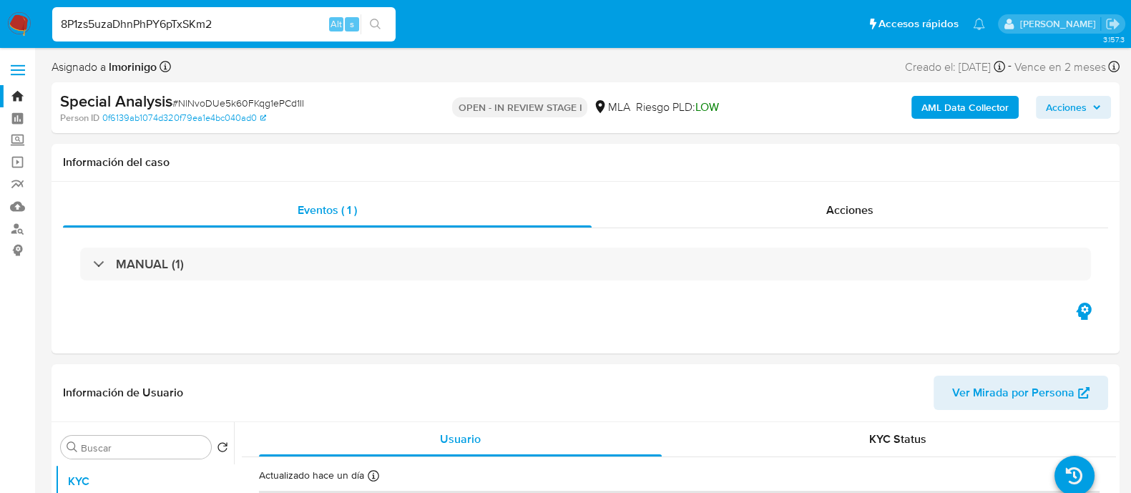
click at [361, 31] on button "search-icon" at bounding box center [375, 24] width 29 height 20
select select "10"
